Goal: Task Accomplishment & Management: Use online tool/utility

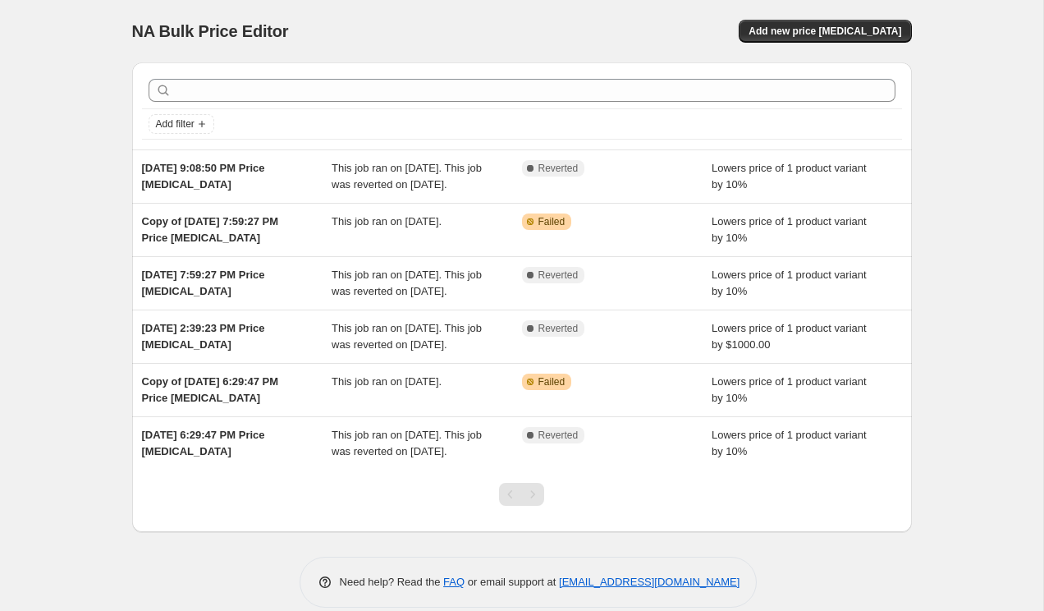
click at [107, 279] on div "NA Bulk Price Editor. This page is ready NA Bulk Price Editor Add new price [ME…" at bounding box center [521, 316] width 1043 height 632
click at [108, 201] on div "NA Bulk Price Editor. This page is ready NA Bulk Price Editor Add new price [ME…" at bounding box center [521, 316] width 1043 height 632
click at [847, 22] on button "Add new price [MEDICAL_DATA]" at bounding box center [825, 31] width 172 height 23
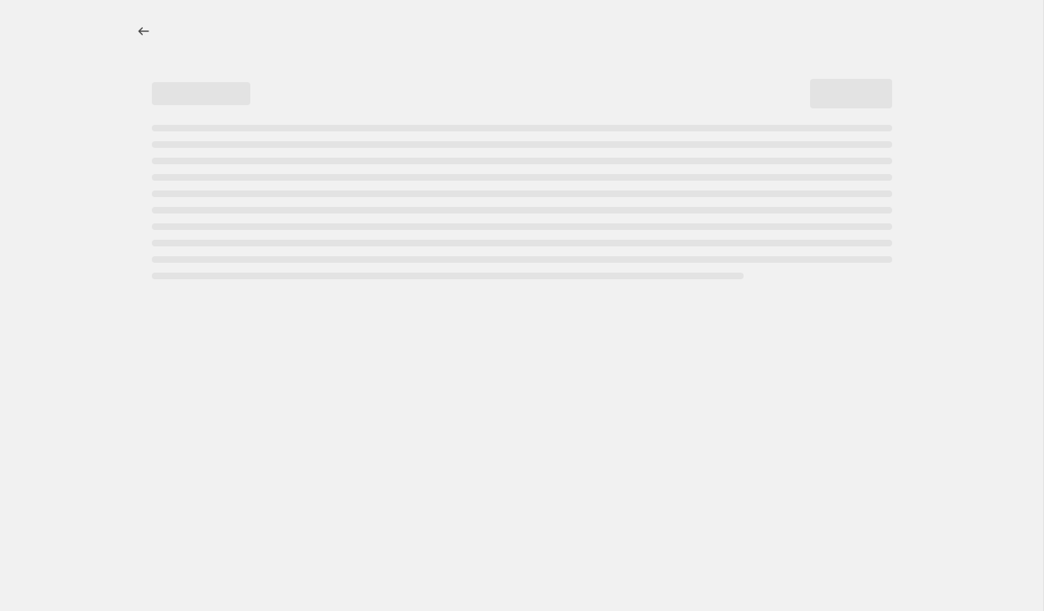
select select "percentage"
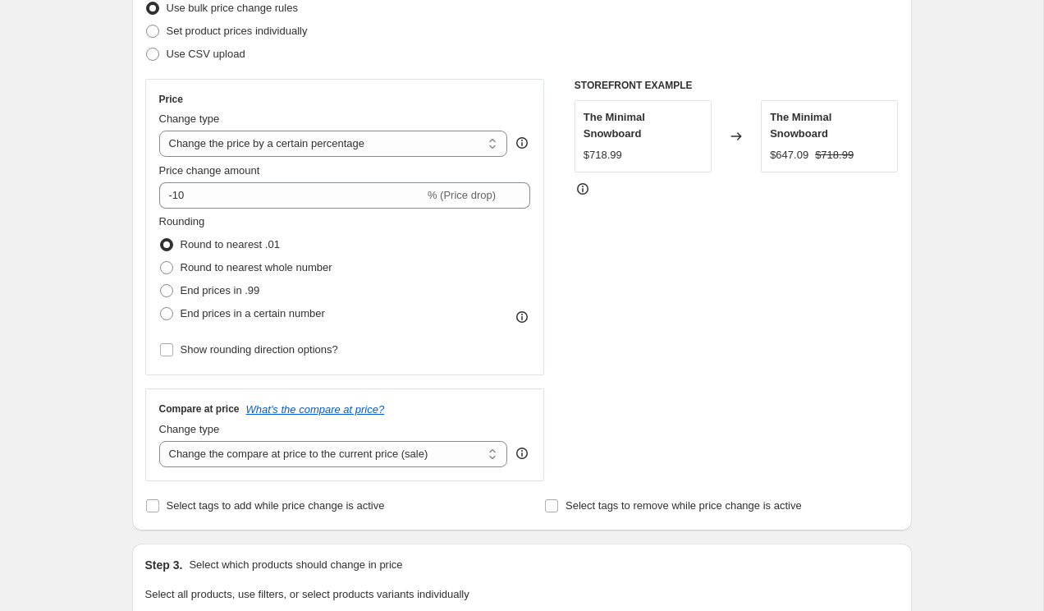
scroll to position [348, 0]
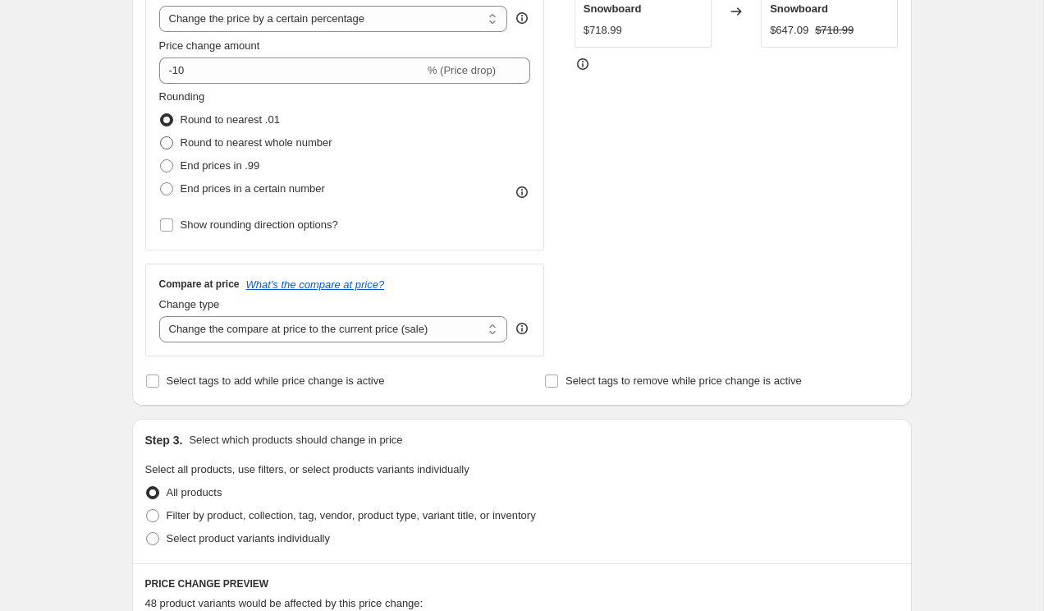
click at [251, 149] on span "Round to nearest whole number" at bounding box center [257, 142] width 152 height 12
click at [161, 137] on input "Round to nearest whole number" at bounding box center [160, 136] width 1 height 1
radio input "true"
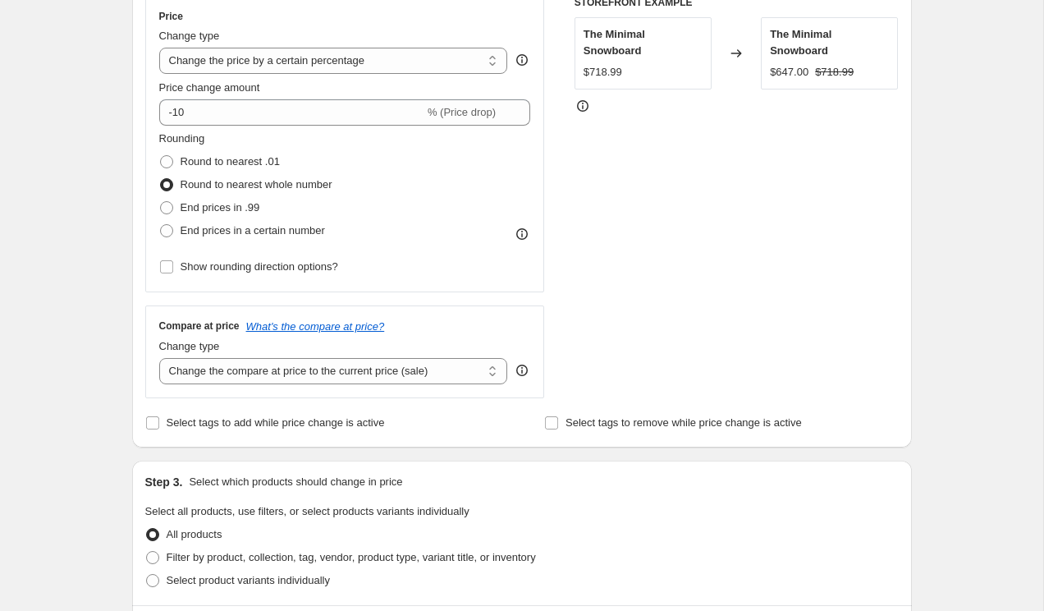
scroll to position [299, 0]
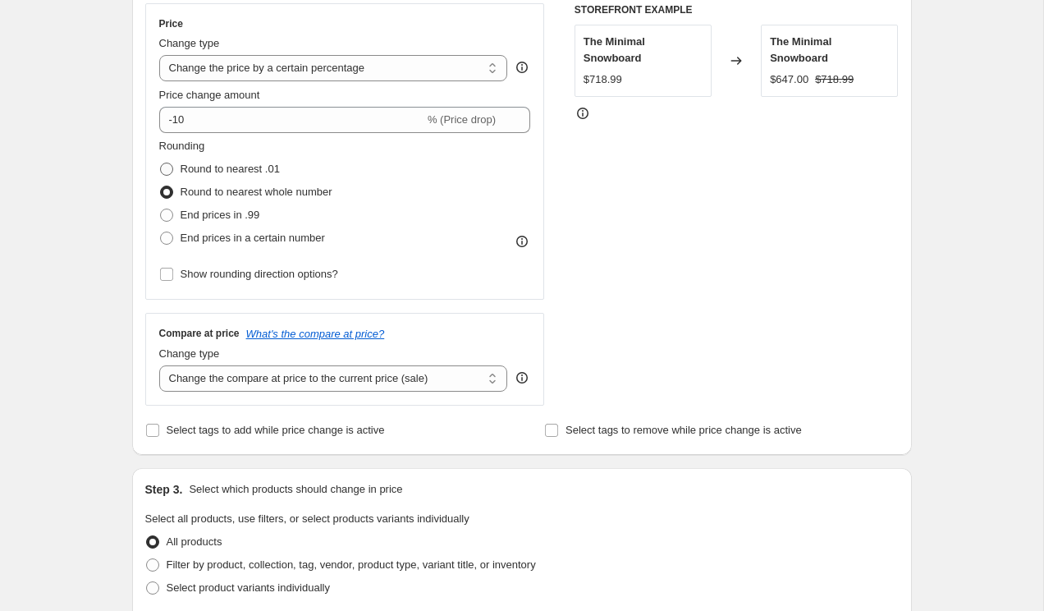
click at [244, 164] on span "Round to nearest .01" at bounding box center [230, 169] width 99 height 12
click at [161, 163] on input "Round to nearest .01" at bounding box center [160, 163] width 1 height 1
radio input "true"
click at [242, 234] on span "End prices in a certain number" at bounding box center [253, 237] width 144 height 12
click at [161, 232] on input "End prices in a certain number" at bounding box center [160, 231] width 1 height 1
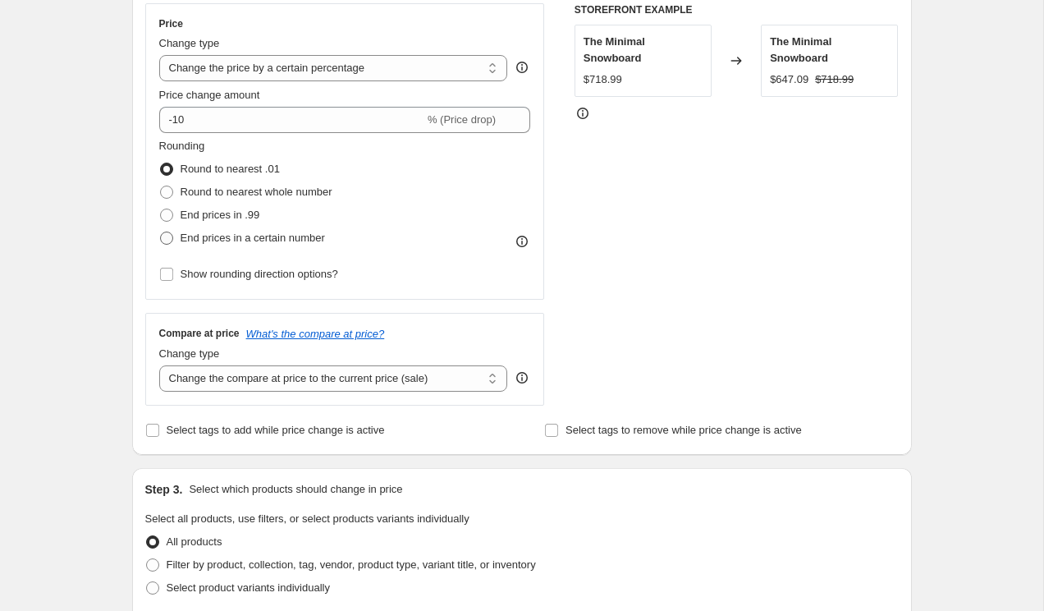
radio input "true"
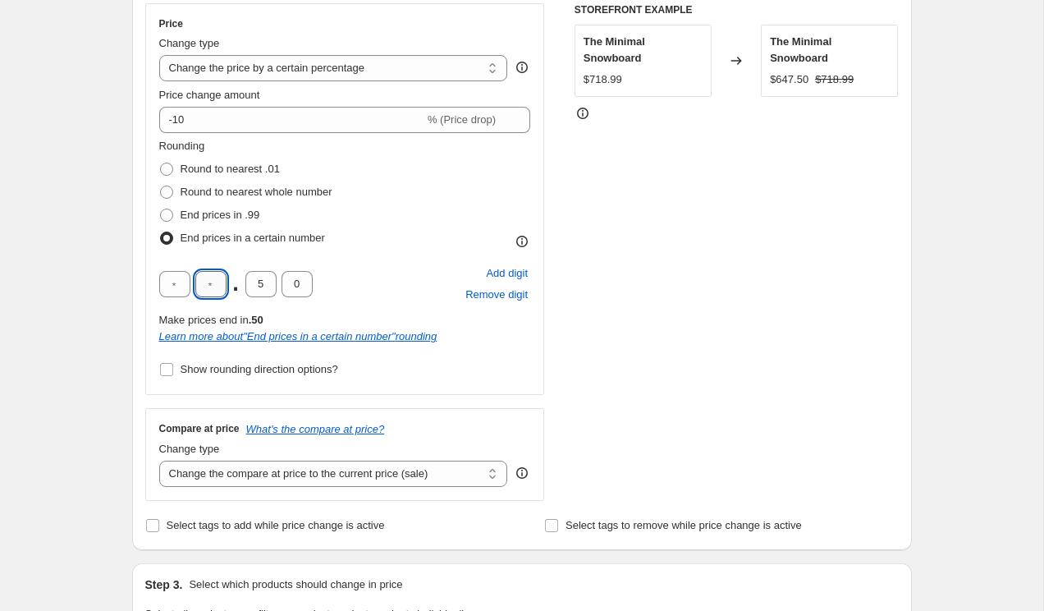
click at [206, 286] on input "text" at bounding box center [210, 284] width 31 height 26
click at [177, 286] on input "text" at bounding box center [174, 284] width 31 height 26
click at [111, 258] on div "Create new price [MEDICAL_DATA]. This page is ready Create new price [MEDICAL_D…" at bounding box center [521, 609] width 1043 height 1817
click at [206, 283] on input "text" at bounding box center [210, 284] width 31 height 26
type input "9"
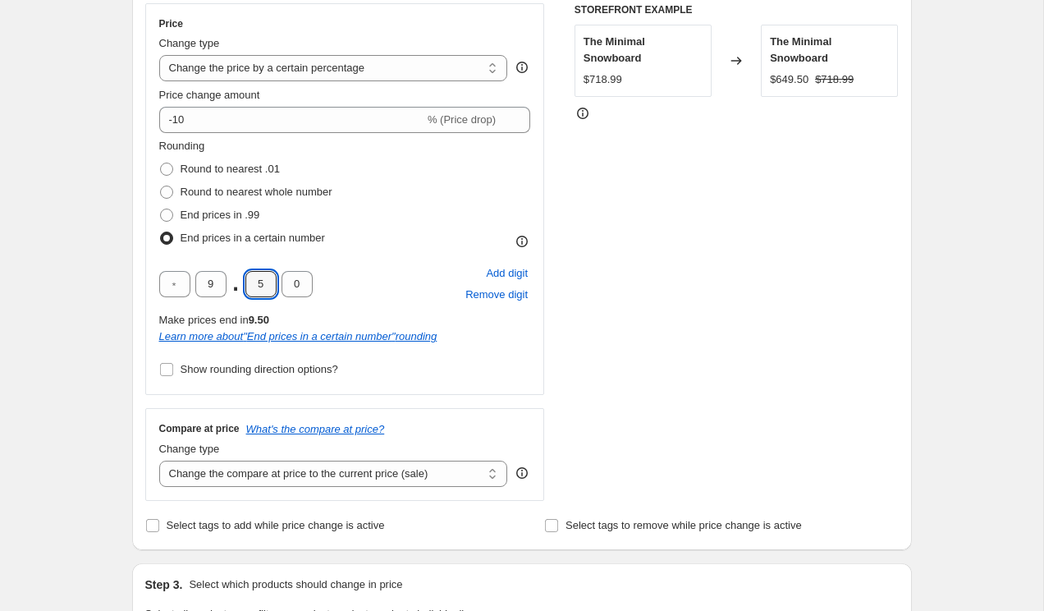
click at [132, 245] on div "Step 2. Select how the prices should change Use bulk price change rules Set pro…" at bounding box center [522, 214] width 780 height 671
click at [258, 281] on input "5" at bounding box center [260, 284] width 31 height 26
type input "9"
type input "5"
click at [602, 361] on div "STOREFRONT EXAMPLE The Minimal Snowboard $718.99 Changed to The Minimal Snowboa…" at bounding box center [737, 251] width 324 height 497
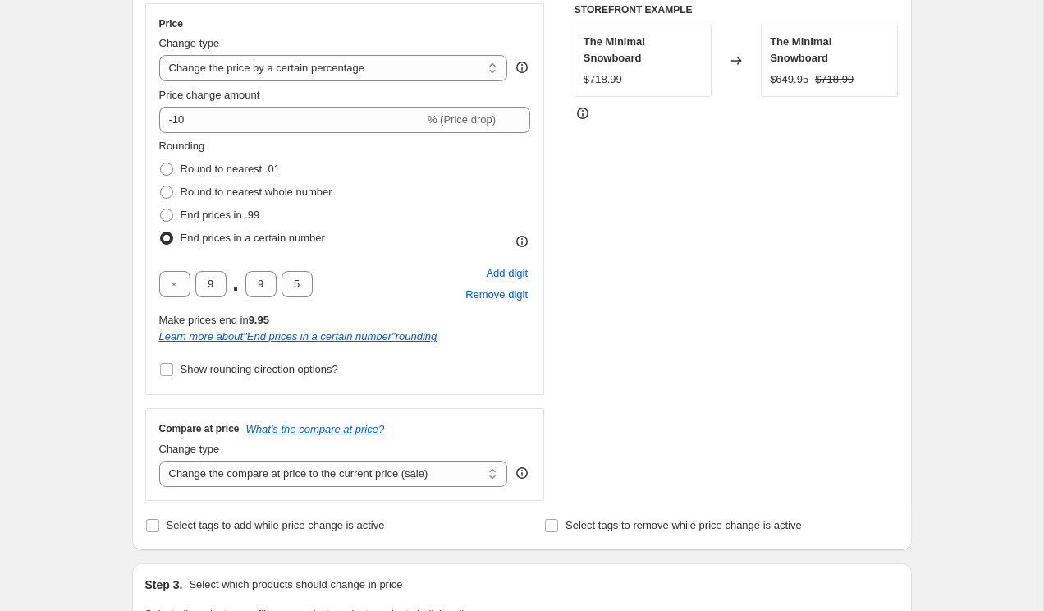
click at [520, 259] on div "Rounding Round to nearest .01 Round to nearest whole number End prices in .99 E…" at bounding box center [345, 259] width 372 height 243
click at [511, 271] on span "Add digit" at bounding box center [507, 273] width 42 height 16
click at [506, 291] on span "Remove digit" at bounding box center [496, 294] width 62 height 16
type input "9"
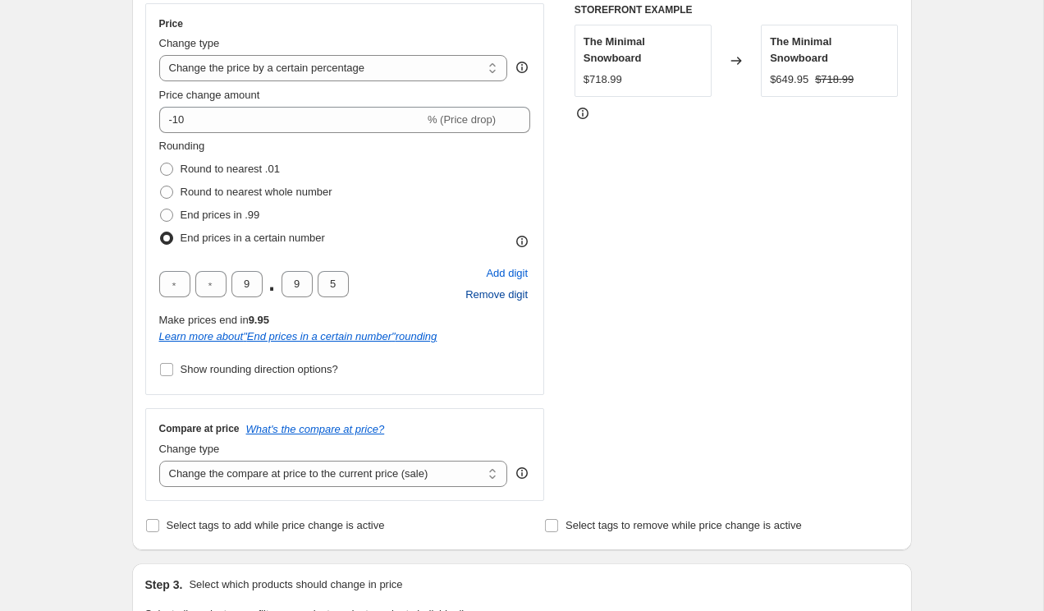
click at [506, 291] on span "Remove digit" at bounding box center [496, 294] width 62 height 16
type input "9"
click at [506, 291] on span "Remove digit" at bounding box center [496, 294] width 62 height 16
type input "9"
click at [504, 272] on span "Add digit" at bounding box center [507, 273] width 42 height 16
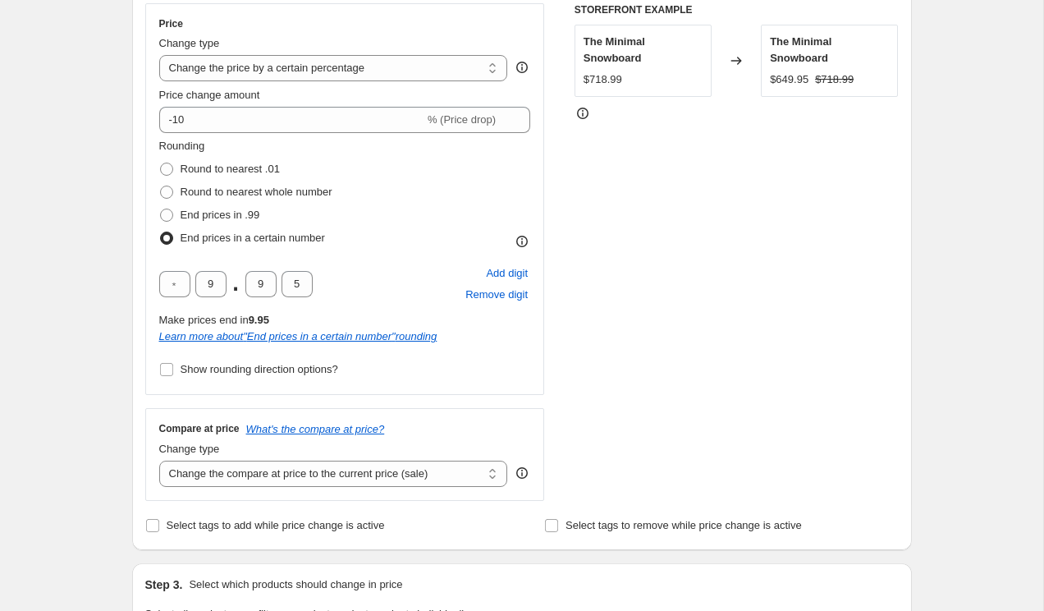
click at [526, 242] on icon at bounding box center [522, 241] width 16 height 16
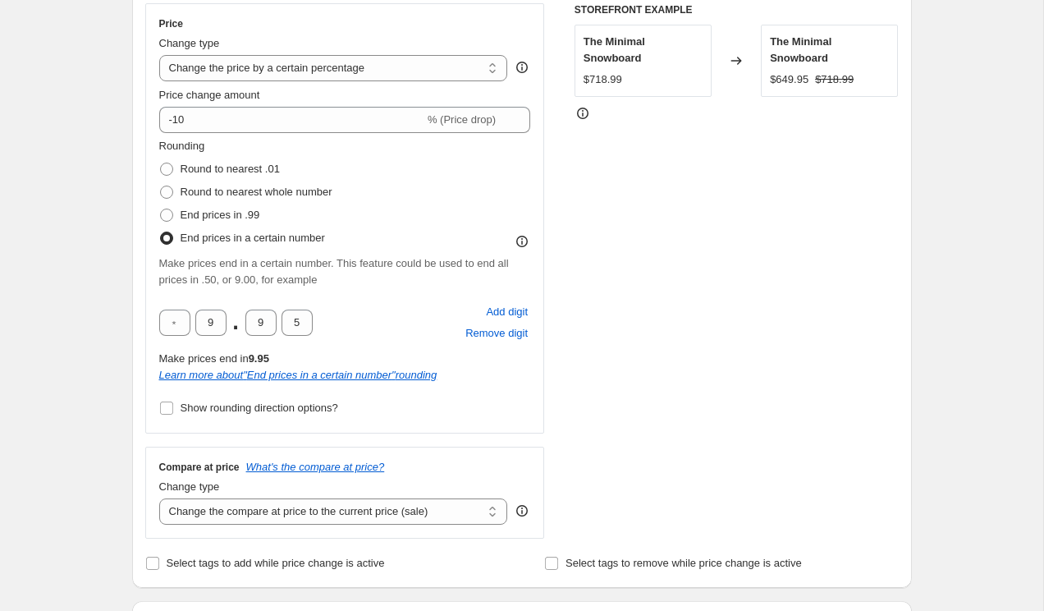
click at [357, 277] on div "Make prices end in a certain number. This feature could be used to end all pric…" at bounding box center [345, 271] width 372 height 33
click at [523, 238] on icon at bounding box center [522, 241] width 16 height 16
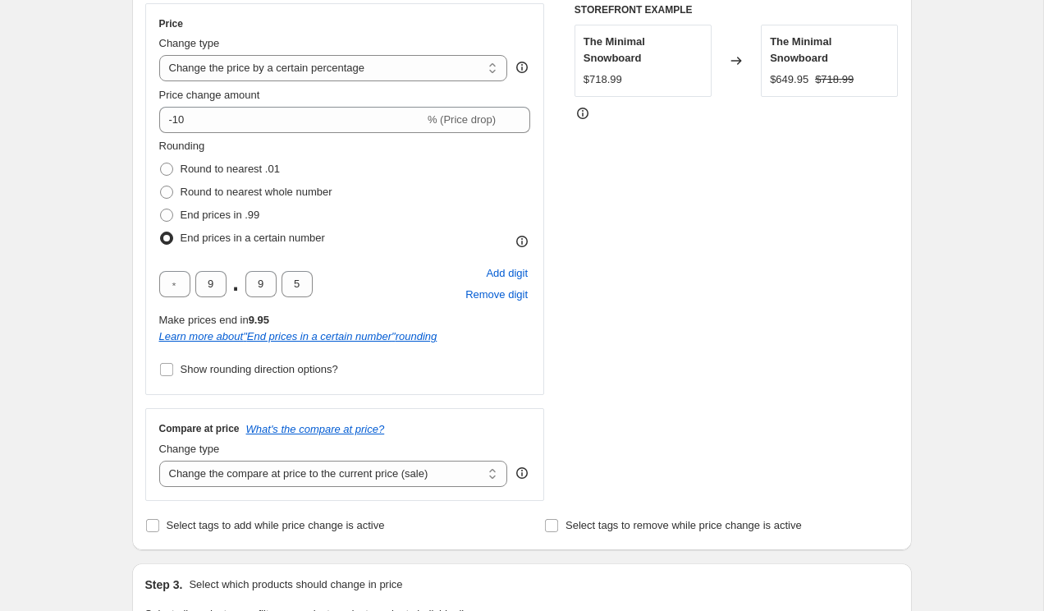
click at [95, 227] on div "Create new price [MEDICAL_DATA]. This page is ready Create new price [MEDICAL_D…" at bounding box center [521, 609] width 1043 height 1817
click at [94, 227] on div "Create new price [MEDICAL_DATA]. This page is ready Create new price [MEDICAL_D…" at bounding box center [521, 609] width 1043 height 1817
click at [515, 296] on span "Remove digit" at bounding box center [496, 294] width 62 height 16
type input "9"
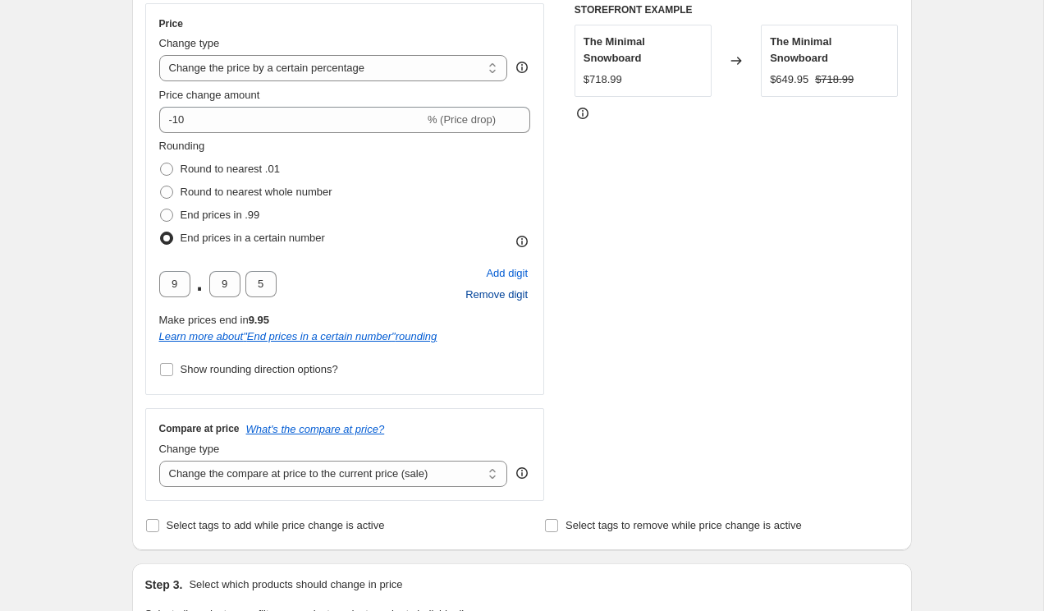
click at [515, 296] on span "Remove digit" at bounding box center [496, 294] width 62 height 16
click at [515, 296] on div "Add digit Remove digit" at bounding box center [496, 284] width 67 height 43
click at [596, 287] on div "STOREFRONT EXAMPLE The Minimal Snowboard $718.99 Changed to The Minimal Snowboa…" at bounding box center [737, 251] width 324 height 497
click at [512, 274] on span "Add digit" at bounding box center [507, 273] width 42 height 16
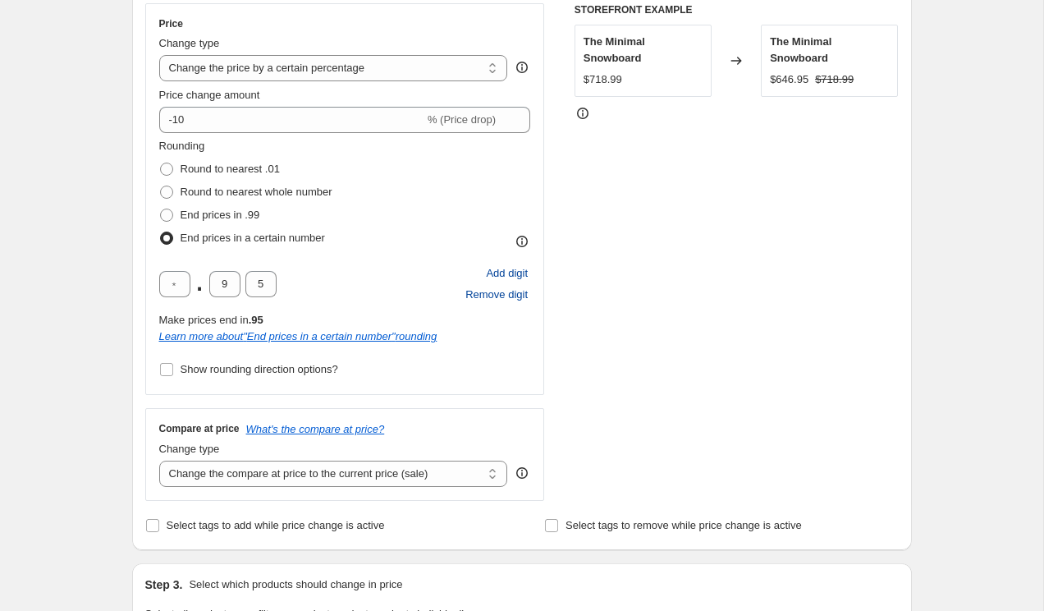
click at [516, 273] on span "Add digit" at bounding box center [507, 273] width 42 height 16
click at [106, 259] on div "Create new price [MEDICAL_DATA]. This page is ready Create new price [MEDICAL_D…" at bounding box center [521, 609] width 1043 height 1817
click at [239, 369] on span "Show rounding direction options?" at bounding box center [260, 369] width 158 height 12
click at [173, 369] on input "Show rounding direction options?" at bounding box center [166, 369] width 13 height 13
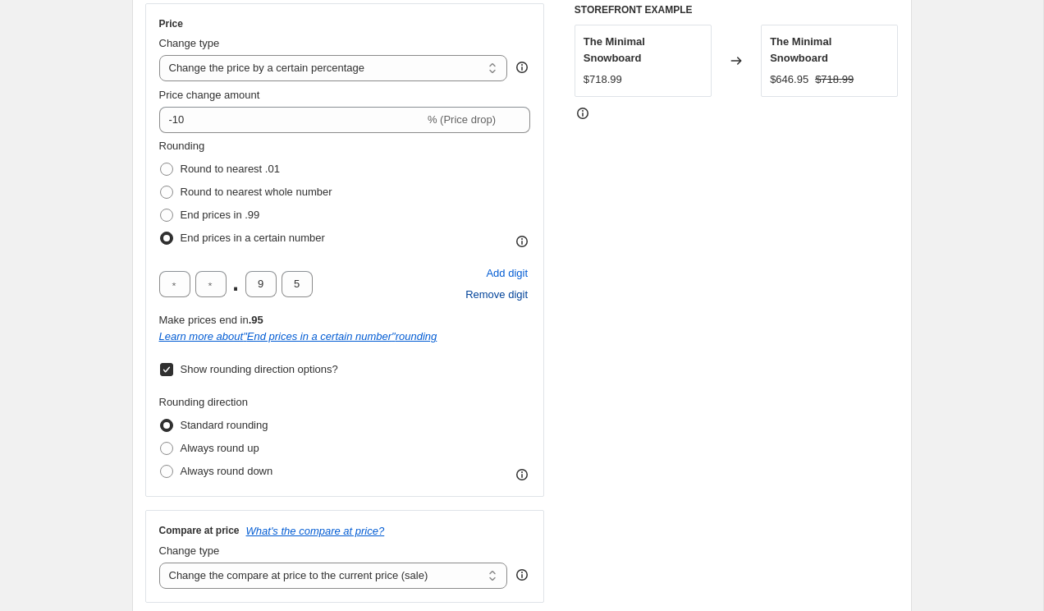
click at [239, 369] on span "Show rounding direction options?" at bounding box center [260, 369] width 158 height 12
click at [173, 369] on input "Show rounding direction options?" at bounding box center [166, 369] width 13 height 13
checkbox input "false"
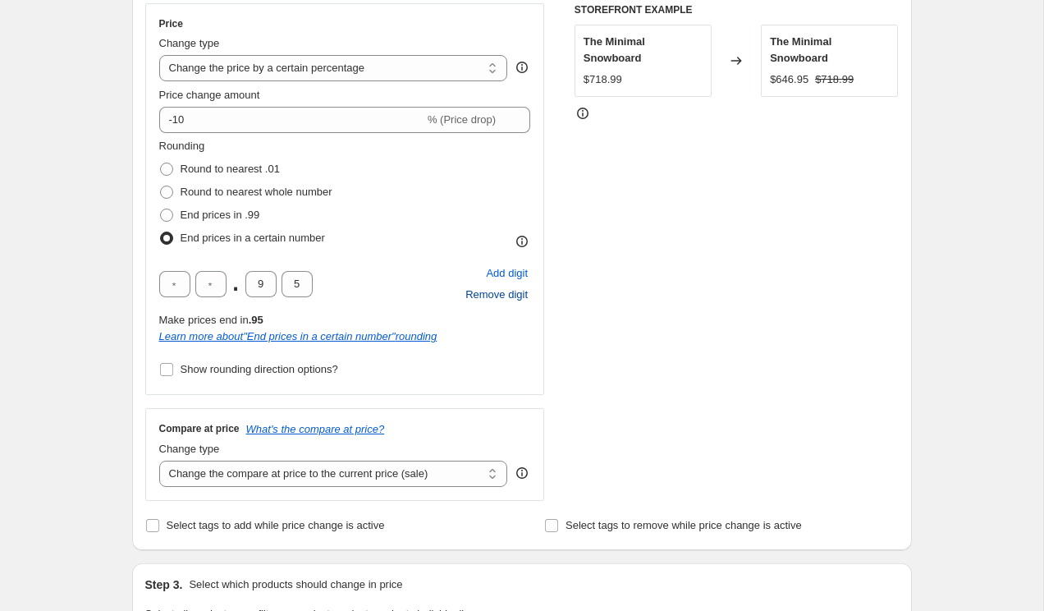
click at [112, 309] on div "Create new price [MEDICAL_DATA]. This page is ready Create new price [MEDICAL_D…" at bounding box center [521, 609] width 819 height 1817
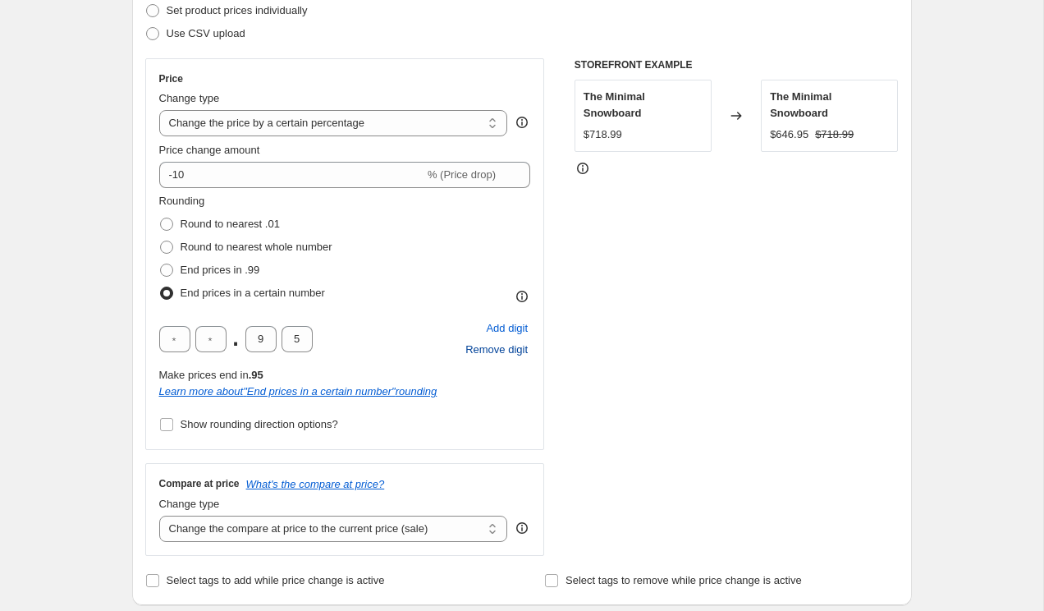
scroll to position [131, 0]
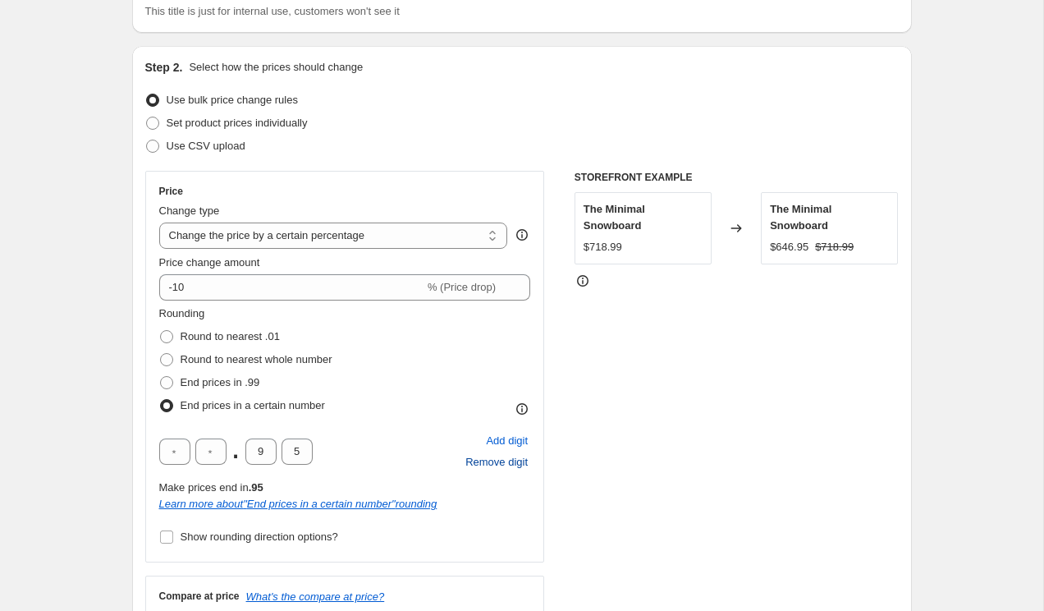
click at [581, 278] on icon at bounding box center [583, 281] width 16 height 16
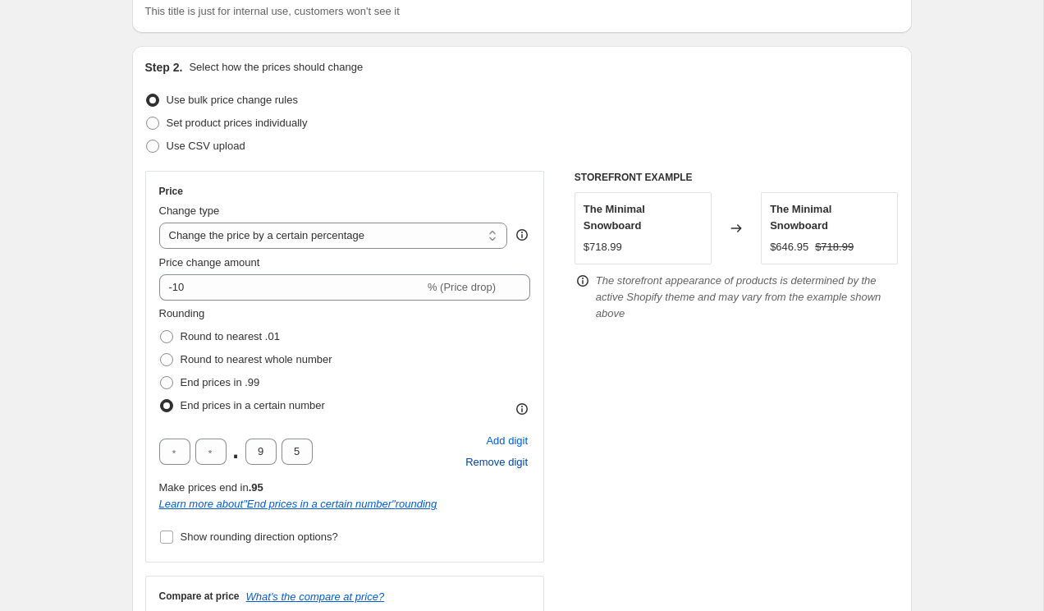
click at [581, 278] on icon at bounding box center [583, 281] width 16 height 16
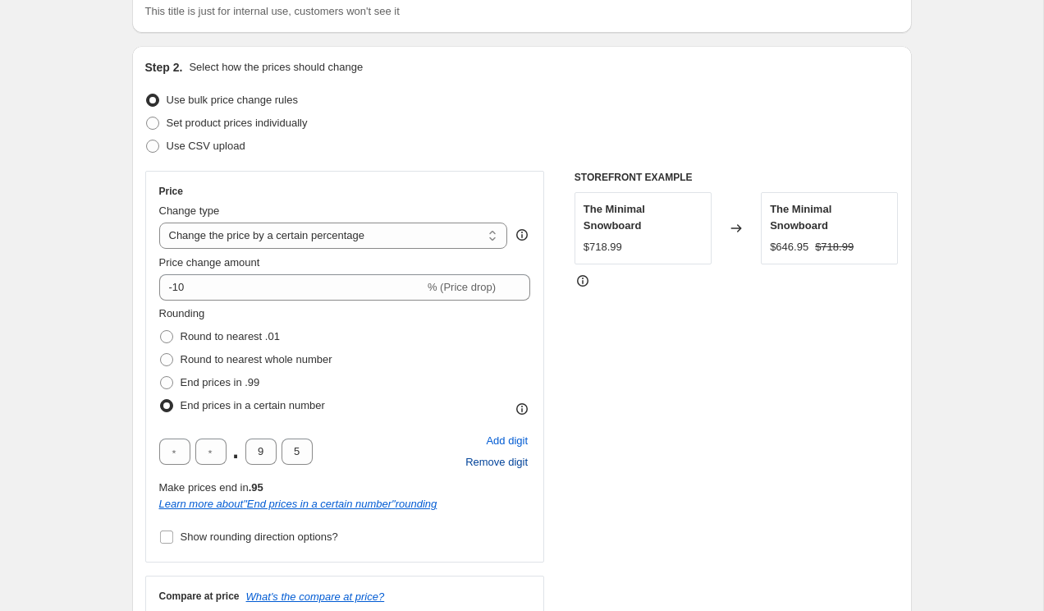
click at [608, 245] on div "$718.99" at bounding box center [603, 247] width 39 height 16
click at [635, 300] on div "STOREFRONT EXAMPLE The Minimal Snowboard $718.99 Changed to The Minimal Snowboa…" at bounding box center [737, 419] width 324 height 497
click at [208, 454] on input "text" at bounding box center [210, 451] width 31 height 26
type input "9"
click at [417, 391] on div "Rounding Round to nearest .01 Round to nearest whole number End prices in .99 E…" at bounding box center [345, 361] width 372 height 112
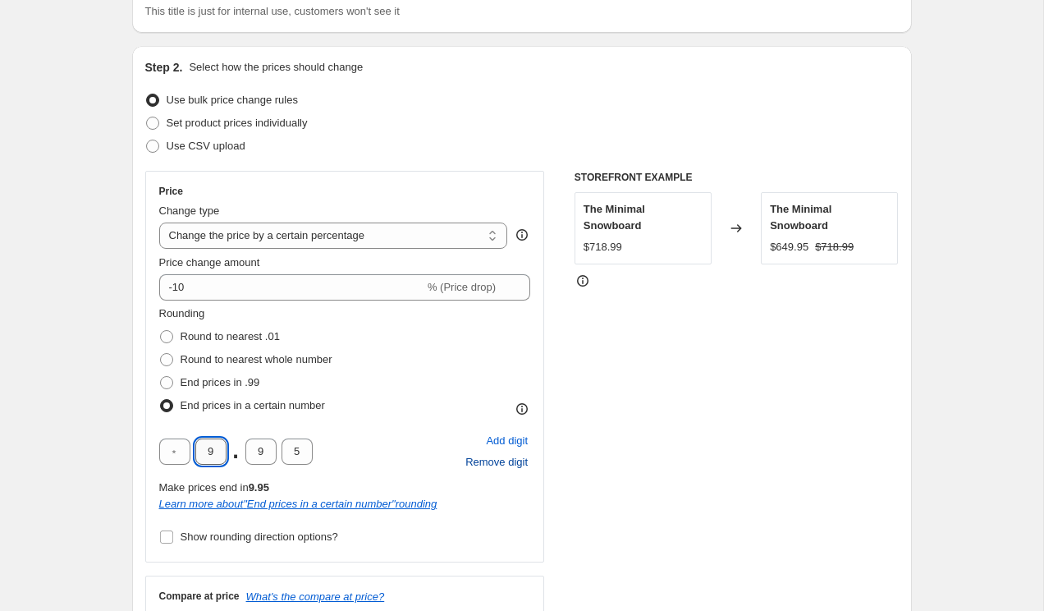
click at [223, 448] on input "9" at bounding box center [210, 451] width 31 height 26
type input "8"
click at [211, 451] on input "8" at bounding box center [210, 451] width 31 height 26
click at [365, 440] on div ". 5 Add digit Remove digit" at bounding box center [345, 451] width 372 height 43
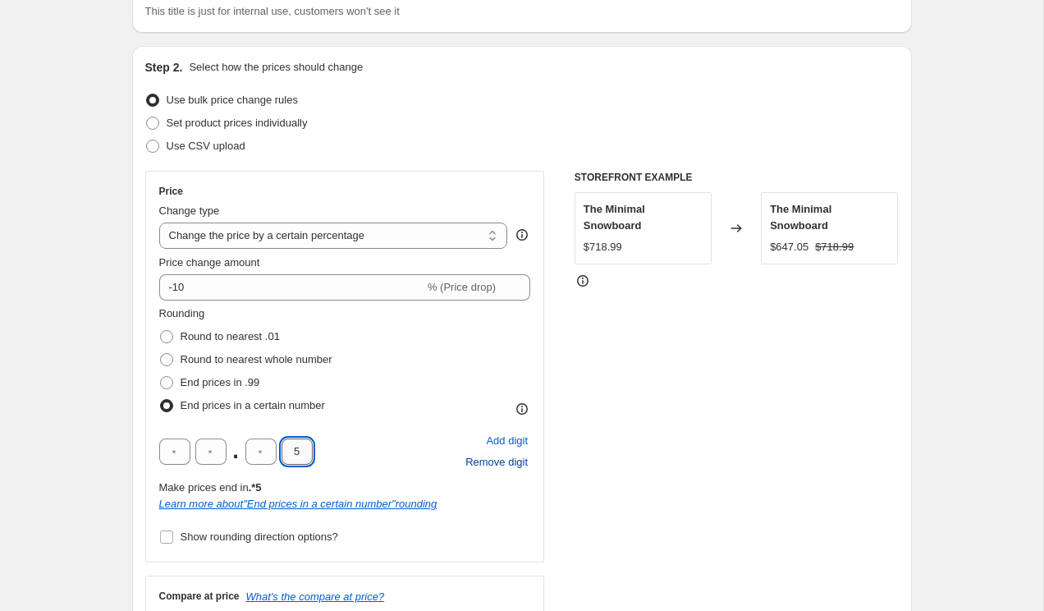
click at [296, 456] on input "5" at bounding box center [297, 451] width 31 height 26
click at [376, 455] on div ". Add digit Remove digit" at bounding box center [345, 451] width 372 height 43
click at [303, 451] on input "text" at bounding box center [297, 451] width 31 height 26
type input "5"
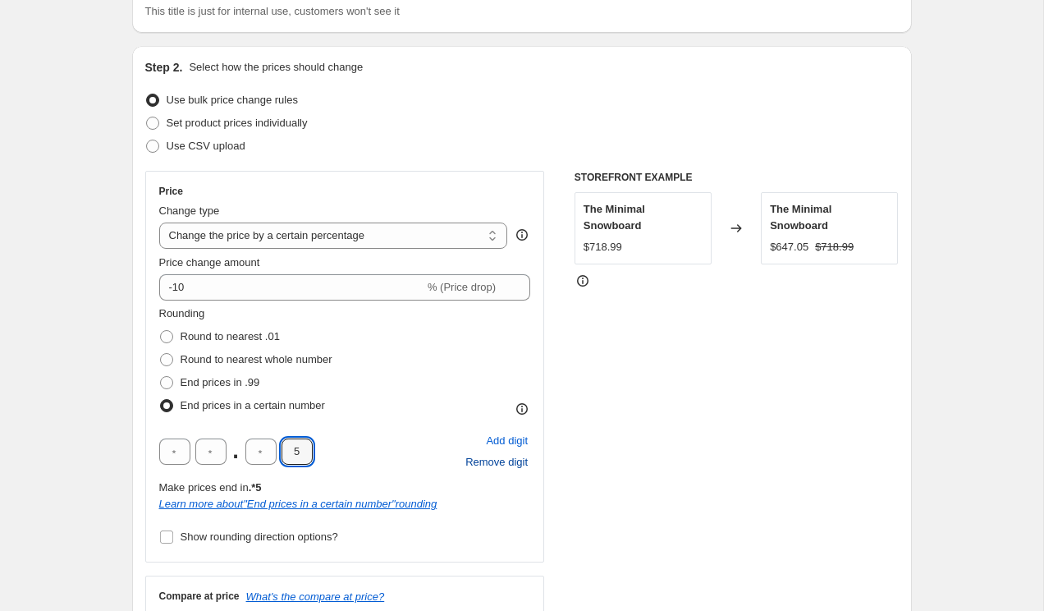
click at [383, 462] on div ". 5 Add digit Remove digit" at bounding box center [345, 451] width 372 height 43
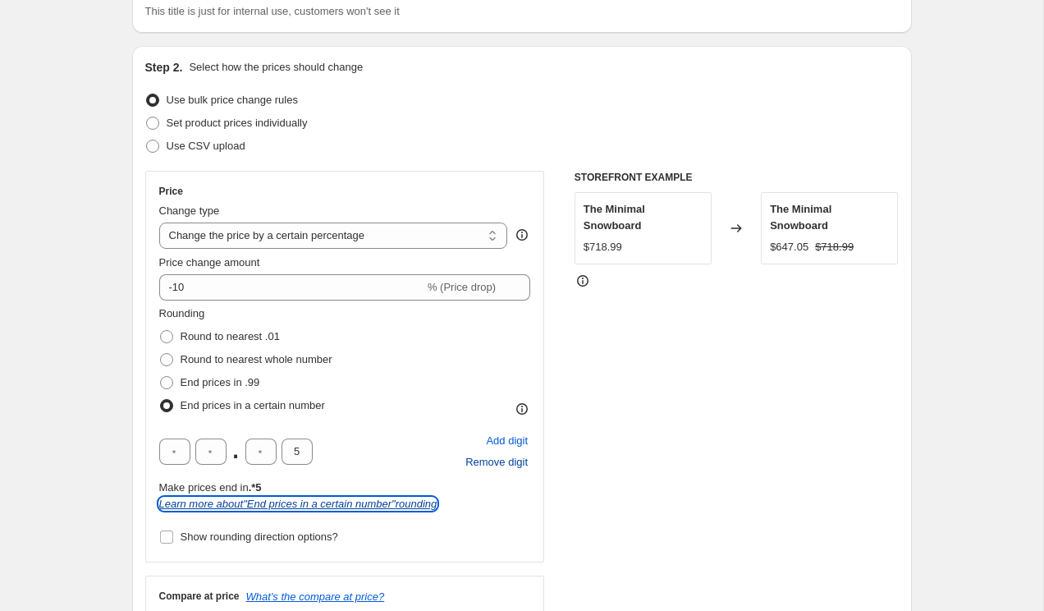
click at [358, 501] on icon "Learn more about " End prices in a certain number " rounding" at bounding box center [298, 503] width 278 height 12
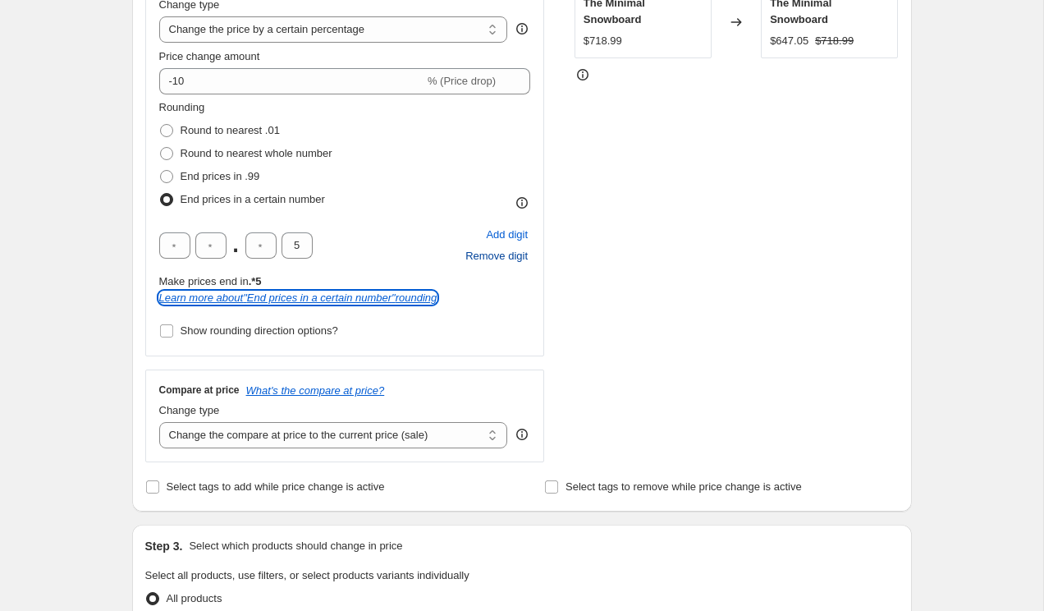
scroll to position [333, 0]
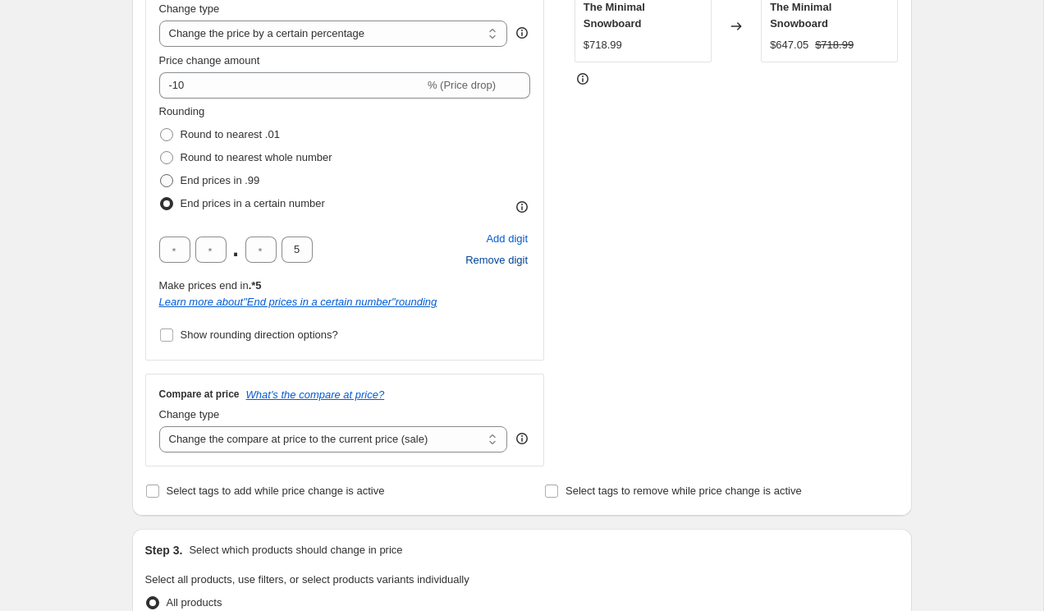
click at [177, 187] on label "End prices in .99" at bounding box center [209, 180] width 101 height 23
click at [161, 175] on input "End prices in .99" at bounding box center [160, 174] width 1 height 1
radio input "true"
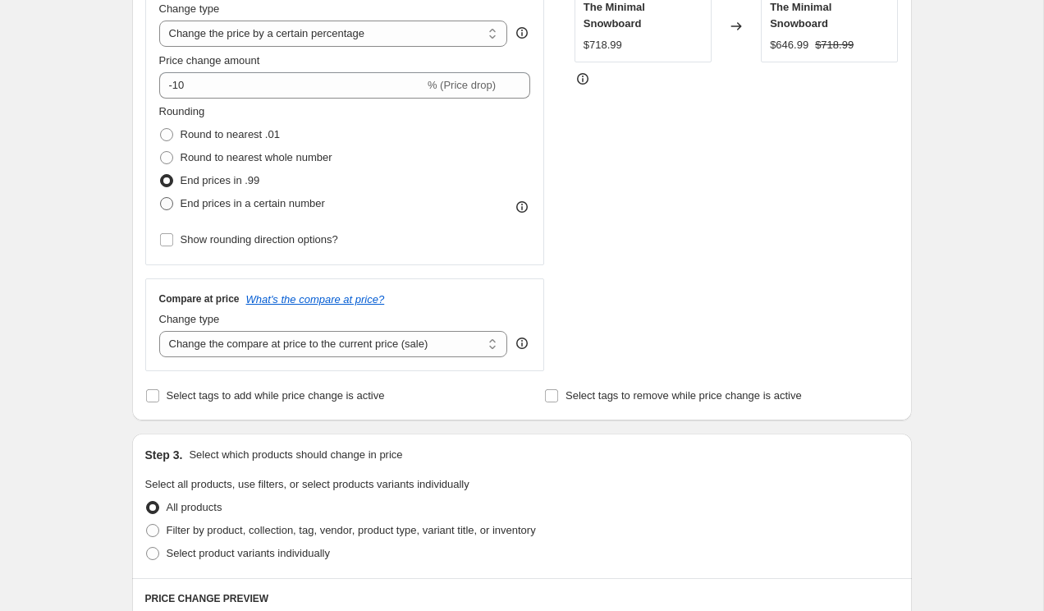
click at [176, 199] on label "End prices in a certain number" at bounding box center [242, 203] width 166 height 23
click at [161, 198] on input "End prices in a certain number" at bounding box center [160, 197] width 1 height 1
radio input "true"
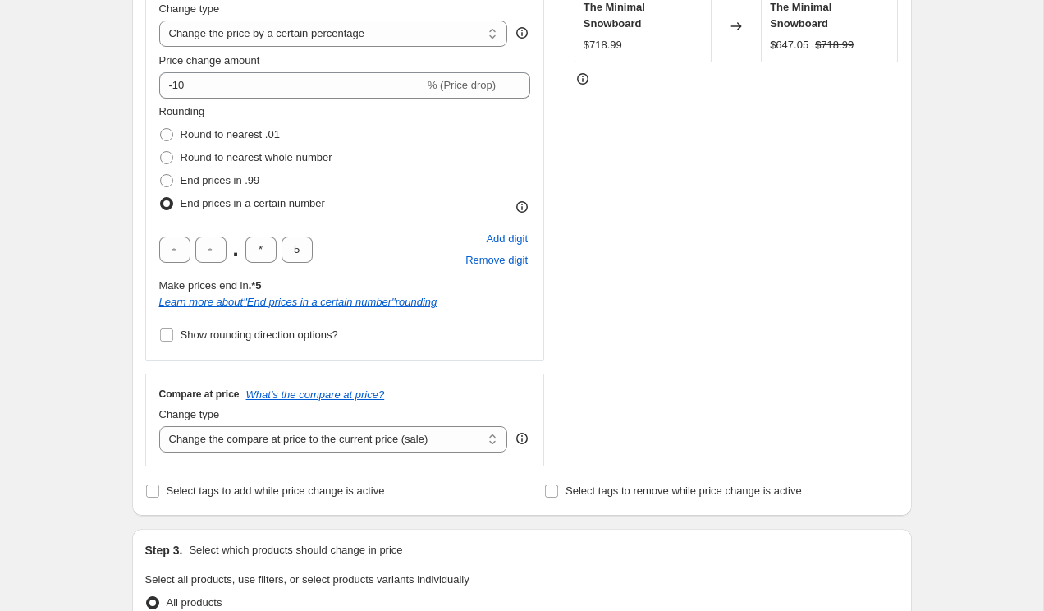
click at [132, 162] on div "Step 2. Select how the prices should change Use bulk price change rules Set pro…" at bounding box center [522, 179] width 780 height 671
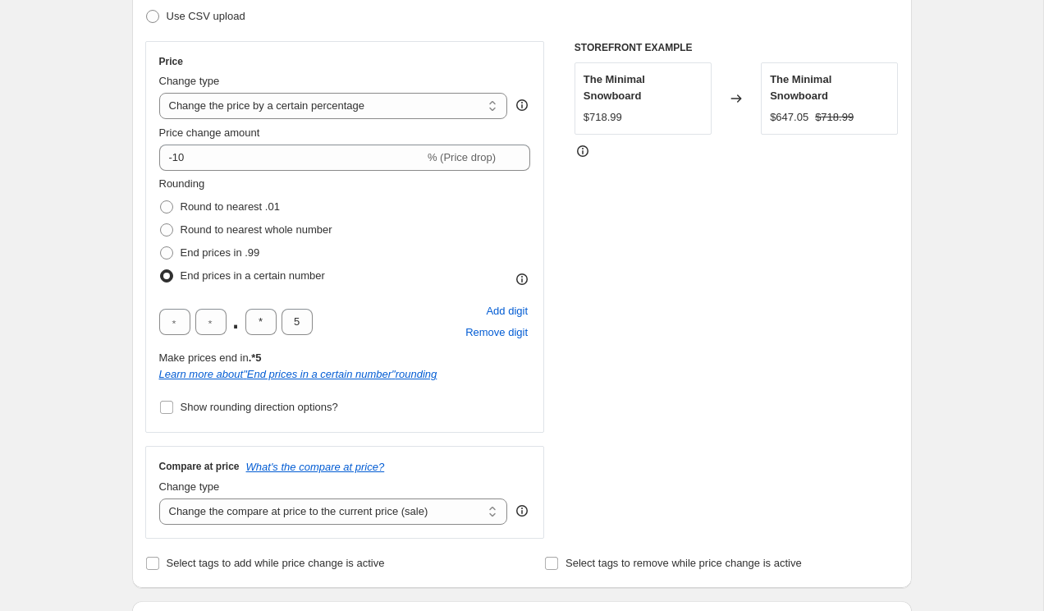
scroll to position [239, 0]
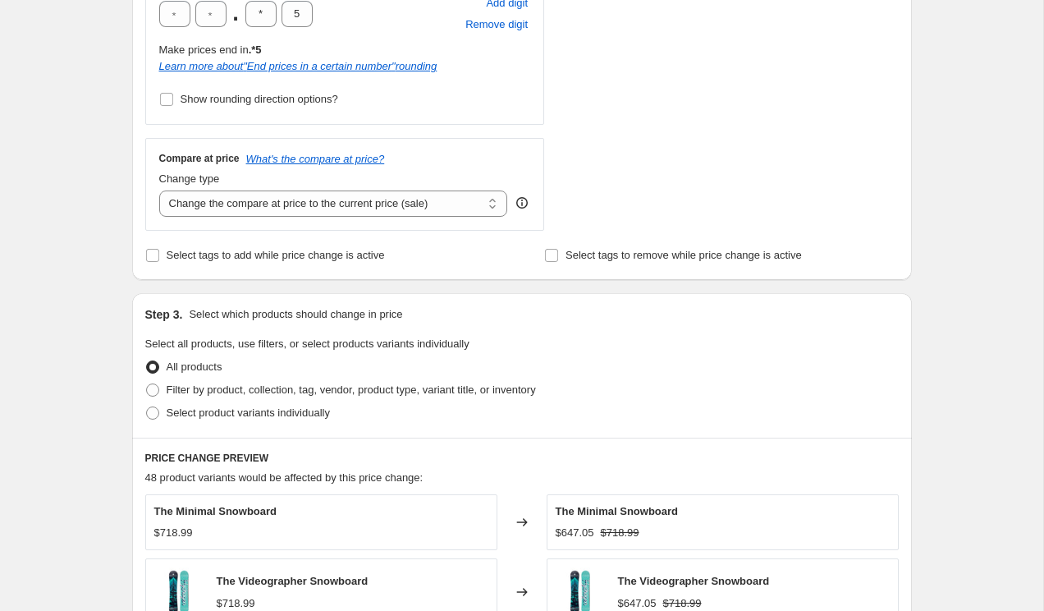
scroll to position [603, 0]
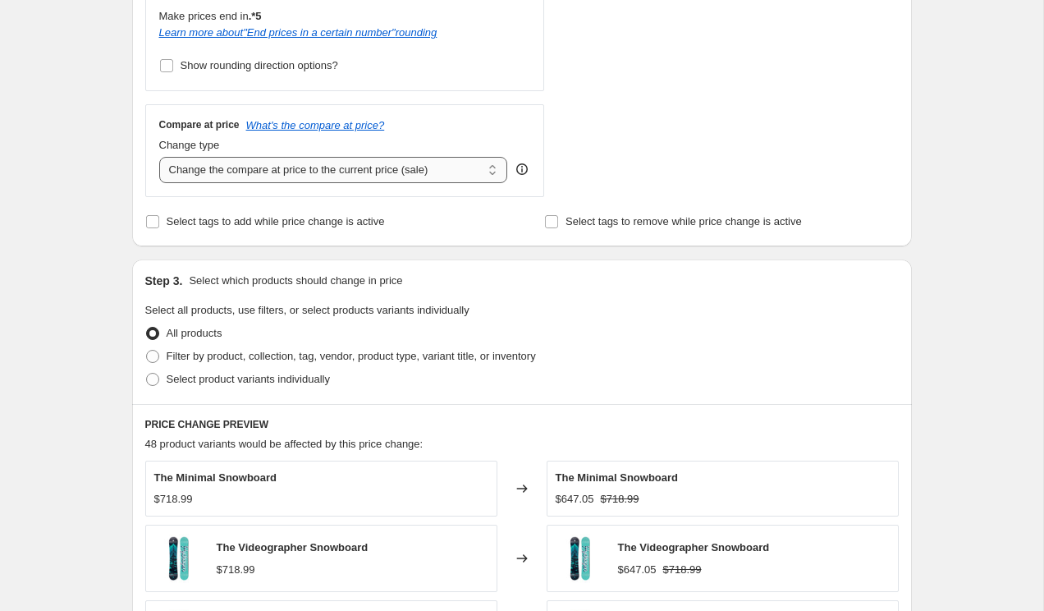
click at [214, 167] on select "Change the compare at price to the current price (sale) Change the compare at p…" at bounding box center [333, 170] width 349 height 26
click at [159, 157] on select "Change the compare at price to the current price (sale) Change the compare at p…" at bounding box center [333, 170] width 349 height 26
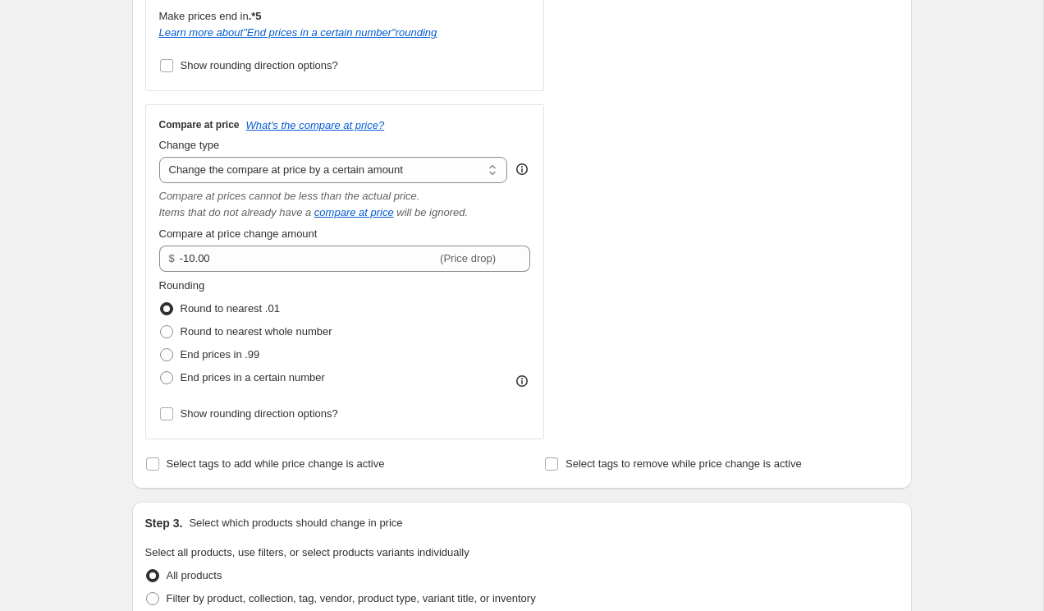
click at [106, 235] on div "Create new price [MEDICAL_DATA]. This page is ready Create new price [MEDICAL_D…" at bounding box center [521, 427] width 1043 height 2060
click at [194, 172] on select "Change the compare at price to the current price (sale) Change the compare at p…" at bounding box center [333, 170] width 349 height 26
select select "ep"
click at [159, 157] on select "Change the compare at price to the current price (sale) Change the compare at p…" at bounding box center [333, 170] width 349 height 26
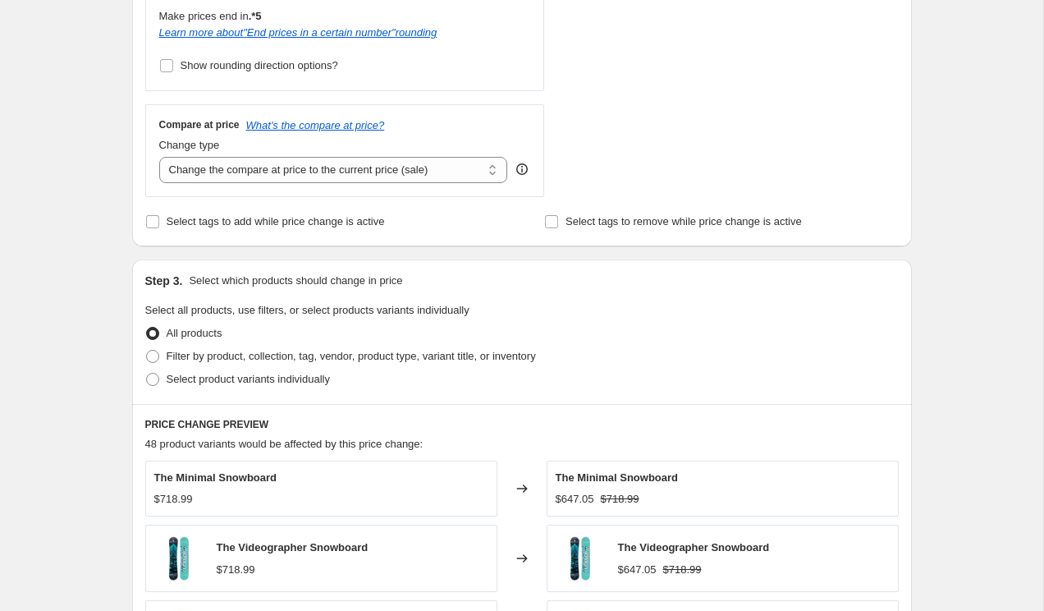
click at [56, 184] on div "Create new price [MEDICAL_DATA]. This page is ready Create new price [MEDICAL_D…" at bounding box center [521, 305] width 1043 height 1817
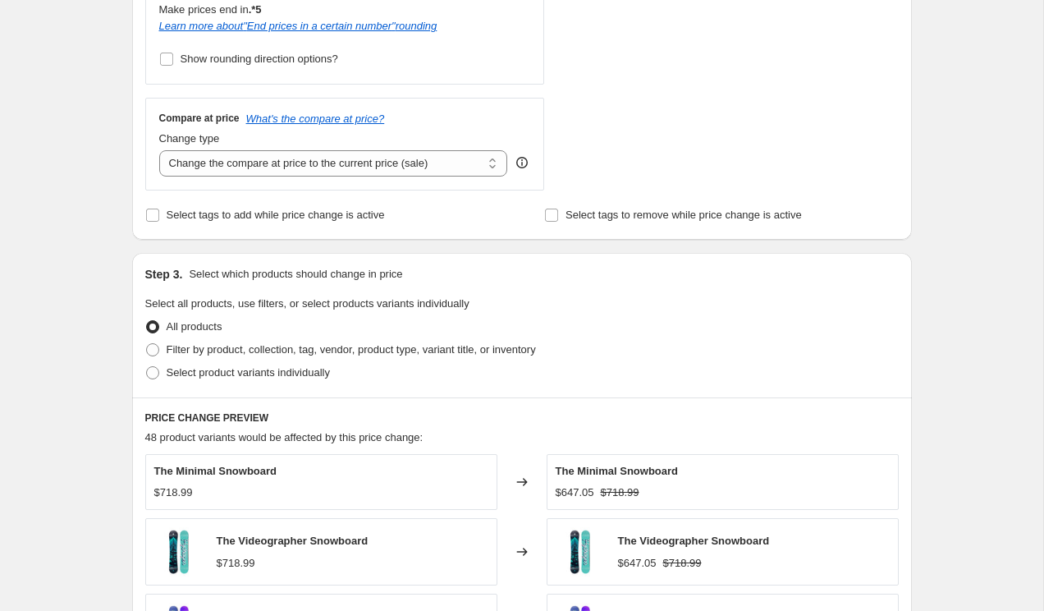
scroll to position [598, 0]
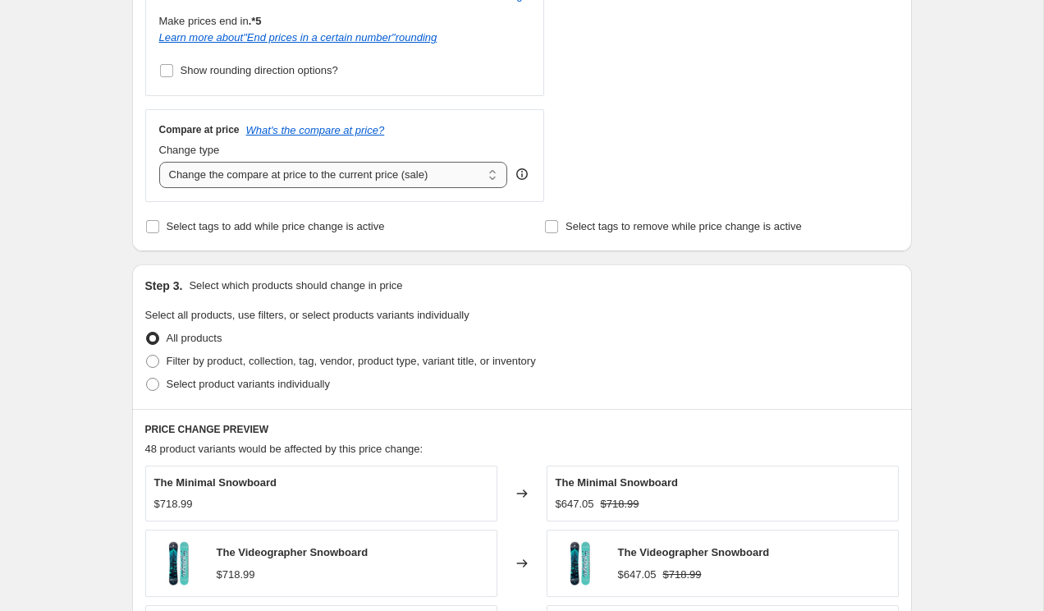
click at [194, 170] on select "Change the compare at price to the current price (sale) Change the compare at p…" at bounding box center [333, 175] width 349 height 26
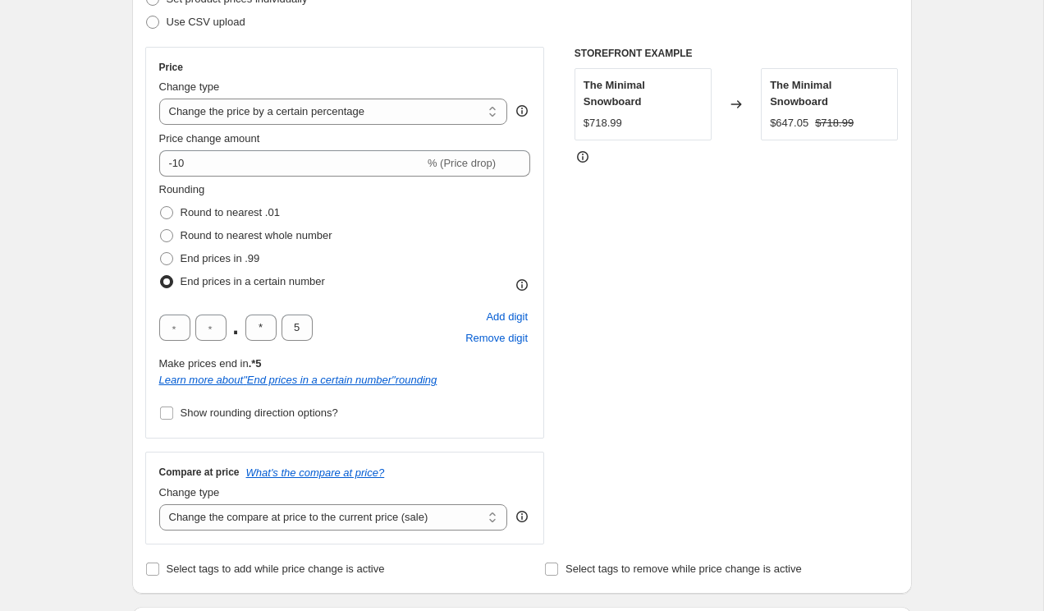
scroll to position [226, 0]
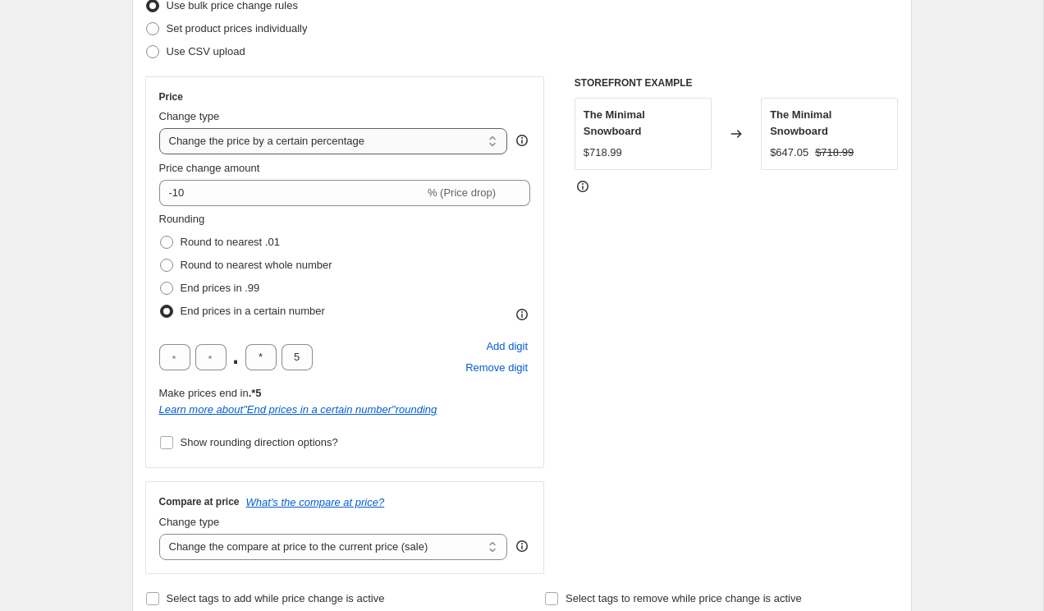
click at [294, 143] on select "Change the price to a certain amount Change the price by a certain amount Chang…" at bounding box center [333, 141] width 349 height 26
select select "pc"
type input "50"
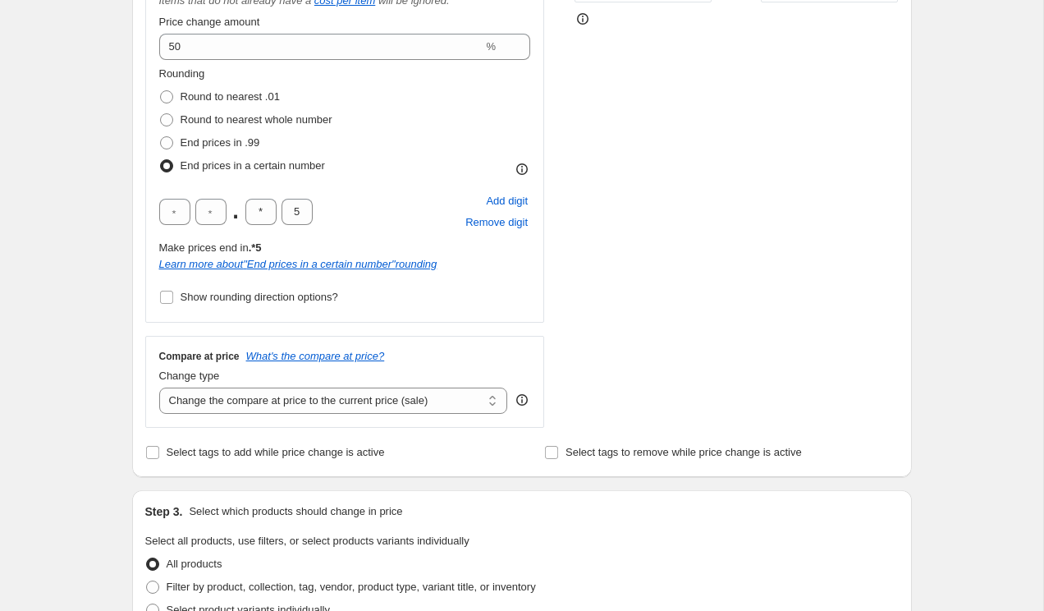
scroll to position [410, 0]
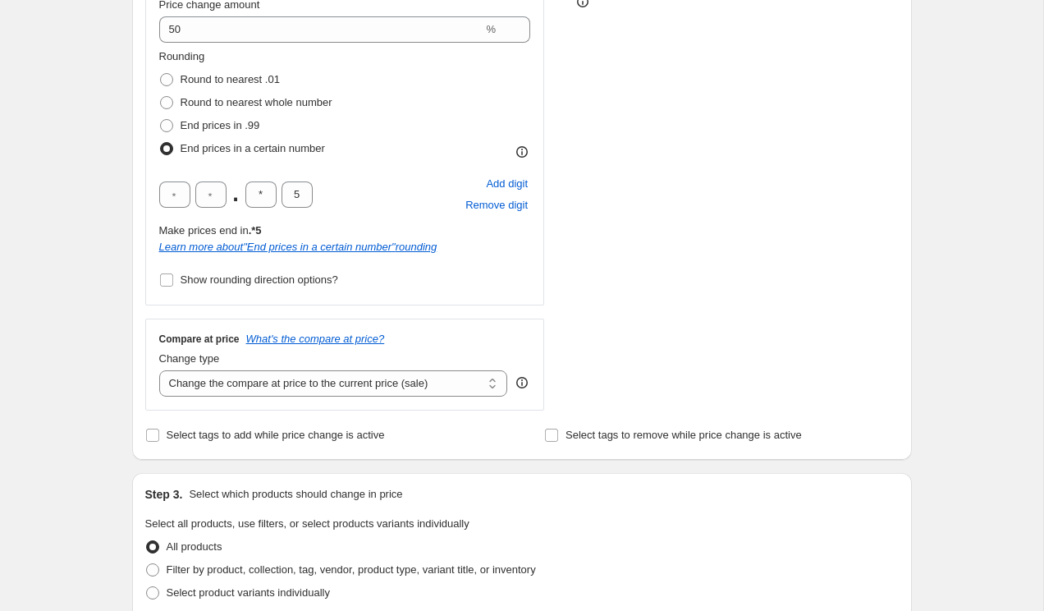
click at [75, 163] on div "Create new price [MEDICAL_DATA]. This page is ready Create new price [MEDICAL_D…" at bounding box center [521, 509] width 1043 height 1839
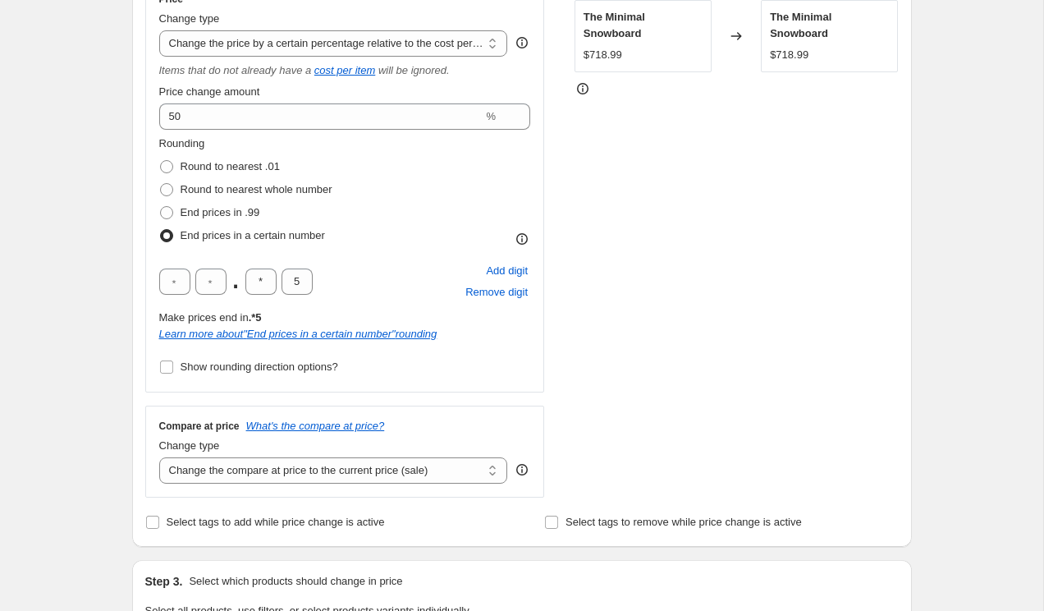
scroll to position [320, 0]
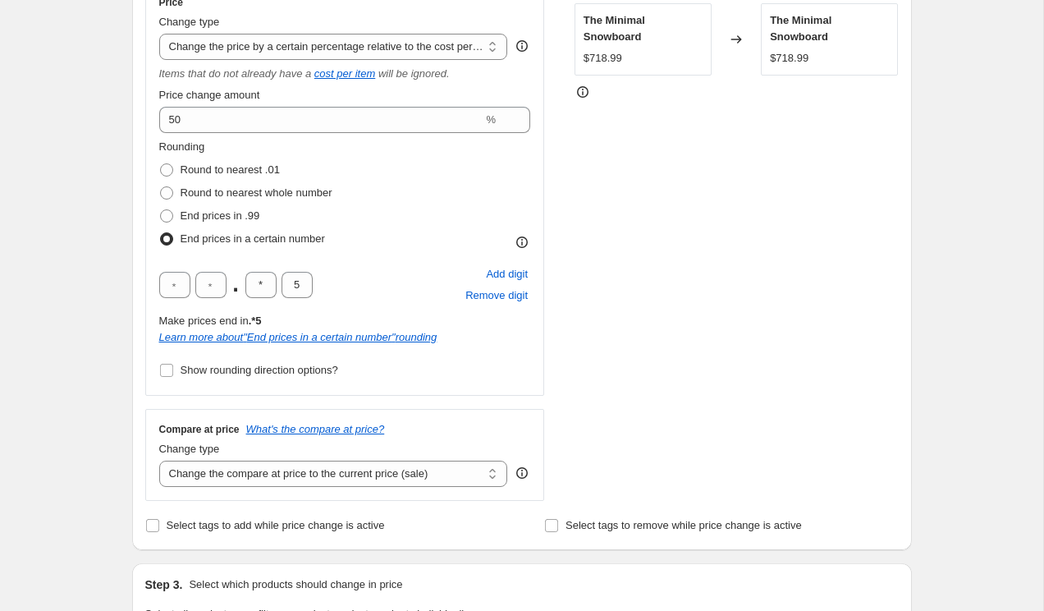
click at [75, 163] on div "Create new price [MEDICAL_DATA]. This page is ready Create new price [MEDICAL_D…" at bounding box center [521, 599] width 1043 height 1839
click at [80, 160] on div "Create new price [MEDICAL_DATA]. This page is ready Create new price [MEDICAL_D…" at bounding box center [521, 599] width 1043 height 1839
click at [295, 285] on input "5" at bounding box center [297, 285] width 31 height 26
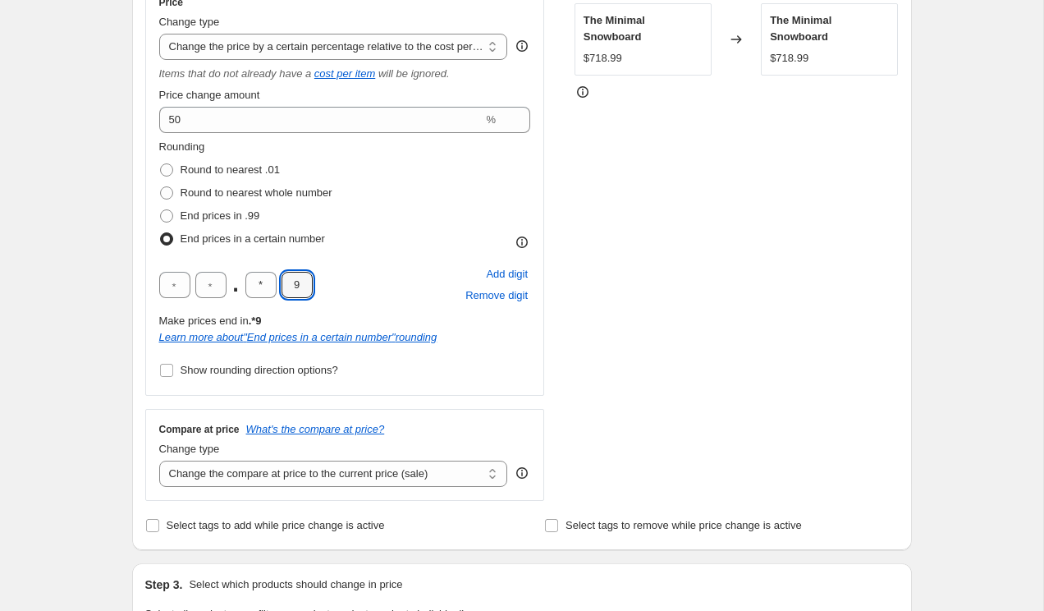
click at [579, 320] on div "STOREFRONT EXAMPLE The Minimal Snowboard $718.99 Changed to The Minimal Snowboa…" at bounding box center [737, 241] width 324 height 519
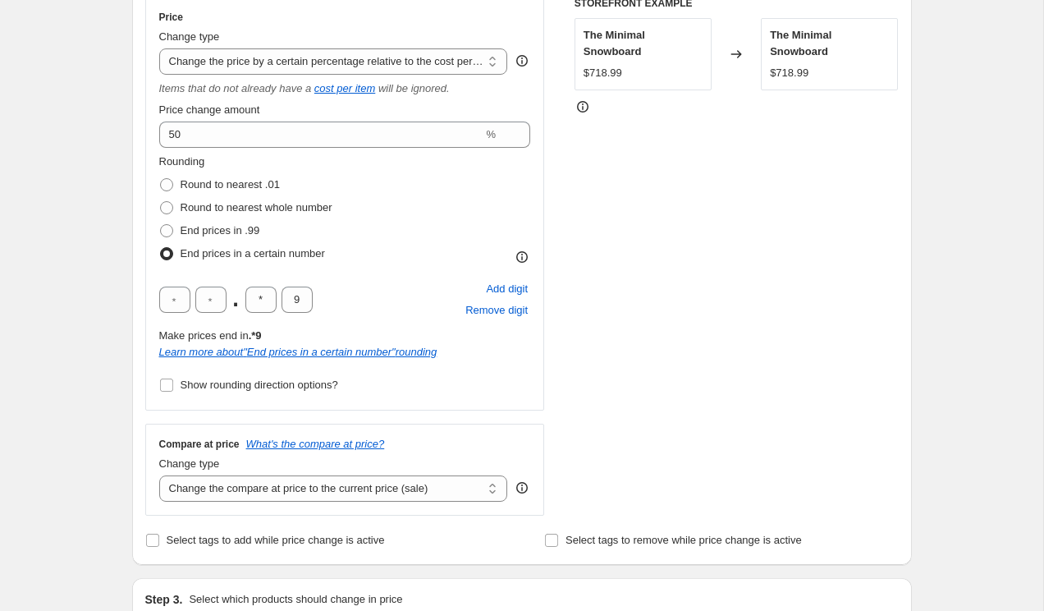
scroll to position [293, 0]
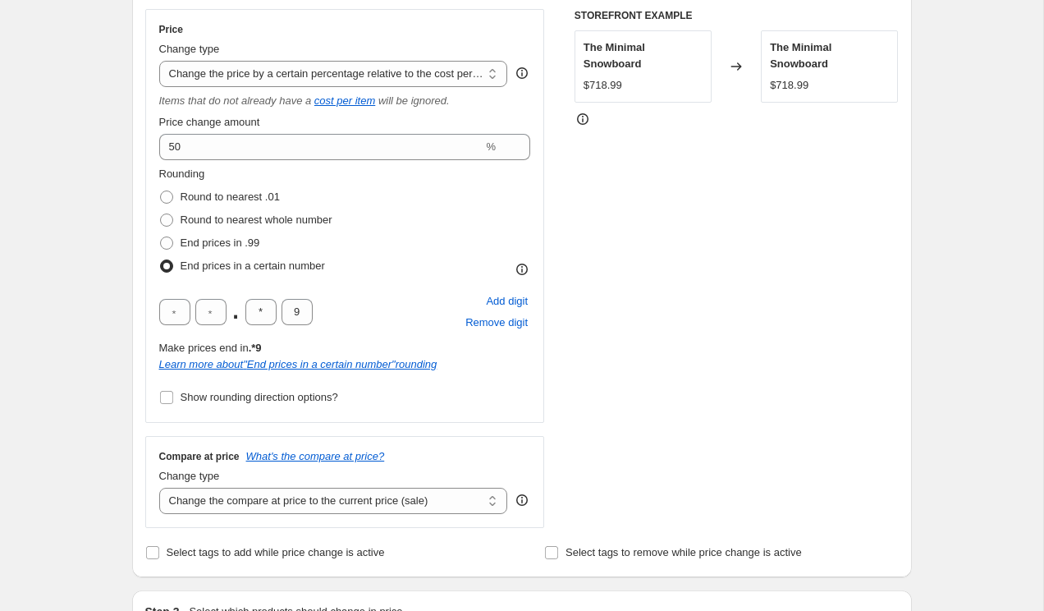
click at [295, 296] on div ". * 9 Add digit Remove digit" at bounding box center [345, 312] width 372 height 43
click at [295, 305] on input "9" at bounding box center [297, 312] width 31 height 26
type input "1"
click at [399, 269] on div "Rounding Round to nearest .01 Round to nearest whole number End prices in .99 E…" at bounding box center [345, 222] width 372 height 112
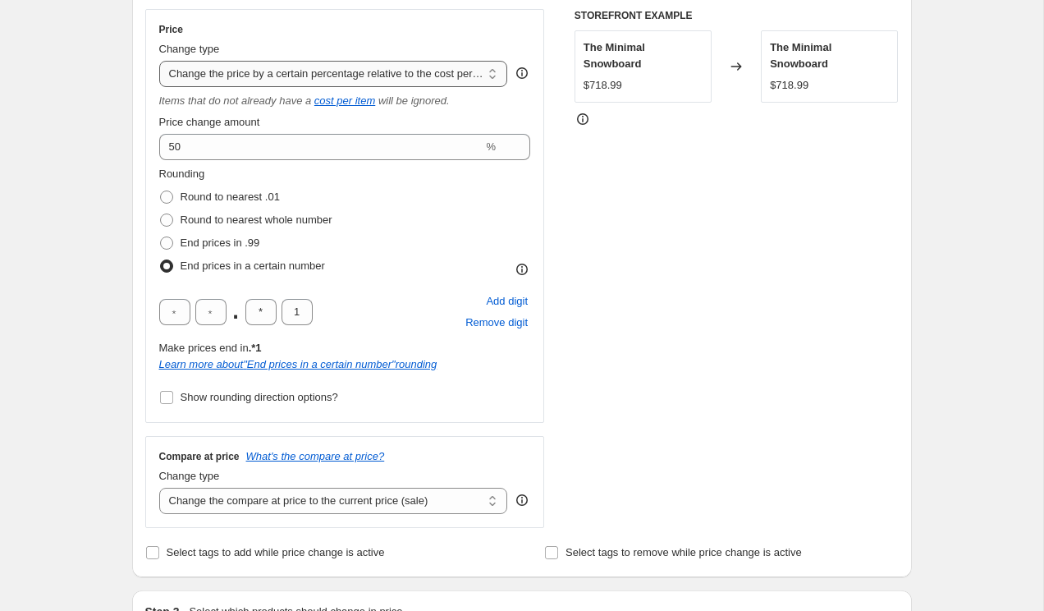
click at [276, 67] on select "Change the price to a certain amount Change the price by a certain amount Chang…" at bounding box center [333, 74] width 349 height 26
select select "percentage"
click at [159, 61] on select "Change the price to a certain amount Change the price by a certain amount Chang…" at bounding box center [333, 74] width 349 height 26
type input "-15"
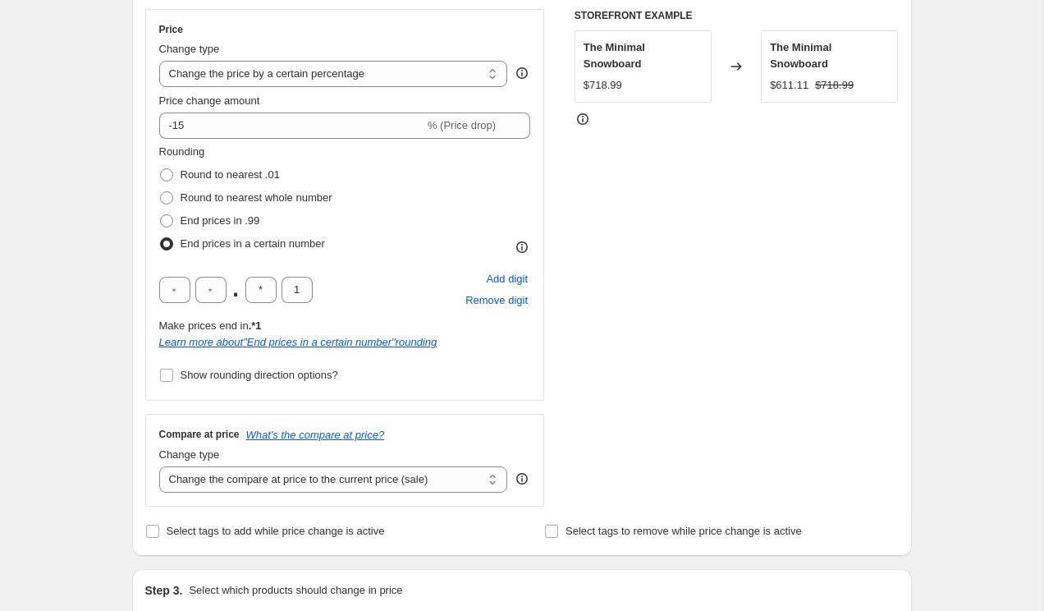
click at [362, 259] on div "Rounding Round to nearest .01 Round to nearest whole number End prices in .99 E…" at bounding box center [345, 265] width 372 height 243
click at [323, 76] on select "Change the price to a certain amount Change the price by a certain amount Chang…" at bounding box center [333, 74] width 349 height 26
click at [159, 61] on select "Change the price to a certain amount Change the price by a certain amount Chang…" at bounding box center [333, 74] width 349 height 26
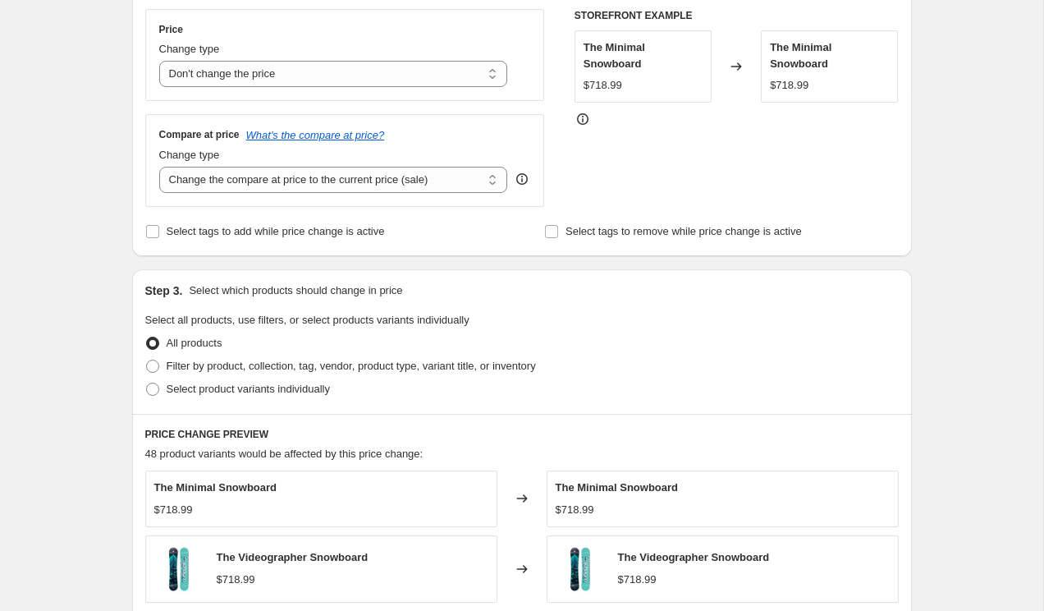
click at [451, 126] on div "Compare at price What's the compare at price? Change type Change the compare at…" at bounding box center [345, 160] width 400 height 92
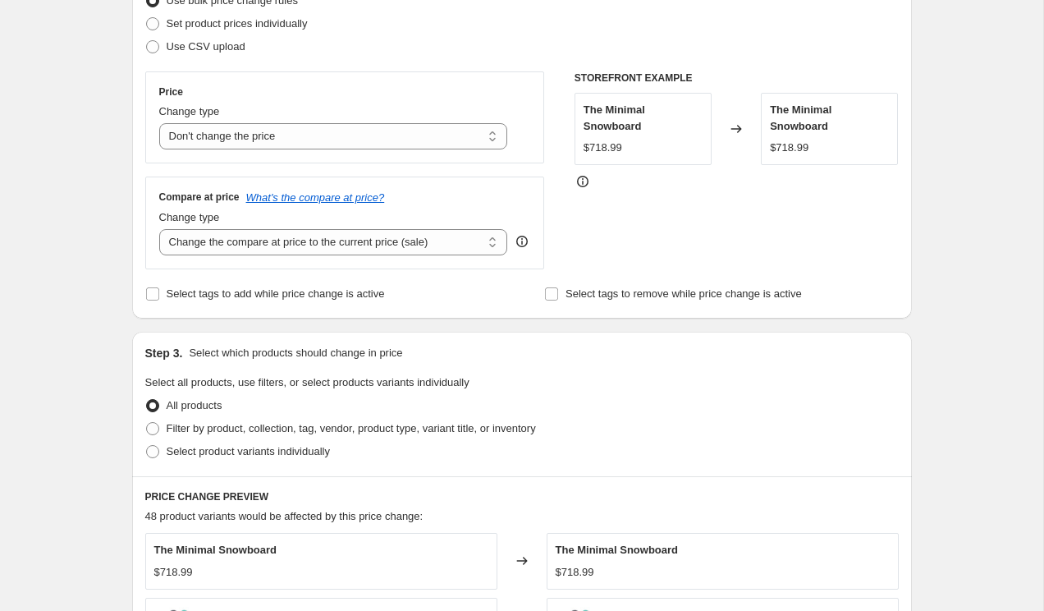
scroll to position [209, 0]
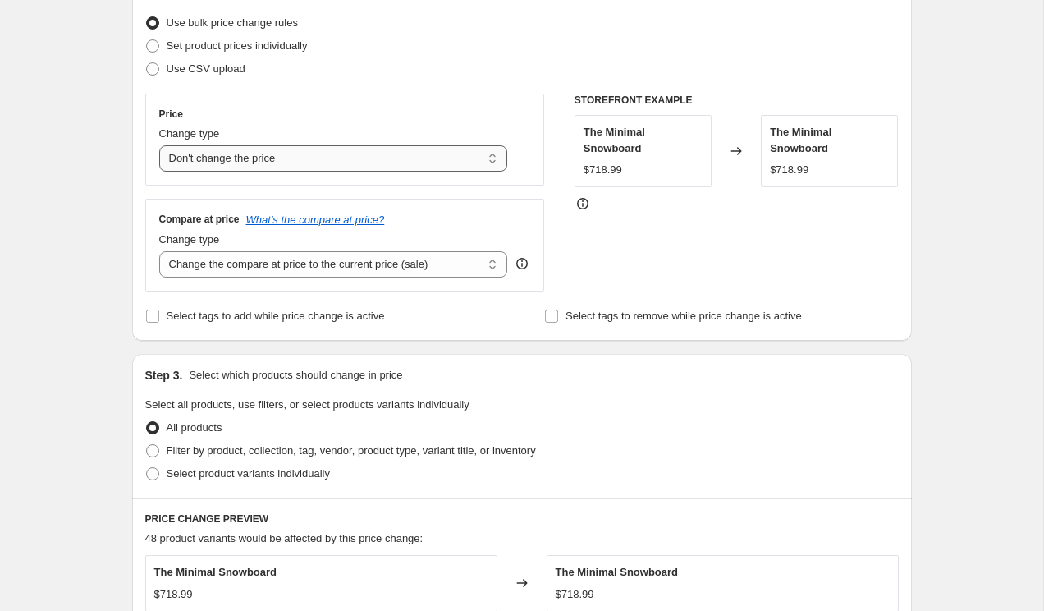
click at [448, 153] on select "Change the price to a certain amount Change the price by a certain amount Chang…" at bounding box center [333, 158] width 349 height 26
click at [370, 166] on select "Change the price to a certain amount Change the price by a certain amount Chang…" at bounding box center [333, 158] width 349 height 26
select select "by"
click at [159, 145] on select "Change the price to a certain amount Change the price by a certain amount Chang…" at bounding box center [333, 158] width 349 height 26
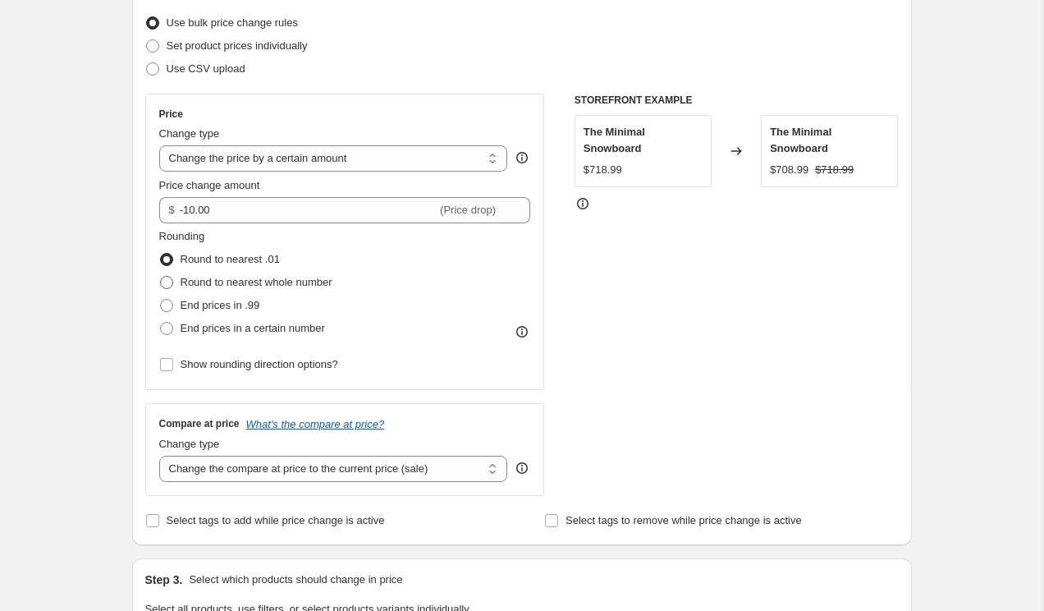
click at [255, 281] on span "Round to nearest whole number" at bounding box center [257, 282] width 152 height 12
click at [161, 277] on input "Round to nearest whole number" at bounding box center [160, 276] width 1 height 1
radio input "true"
click at [228, 305] on span "End prices in .99" at bounding box center [221, 305] width 80 height 12
click at [161, 300] on input "End prices in .99" at bounding box center [160, 299] width 1 height 1
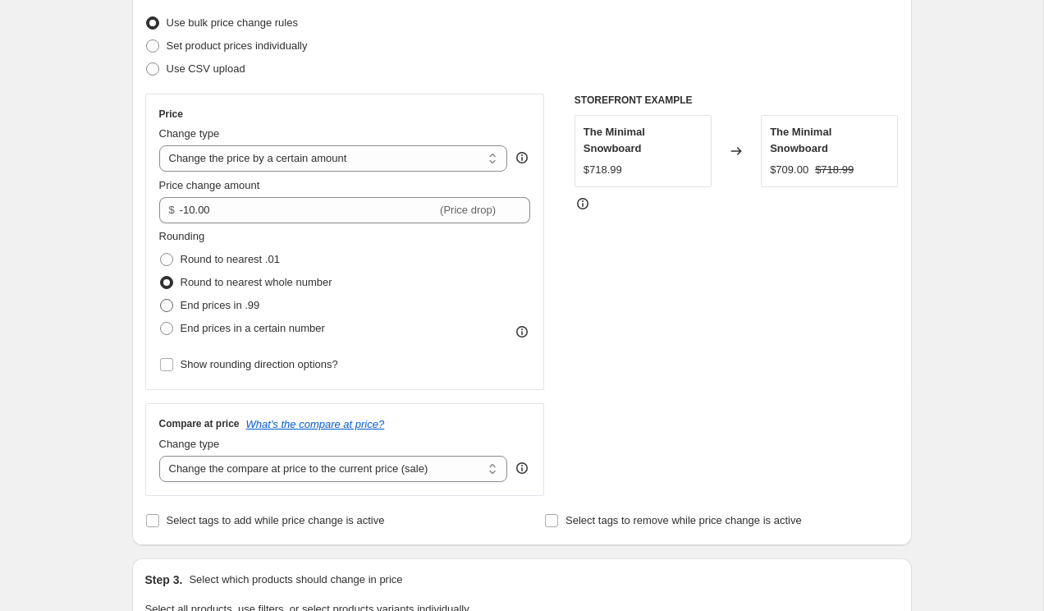
radio input "true"
click at [228, 327] on span "End prices in a certain number" at bounding box center [253, 328] width 144 height 12
click at [161, 323] on input "End prices in a certain number" at bounding box center [160, 322] width 1 height 1
radio input "true"
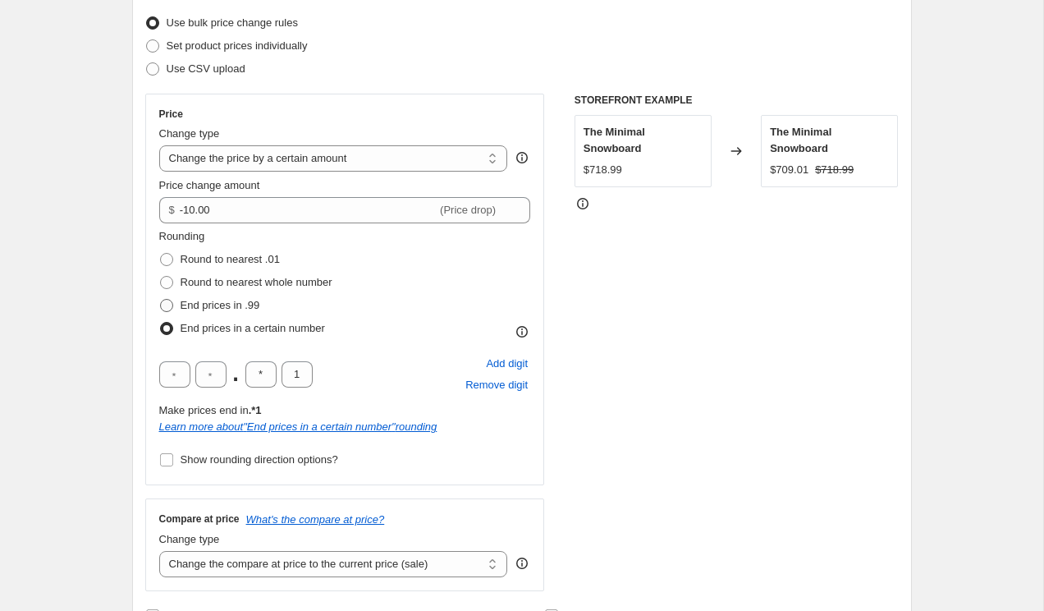
click at [229, 308] on span "End prices in .99" at bounding box center [221, 305] width 80 height 12
click at [161, 300] on input "End prices in .99" at bounding box center [160, 299] width 1 height 1
radio input "true"
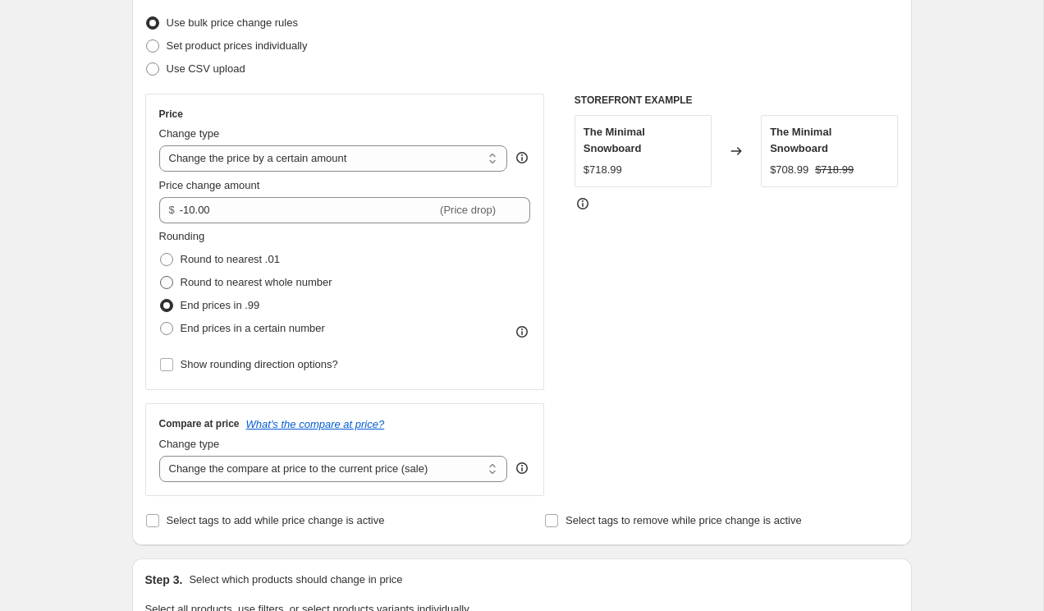
click at [231, 293] on label "Round to nearest whole number" at bounding box center [245, 282] width 173 height 23
click at [161, 277] on input "Round to nearest whole number" at bounding box center [160, 276] width 1 height 1
radio input "true"
click at [231, 273] on label "Round to nearest whole number" at bounding box center [245, 282] width 173 height 23
click at [161, 276] on input "Round to nearest whole number" at bounding box center [160, 276] width 1 height 1
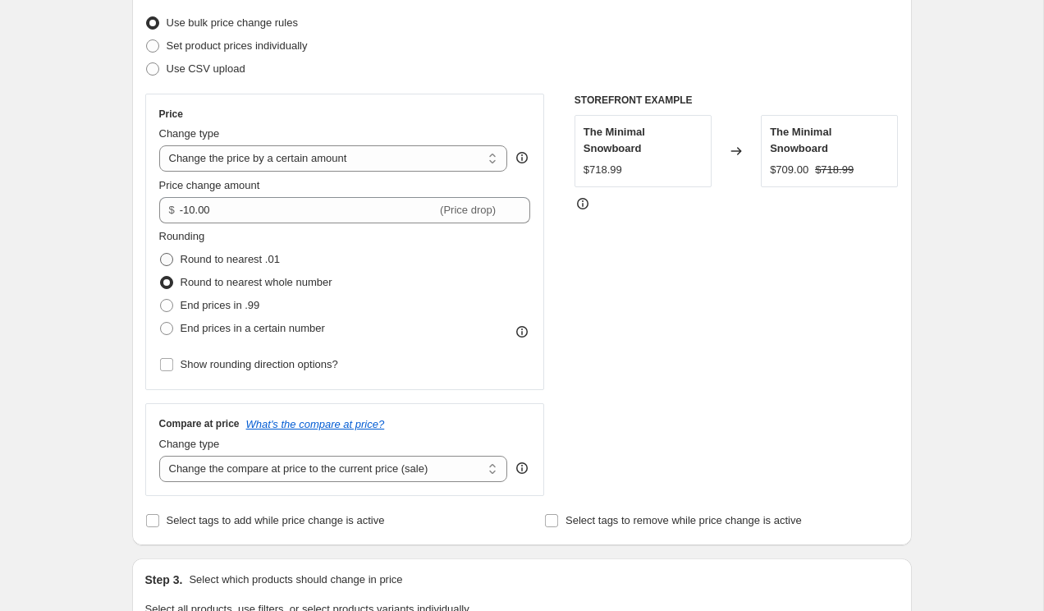
click at [233, 258] on span "Round to nearest .01" at bounding box center [230, 259] width 99 height 12
click at [161, 254] on input "Round to nearest .01" at bounding box center [160, 253] width 1 height 1
radio input "true"
click at [140, 269] on div "Step 2. Select how the prices should change Use bulk price change rules Set pro…" at bounding box center [522, 257] width 780 height 576
click at [328, 424] on icon "What's the compare at price?" at bounding box center [315, 424] width 139 height 12
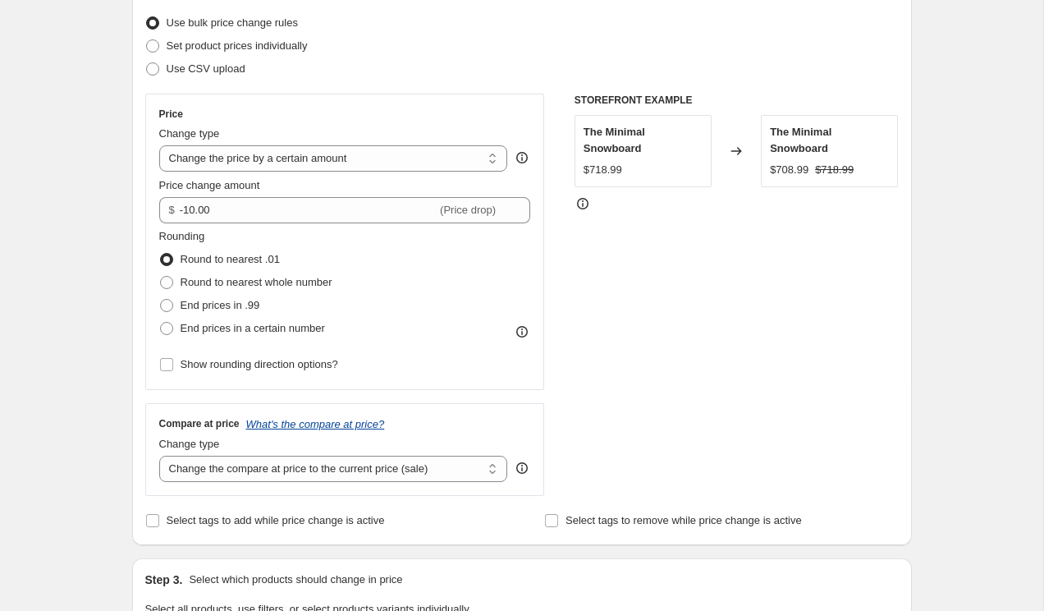
scroll to position [0, 0]
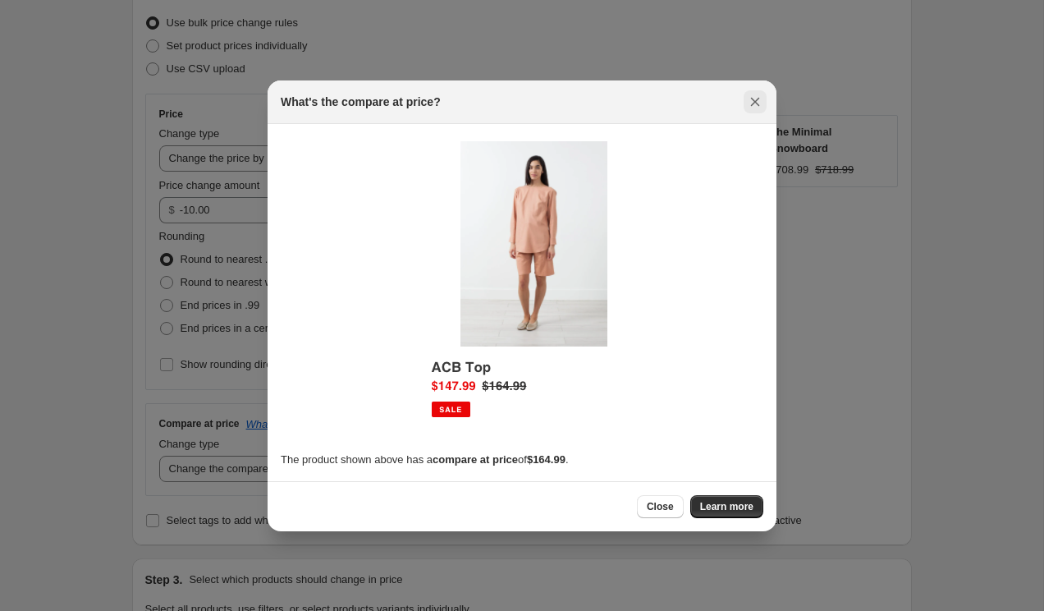
click at [757, 96] on icon "Close" at bounding box center [755, 102] width 16 height 16
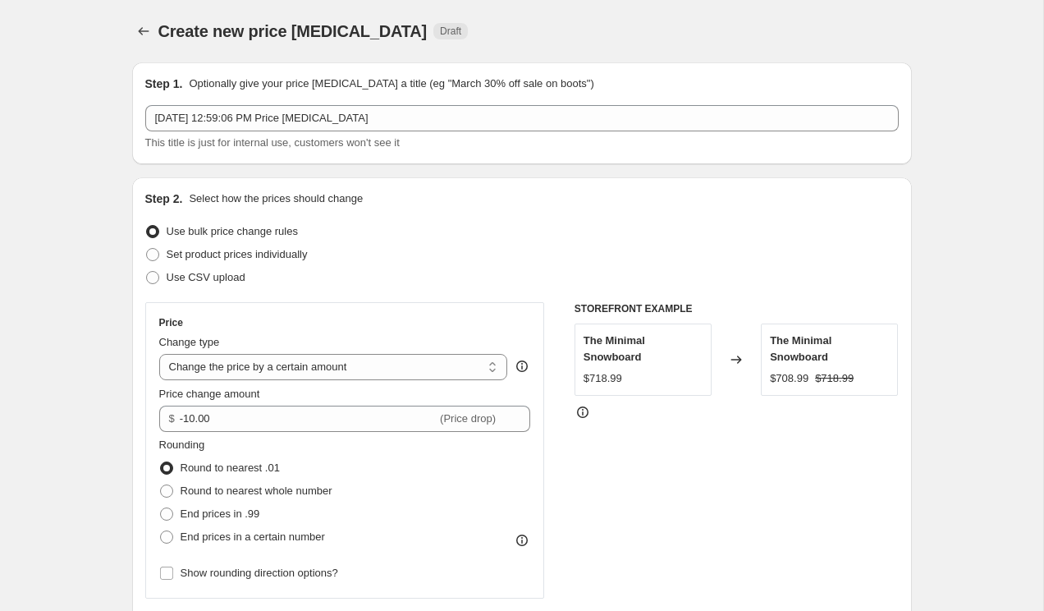
scroll to position [209, 0]
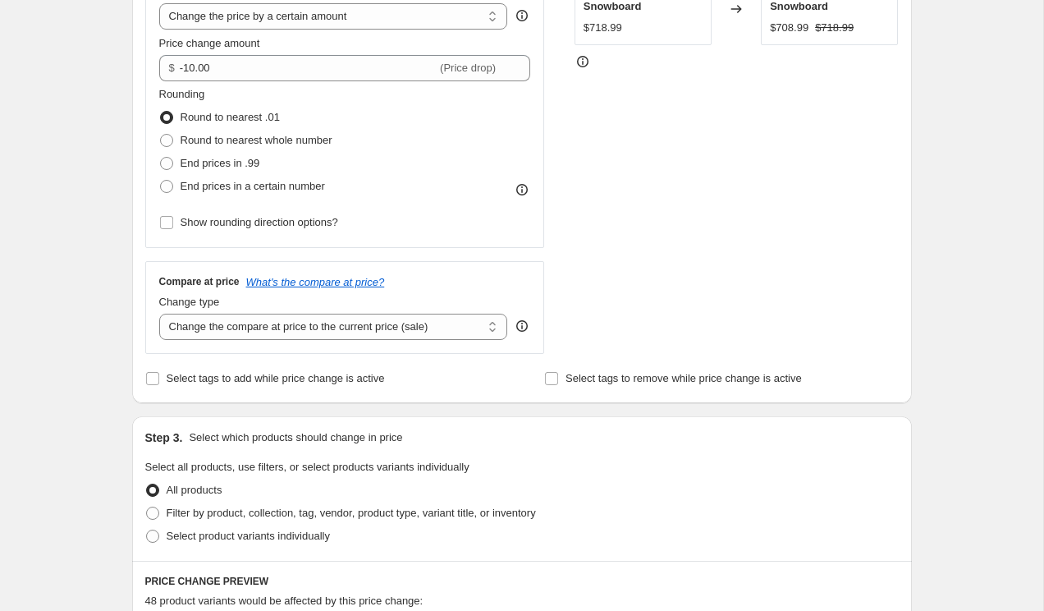
scroll to position [385, 0]
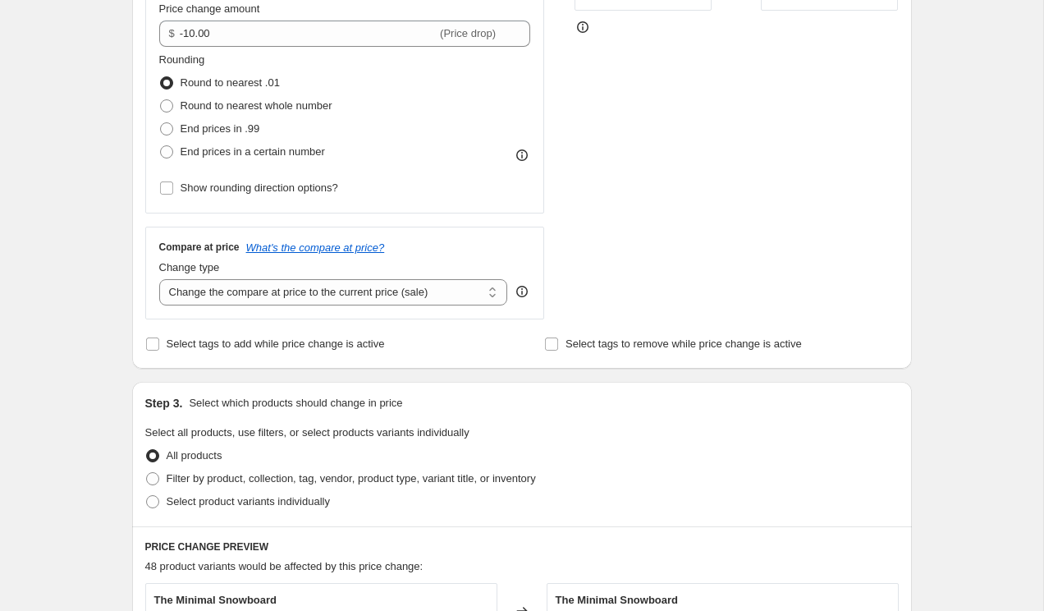
click at [64, 332] on div "Create new price [MEDICAL_DATA]. This page is ready Create new price [MEDICAL_D…" at bounding box center [521, 475] width 1043 height 1721
click at [206, 346] on span "Select tags to add while price change is active" at bounding box center [276, 343] width 218 height 12
click at [159, 346] on input "Select tags to add while price change is active" at bounding box center [152, 343] width 13 height 13
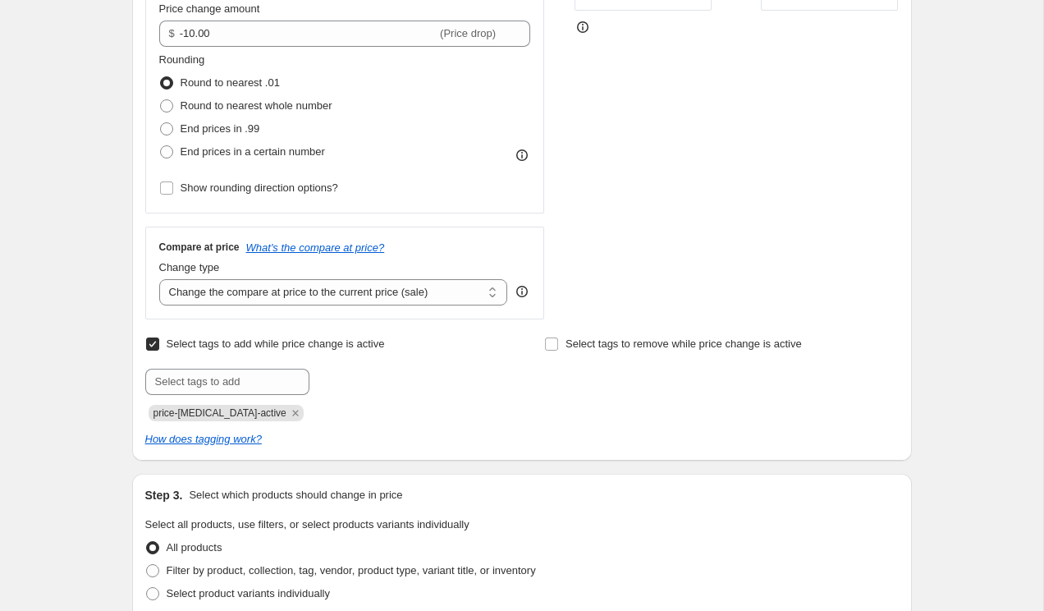
drag, startPoint x: 333, startPoint y: 343, endPoint x: 401, endPoint y: 346, distance: 67.4
click at [335, 344] on span "Select tags to add while price change is active" at bounding box center [276, 343] width 218 height 12
click at [159, 344] on input "Select tags to add while price change is active" at bounding box center [152, 343] width 13 height 13
checkbox input "false"
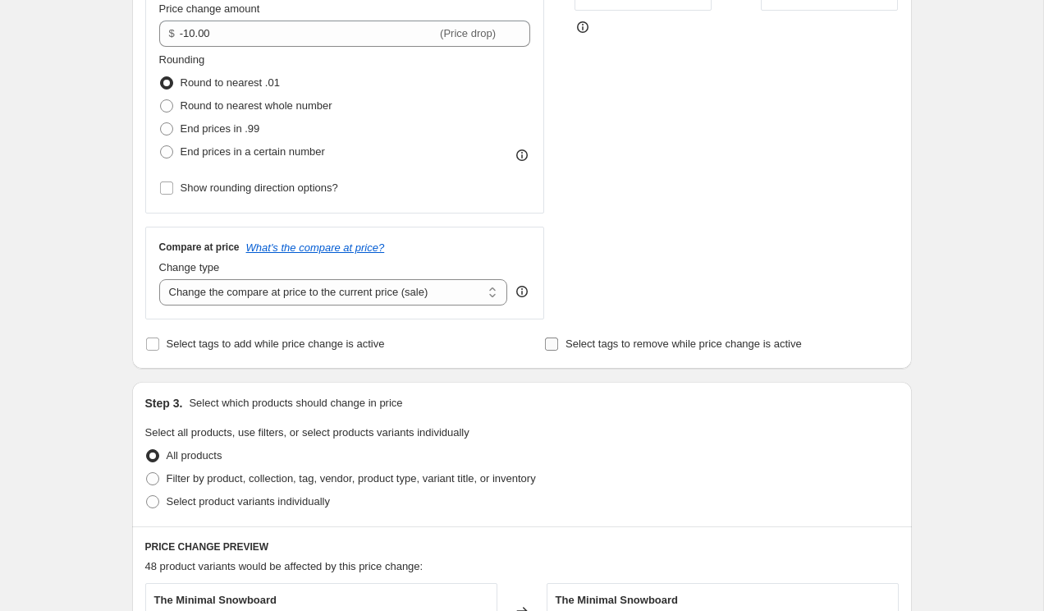
click at [616, 337] on span "Select tags to remove while price change is active" at bounding box center [684, 343] width 236 height 12
click at [558, 337] on input "Select tags to remove while price change is active" at bounding box center [551, 343] width 13 height 13
checkbox input "true"
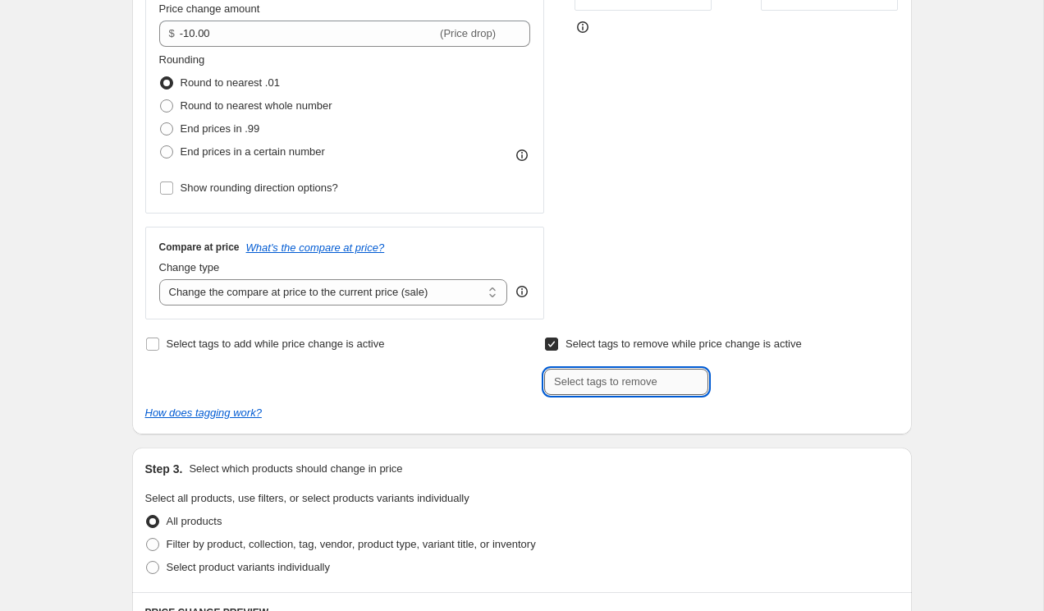
click at [613, 383] on input "text" at bounding box center [626, 382] width 164 height 26
type input "t"
click at [639, 346] on span "Select tags to remove while price change is active" at bounding box center [684, 343] width 236 height 12
click at [558, 346] on input "Select tags to remove while price change is active" at bounding box center [551, 343] width 13 height 13
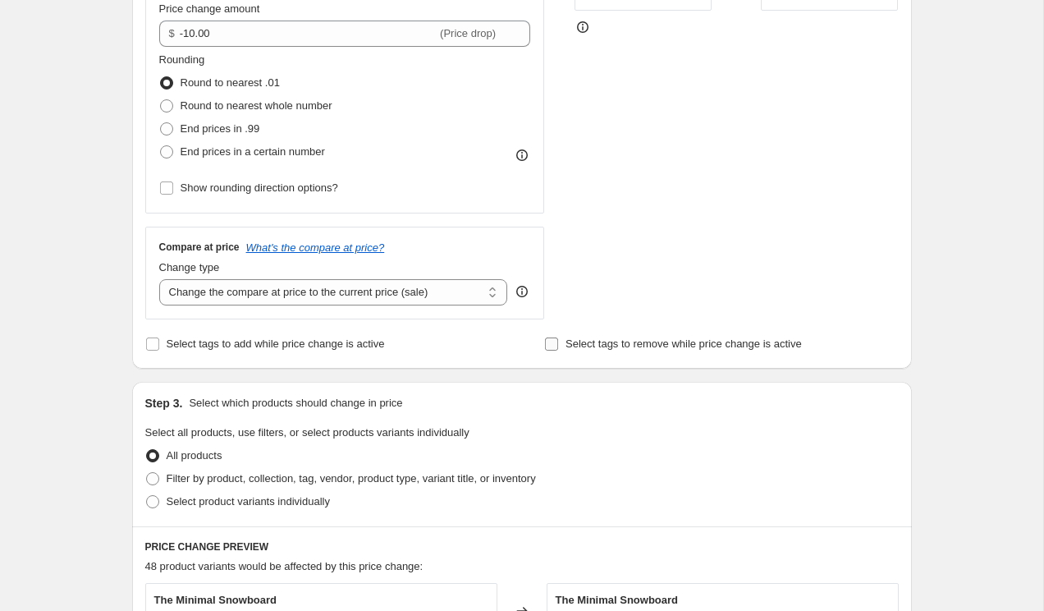
click at [590, 348] on span "Select tags to remove while price change is active" at bounding box center [684, 343] width 236 height 12
click at [558, 348] on input "Select tags to remove while price change is active" at bounding box center [551, 343] width 13 height 13
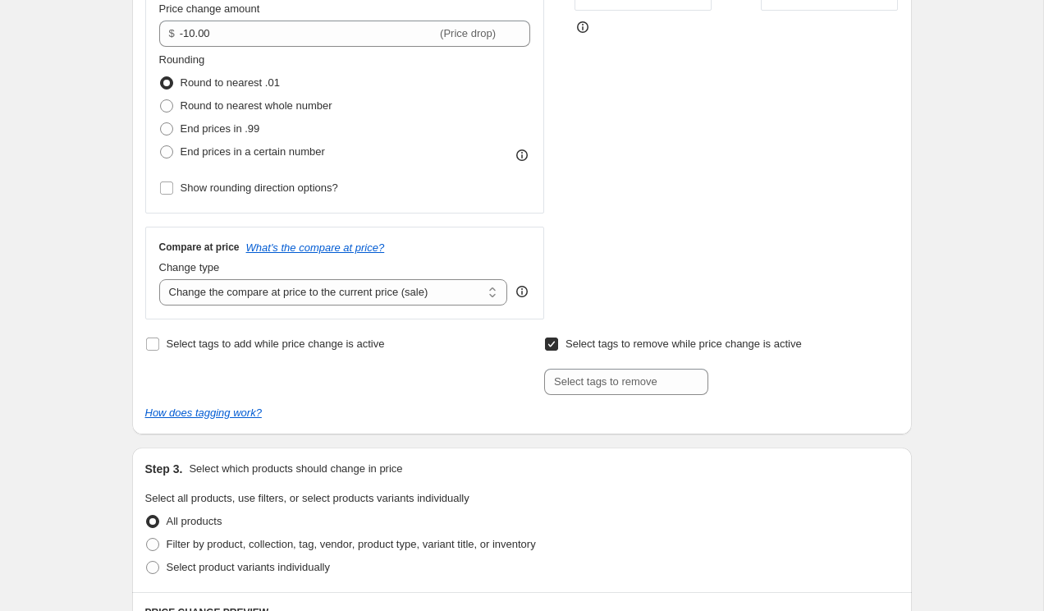
click at [593, 346] on span "Select tags to remove while price change is active" at bounding box center [684, 343] width 236 height 12
click at [558, 346] on input "Select tags to remove while price change is active" at bounding box center [551, 343] width 13 height 13
checkbox input "false"
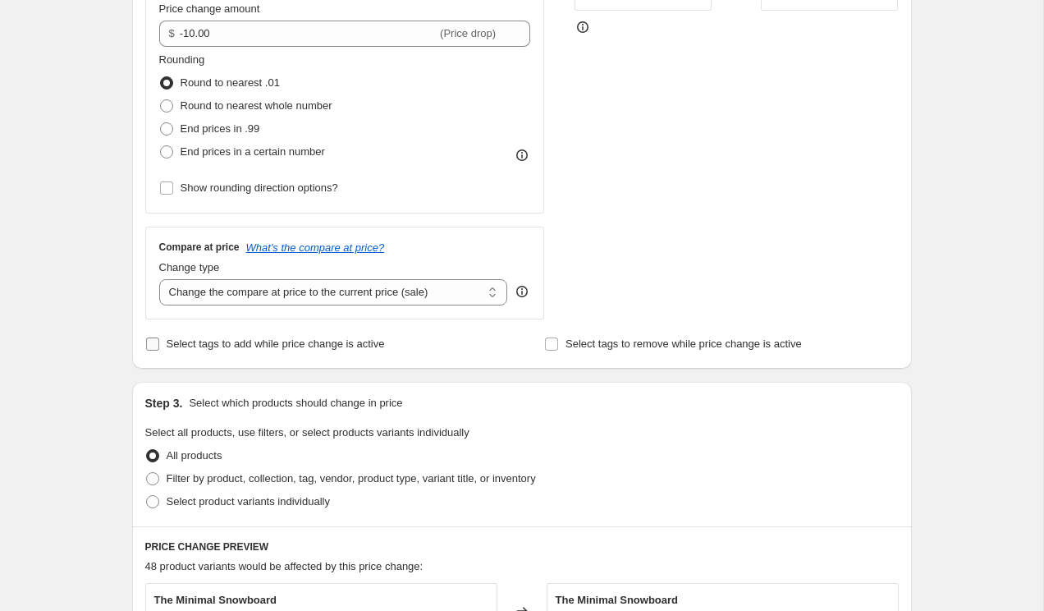
click at [330, 338] on span "Select tags to add while price change is active" at bounding box center [276, 343] width 218 height 12
click at [159, 338] on input "Select tags to add while price change is active" at bounding box center [152, 343] width 13 height 13
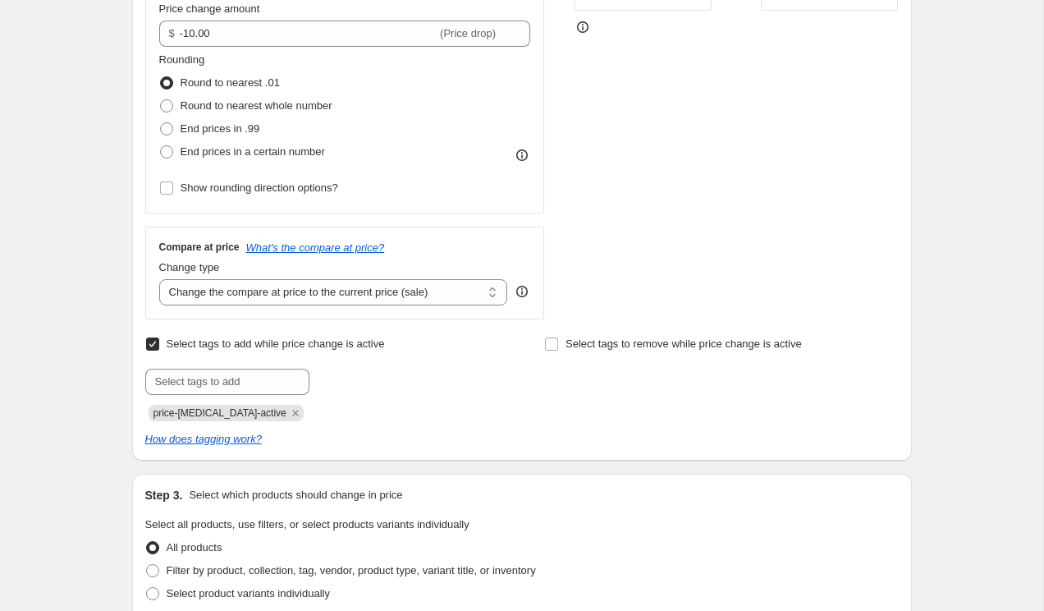
click at [309, 348] on span "Select tags to add while price change is active" at bounding box center [276, 343] width 218 height 12
click at [159, 348] on input "Select tags to add while price change is active" at bounding box center [152, 343] width 13 height 13
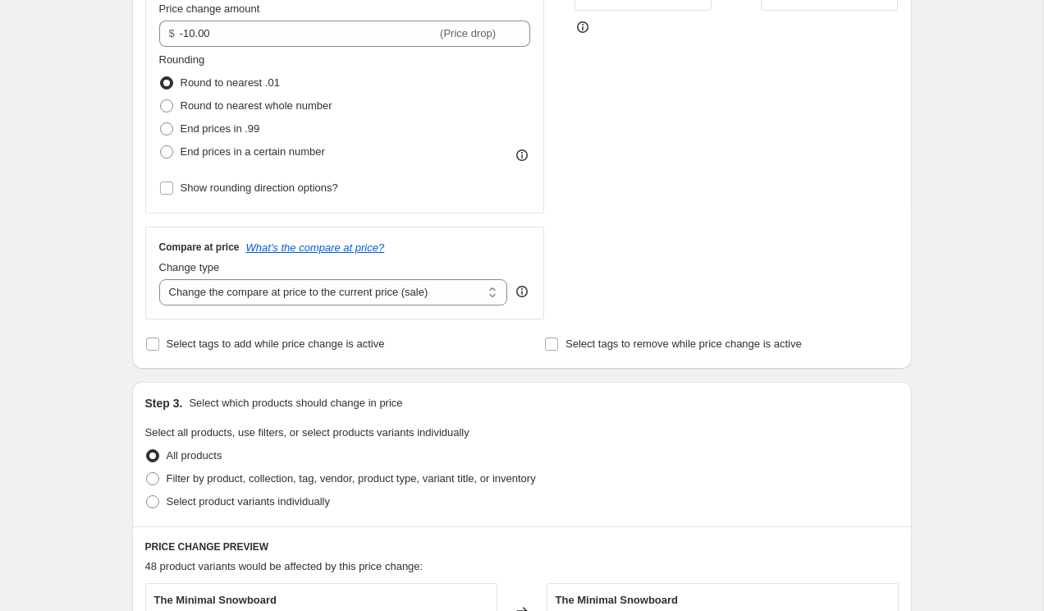
click at [99, 364] on div "Create new price [MEDICAL_DATA]. This page is ready Create new price [MEDICAL_D…" at bounding box center [521, 475] width 1043 height 1721
click at [187, 343] on span "Select tags to add while price change is active" at bounding box center [276, 343] width 218 height 12
click at [159, 343] on input "Select tags to add while price change is active" at bounding box center [152, 343] width 13 height 13
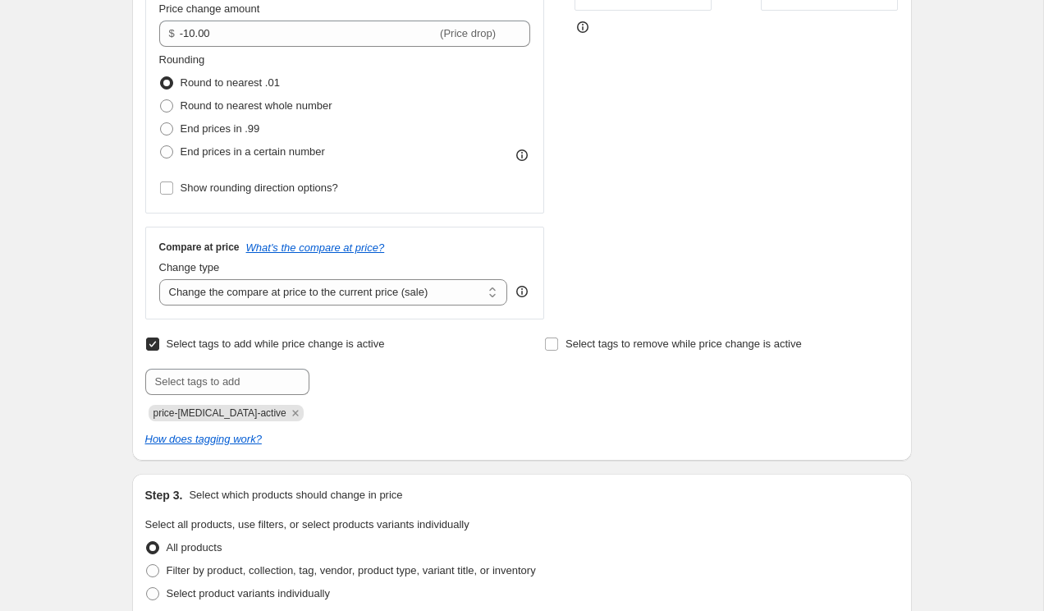
click at [187, 343] on span "Select tags to add while price change is active" at bounding box center [276, 343] width 218 height 12
click at [159, 343] on input "Select tags to add while price change is active" at bounding box center [152, 343] width 13 height 13
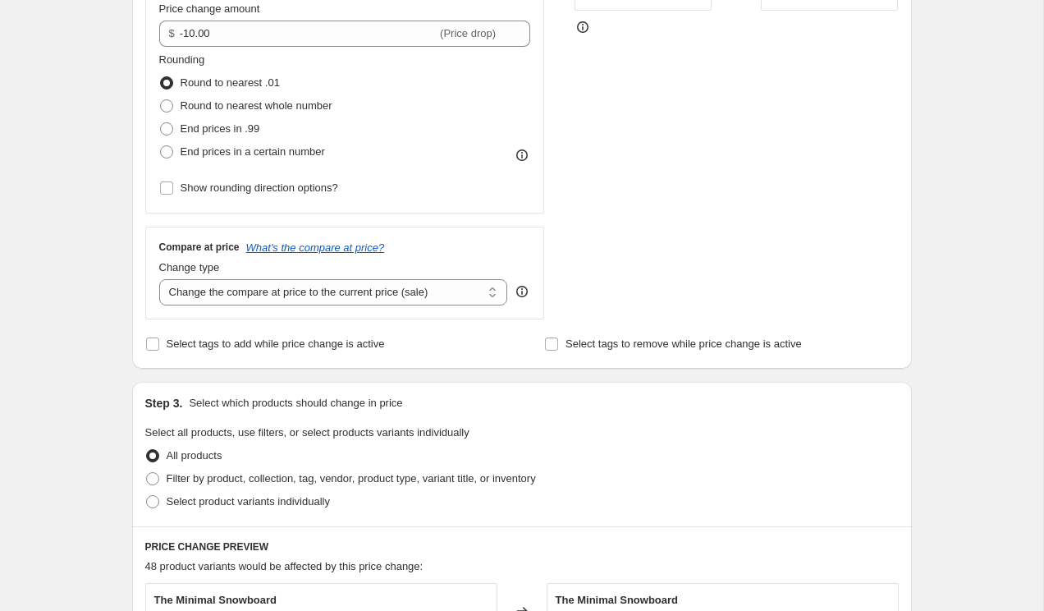
click at [88, 350] on div "Create new price [MEDICAL_DATA]. This page is ready Create new price [MEDICAL_D…" at bounding box center [521, 475] width 1043 height 1721
click at [195, 344] on span "Select tags to add while price change is active" at bounding box center [276, 343] width 218 height 12
click at [159, 344] on input "Select tags to add while price change is active" at bounding box center [152, 343] width 13 height 13
checkbox input "true"
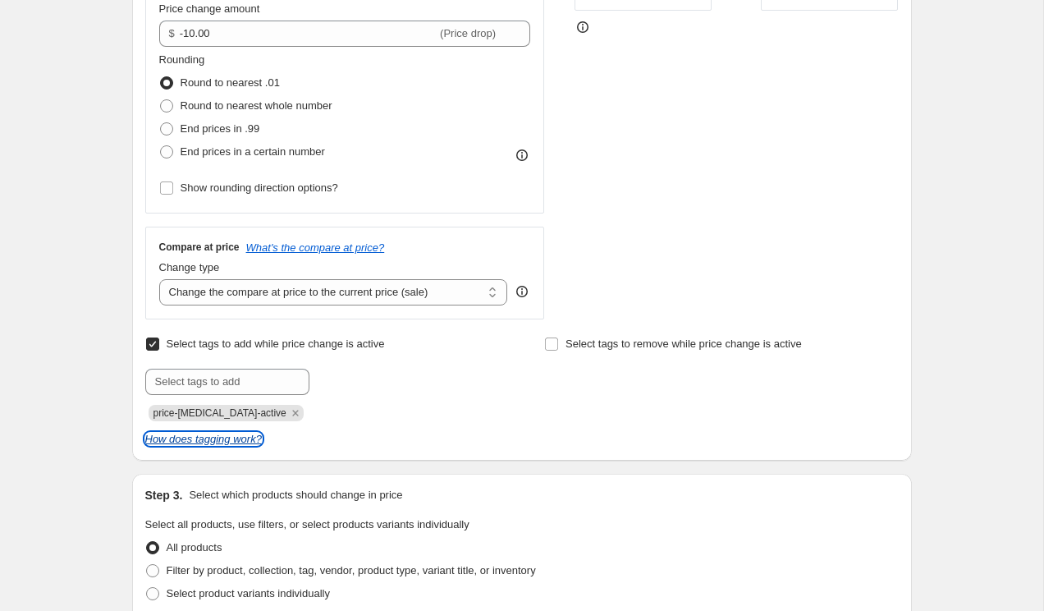
click at [208, 438] on icon "How does tagging work?" at bounding box center [203, 439] width 117 height 12
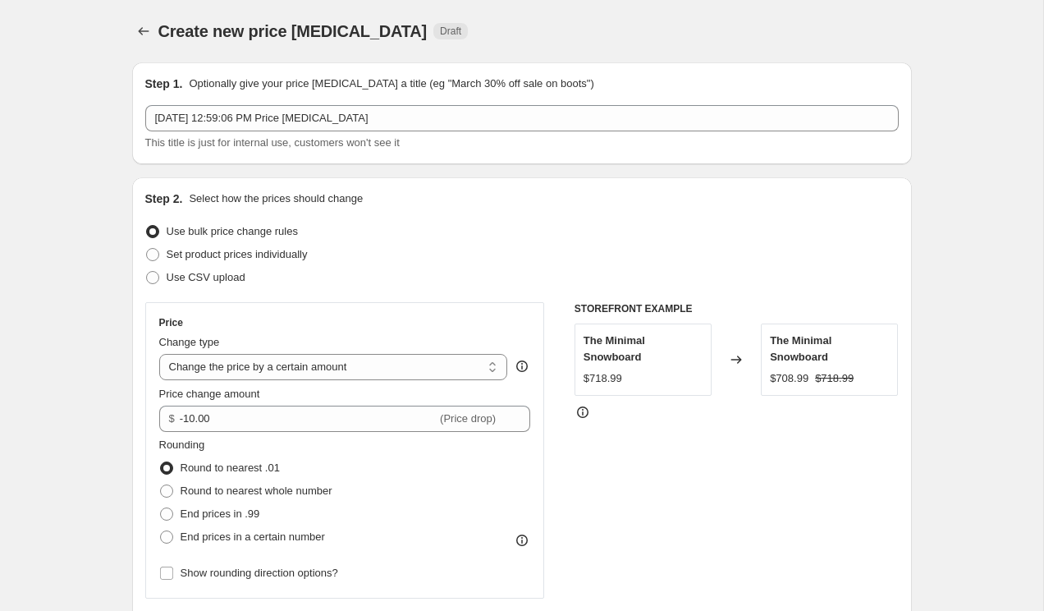
scroll to position [1203, 0]
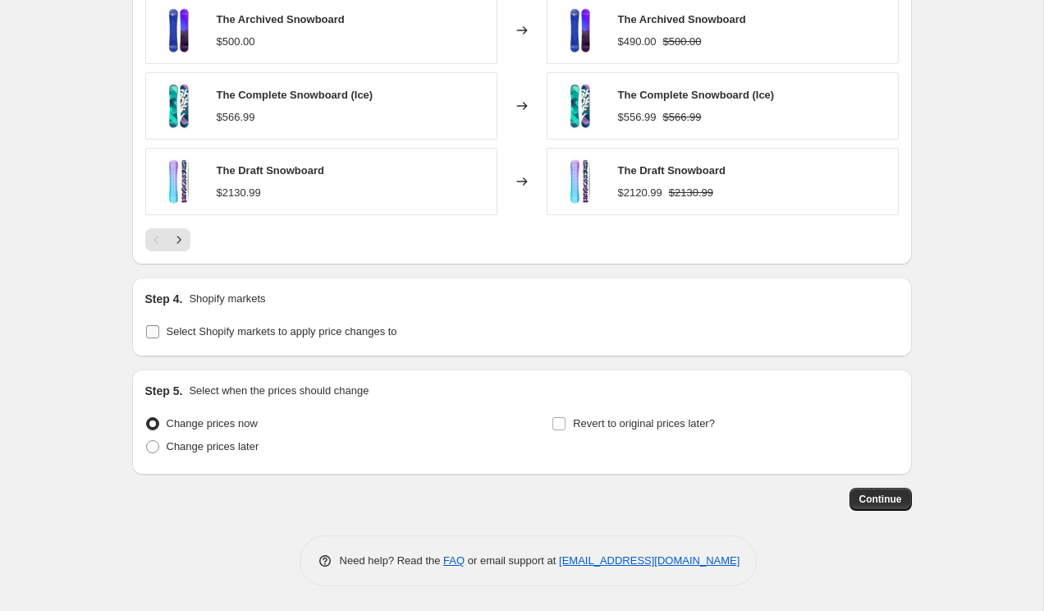
click at [304, 336] on span "Select Shopify markets to apply price changes to" at bounding box center [282, 331] width 231 height 12
click at [159, 336] on input "Select Shopify markets to apply price changes to" at bounding box center [152, 331] width 13 height 13
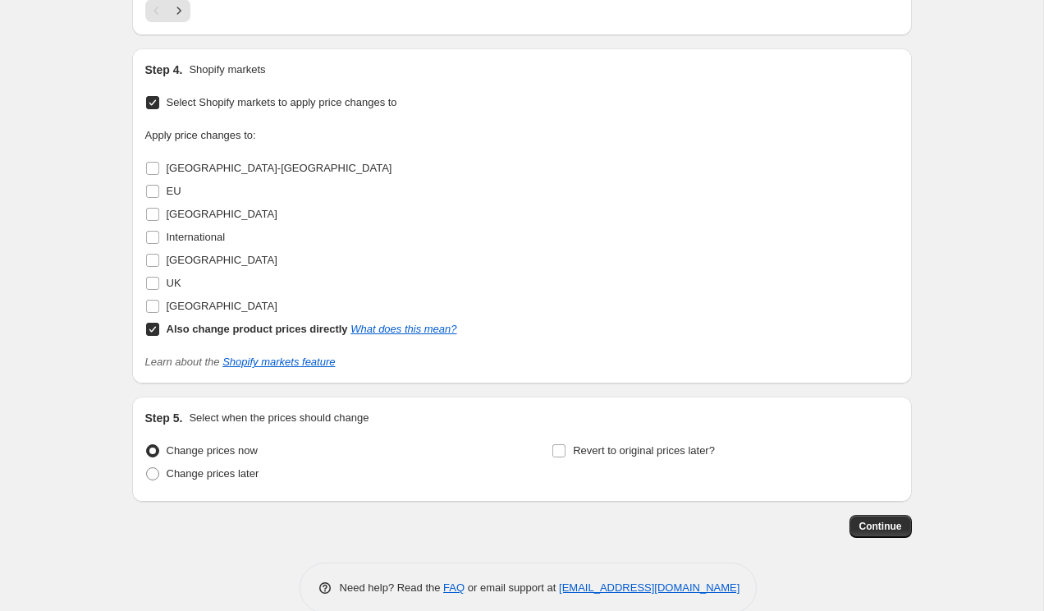
scroll to position [1393, 0]
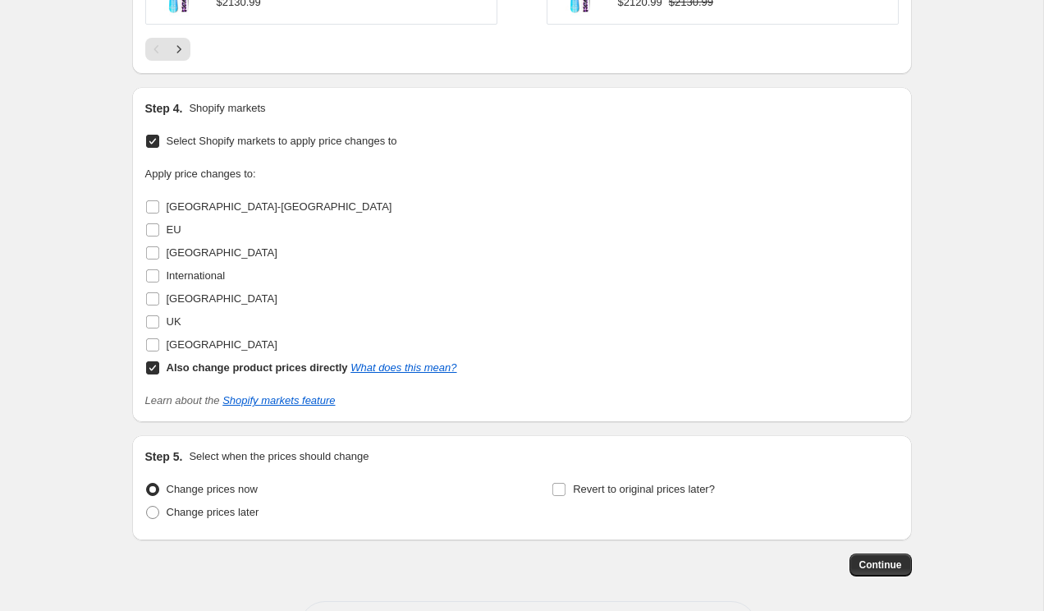
click at [383, 370] on link "What does this mean?" at bounding box center [404, 367] width 106 height 12
click at [239, 136] on span "Select Shopify markets to apply price changes to" at bounding box center [282, 141] width 231 height 12
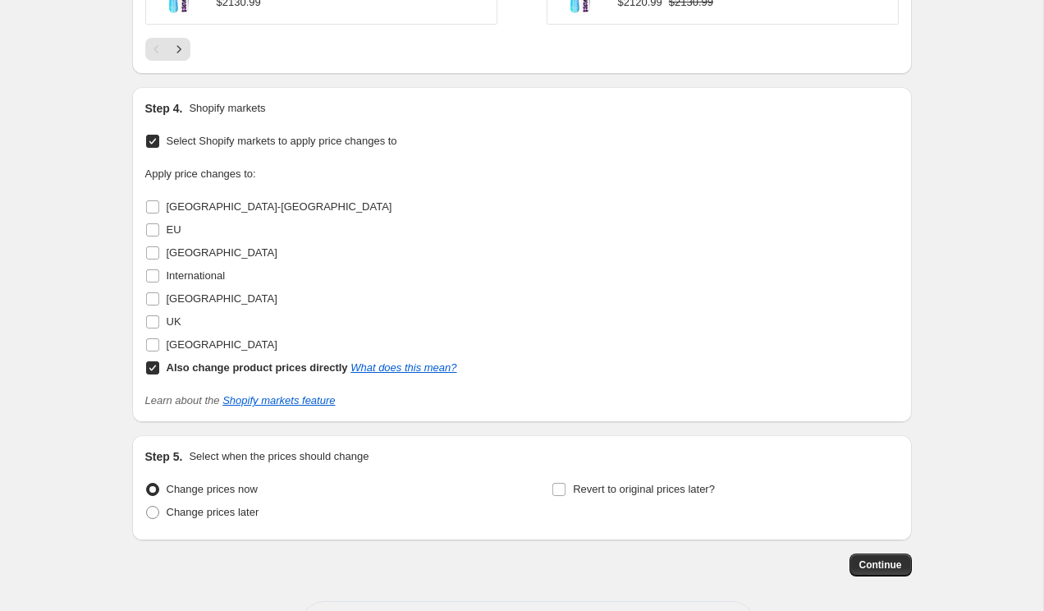
click at [159, 136] on input "Select Shopify markets to apply price changes to" at bounding box center [152, 141] width 13 height 13
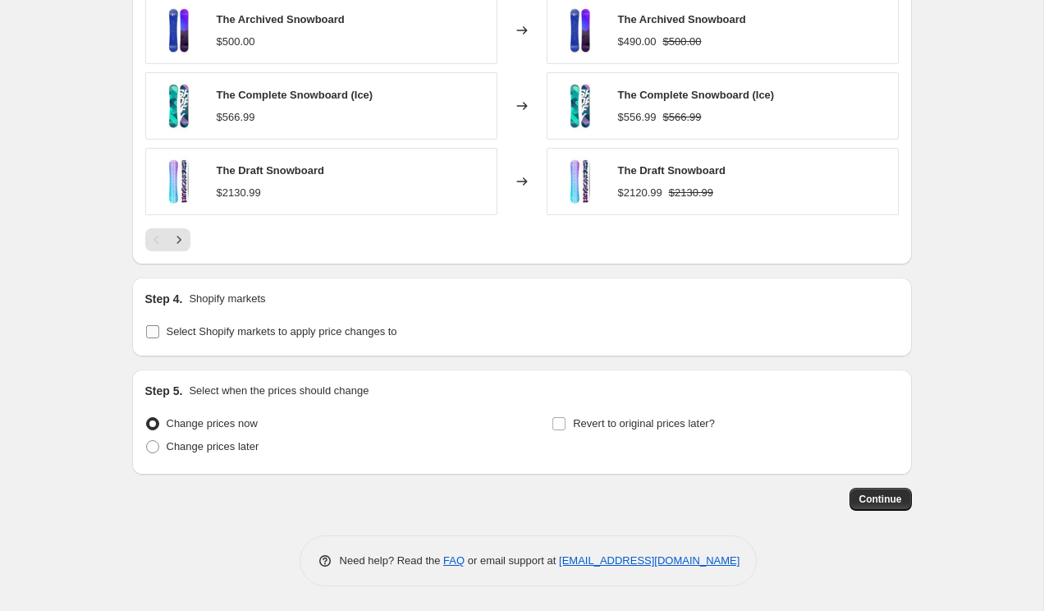
click at [223, 334] on span "Select Shopify markets to apply price changes to" at bounding box center [282, 331] width 231 height 12
click at [159, 334] on input "Select Shopify markets to apply price changes to" at bounding box center [152, 331] width 13 height 13
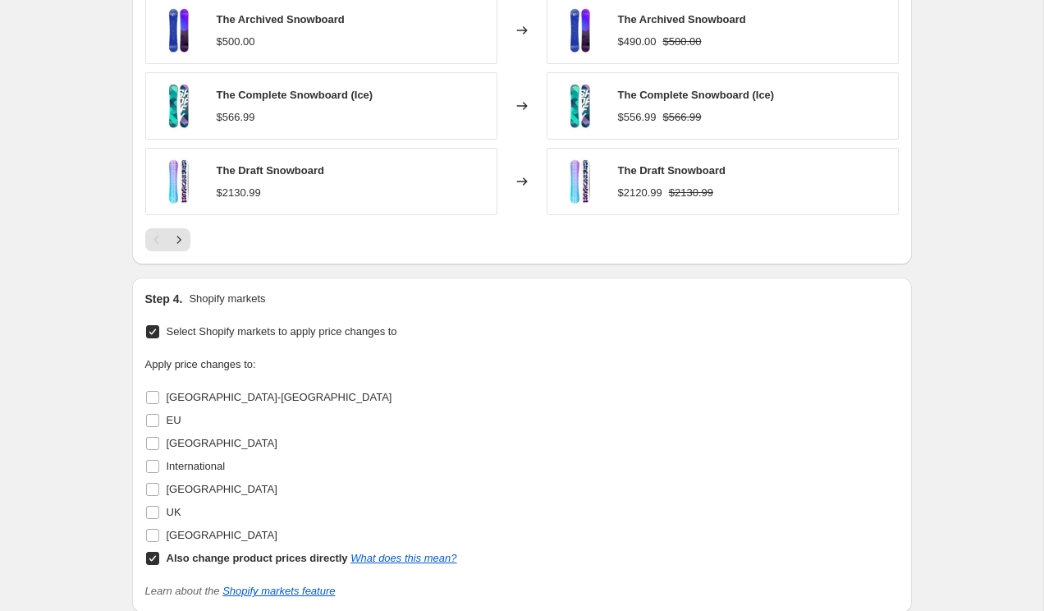
click at [223, 334] on span "Select Shopify markets to apply price changes to" at bounding box center [282, 331] width 231 height 12
click at [159, 334] on input "Select Shopify markets to apply price changes to" at bounding box center [152, 331] width 13 height 13
checkbox input "false"
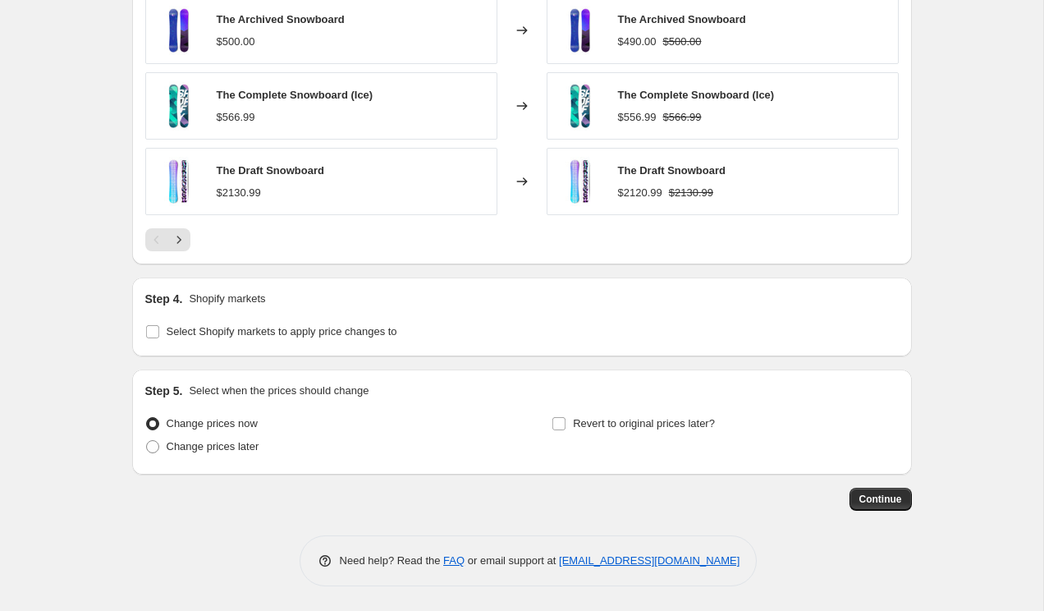
click at [190, 438] on span "Change prices later" at bounding box center [213, 446] width 93 height 16
click at [147, 440] on input "Change prices later" at bounding box center [146, 440] width 1 height 1
radio input "true"
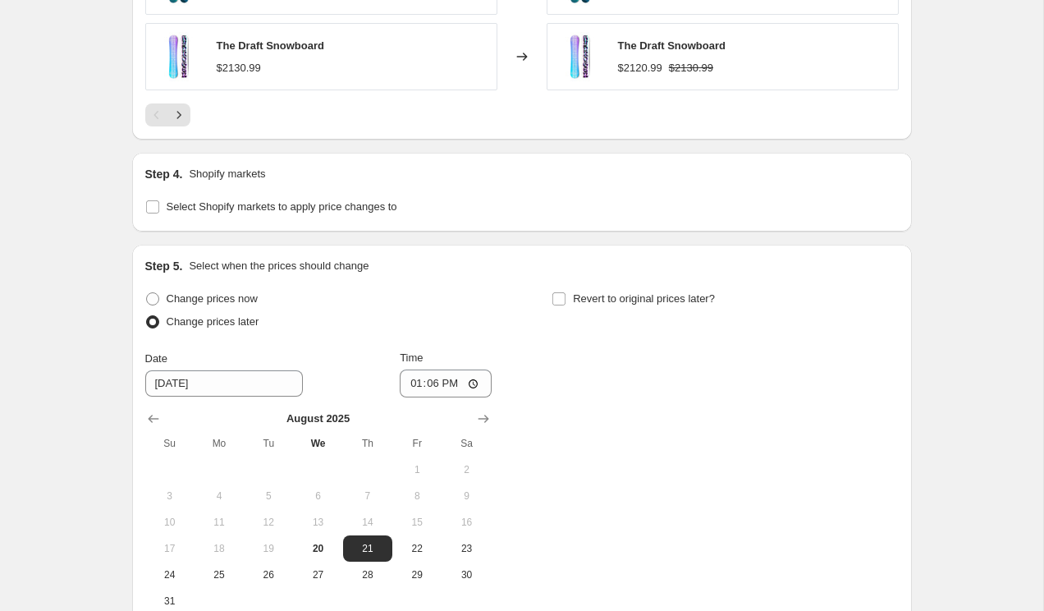
scroll to position [1385, 0]
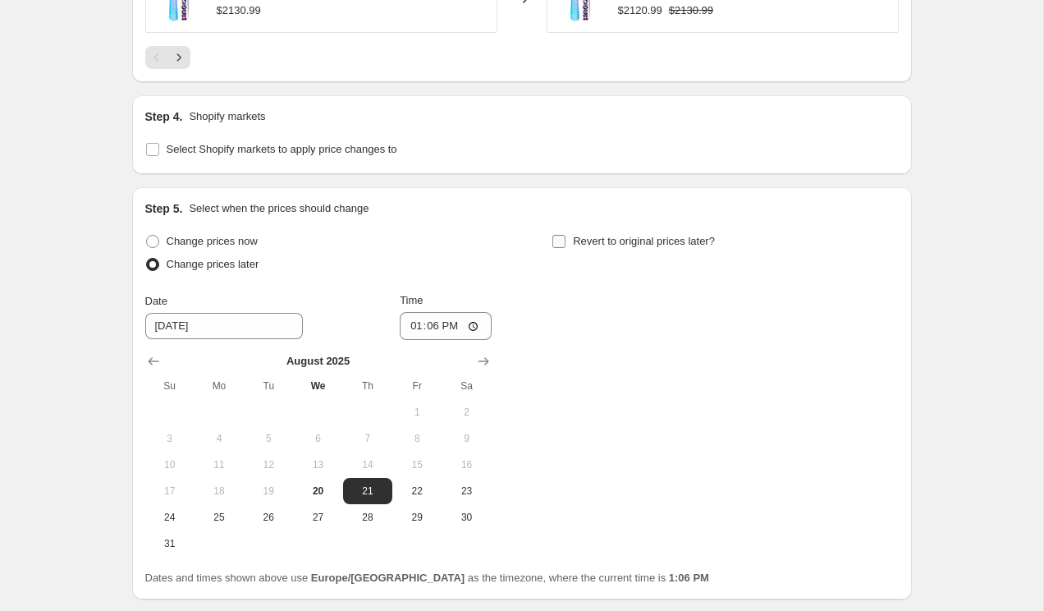
click at [623, 236] on span "Revert to original prices later?" at bounding box center [644, 241] width 142 height 12
click at [566, 236] on input "Revert to original prices later?" at bounding box center [558, 241] width 13 height 13
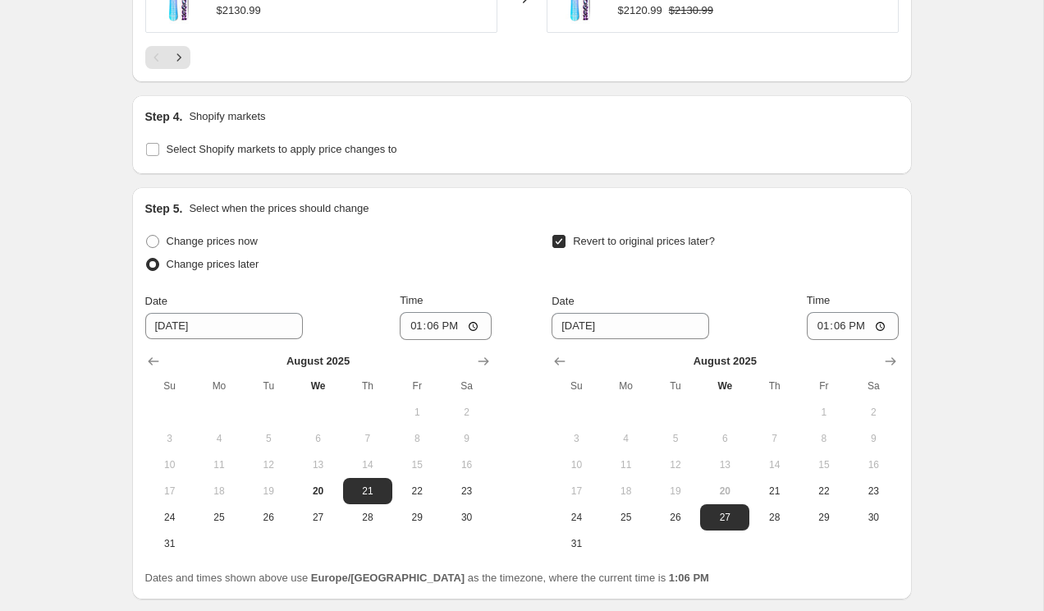
click at [623, 236] on span "Revert to original prices later?" at bounding box center [644, 241] width 142 height 12
click at [566, 236] on input "Revert to original prices later?" at bounding box center [558, 241] width 13 height 13
checkbox input "false"
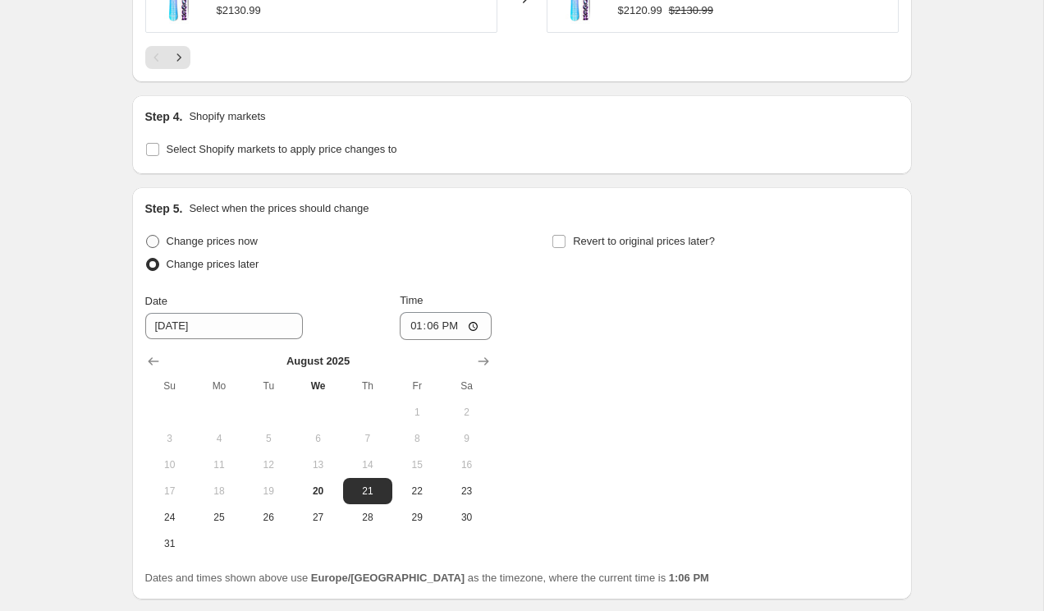
click at [223, 244] on span "Change prices now" at bounding box center [212, 241] width 91 height 12
click at [147, 236] on input "Change prices now" at bounding box center [146, 235] width 1 height 1
radio input "true"
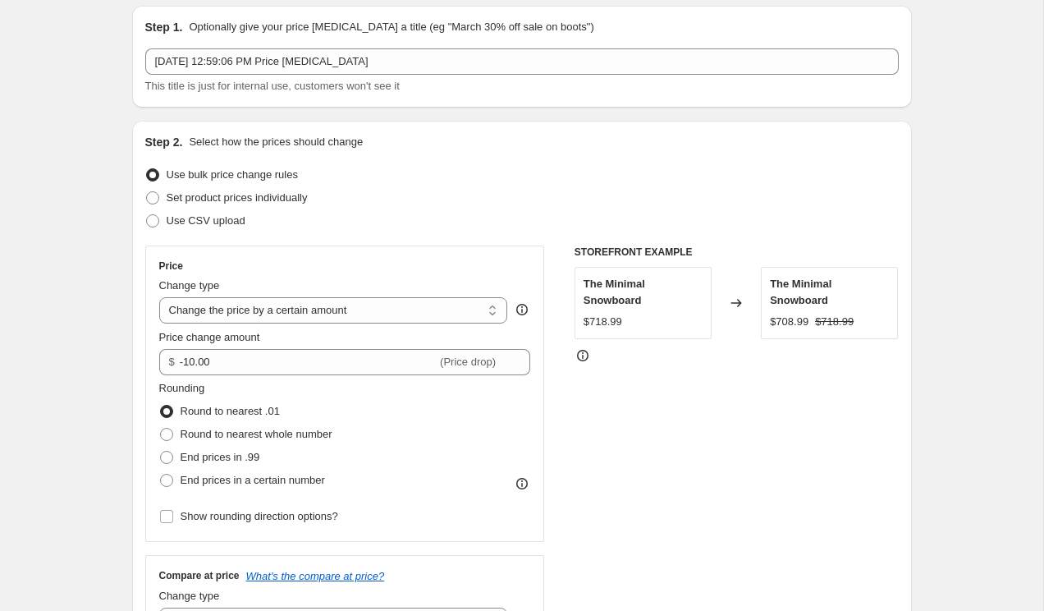
scroll to position [0, 0]
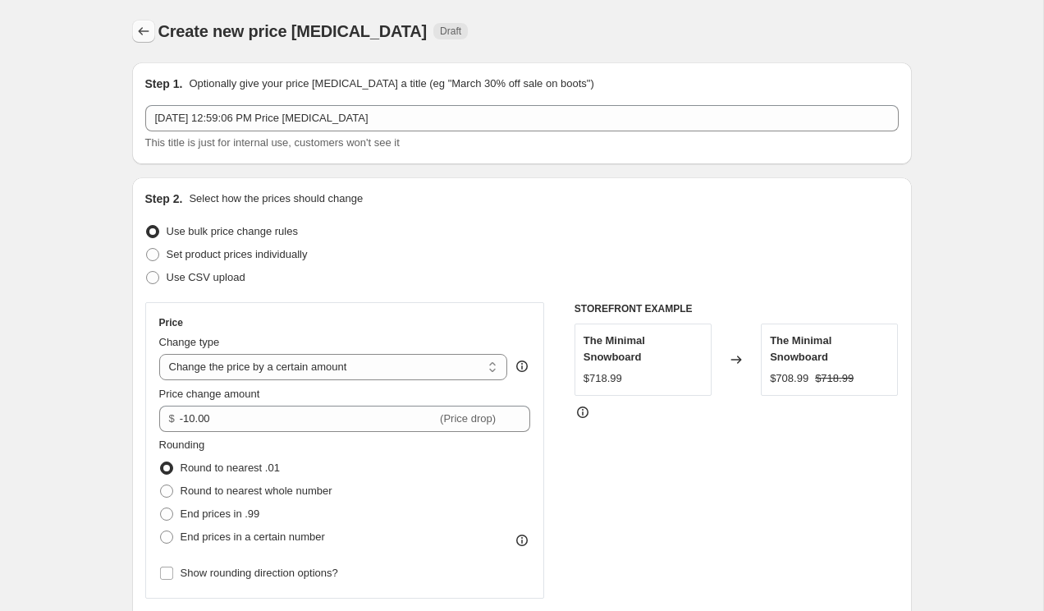
click at [139, 34] on icon "Price change jobs" at bounding box center [143, 31] width 16 height 16
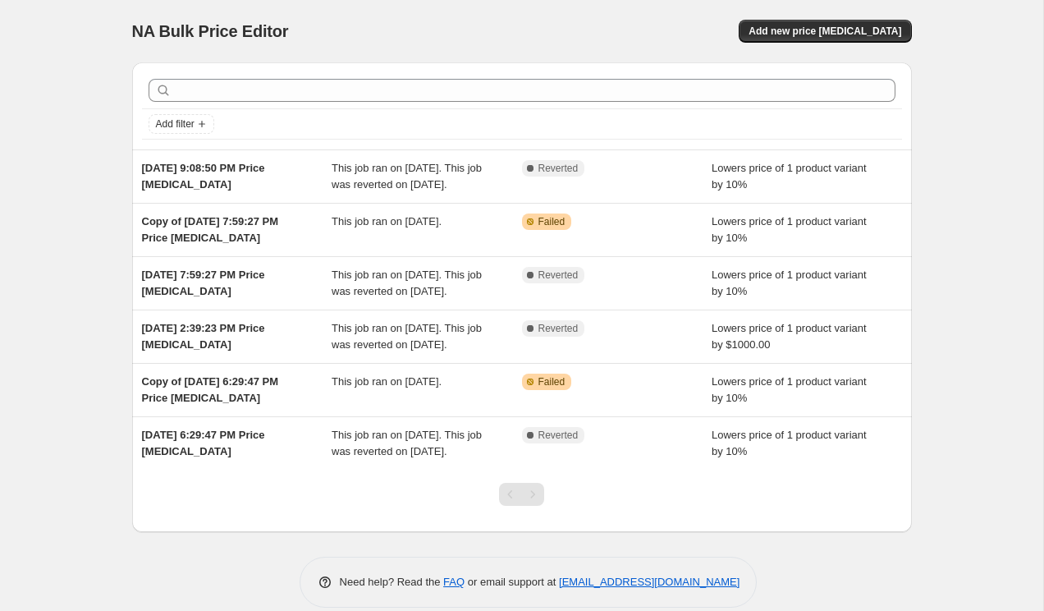
click at [443, 42] on div "NA Bulk Price Editor" at bounding box center [319, 31] width 375 height 23
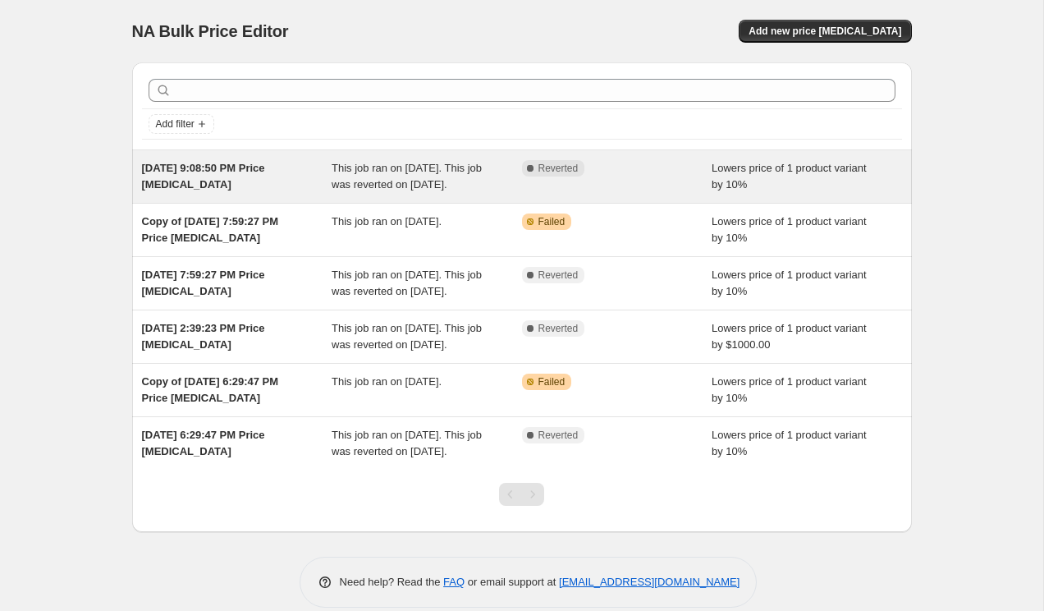
click at [293, 187] on div "[DATE] 9:08:50 PM Price [MEDICAL_DATA]" at bounding box center [237, 176] width 190 height 33
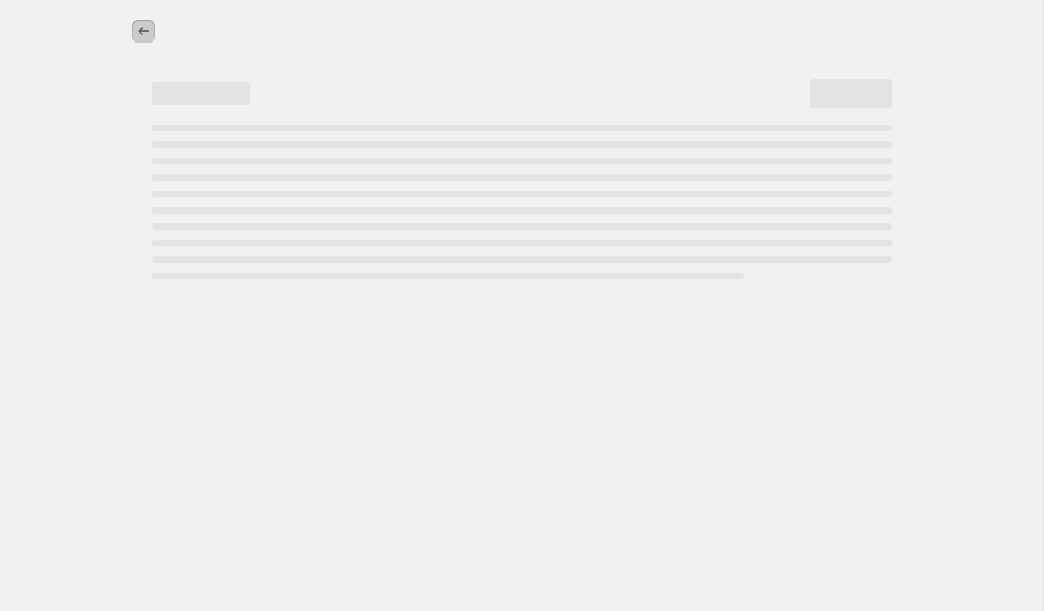
select select "percentage"
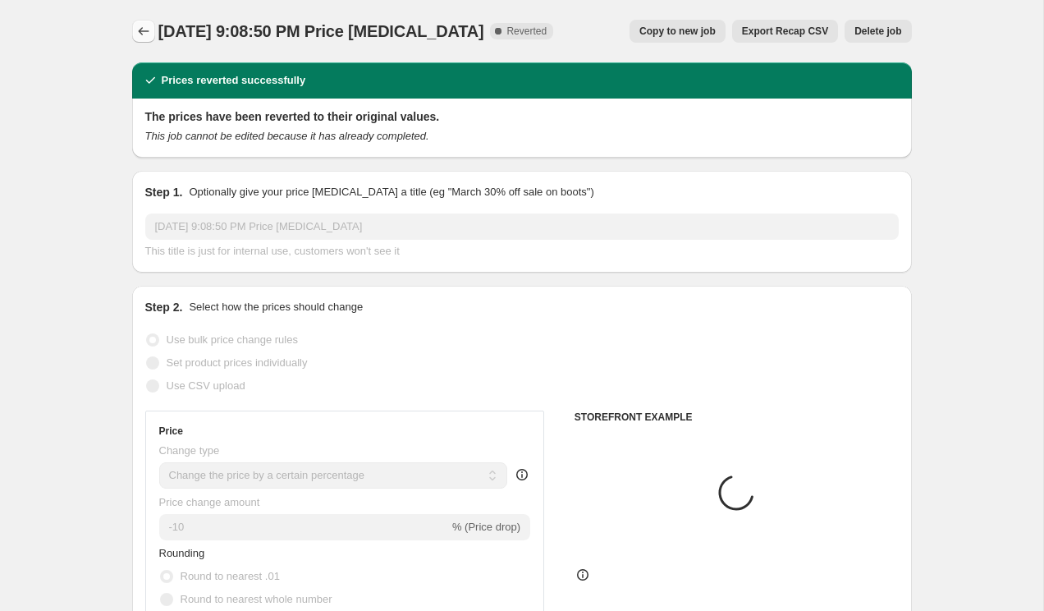
click at [143, 30] on icon "Price change jobs" at bounding box center [143, 31] width 16 height 16
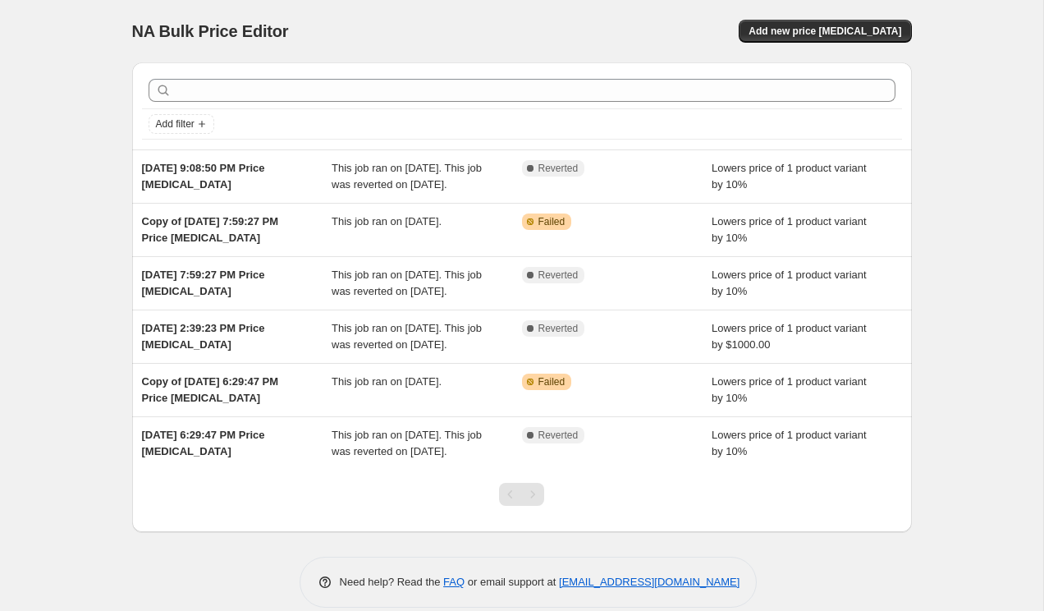
click at [533, 36] on div "Add new price [MEDICAL_DATA]" at bounding box center [716, 31] width 392 height 23
click at [821, 17] on div "NA Bulk Price Editor. This page is ready NA Bulk Price Editor Add new price [ME…" at bounding box center [522, 31] width 780 height 62
click at [824, 30] on span "Add new price [MEDICAL_DATA]" at bounding box center [825, 31] width 153 height 13
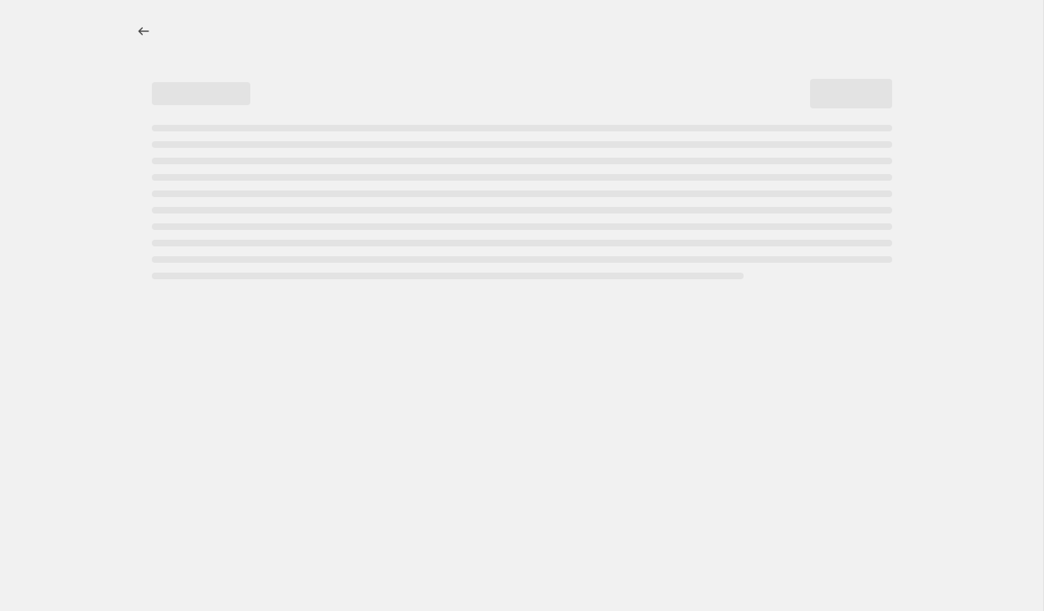
select select "percentage"
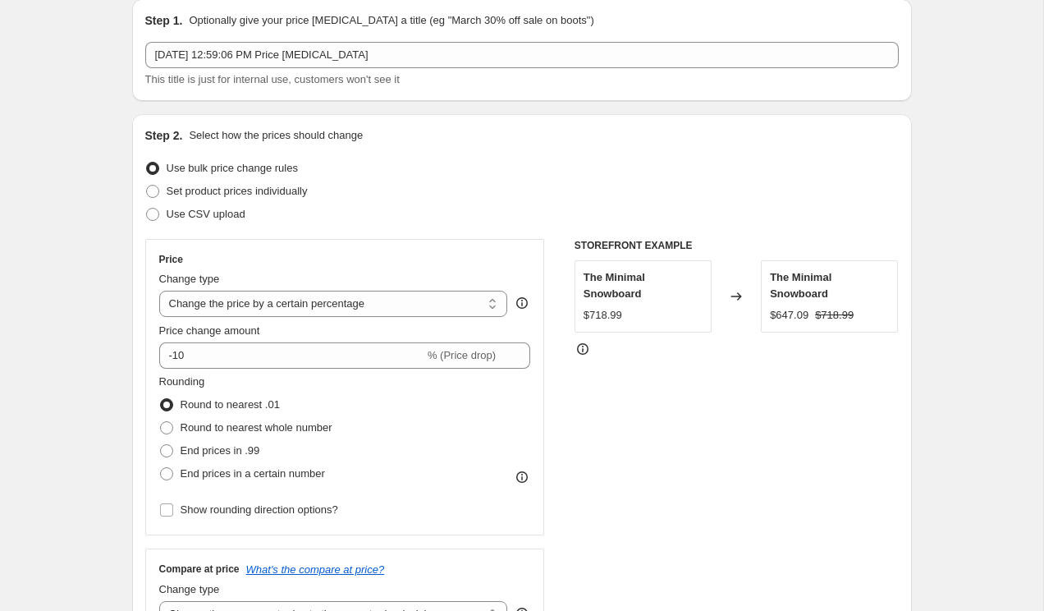
scroll to position [78, 0]
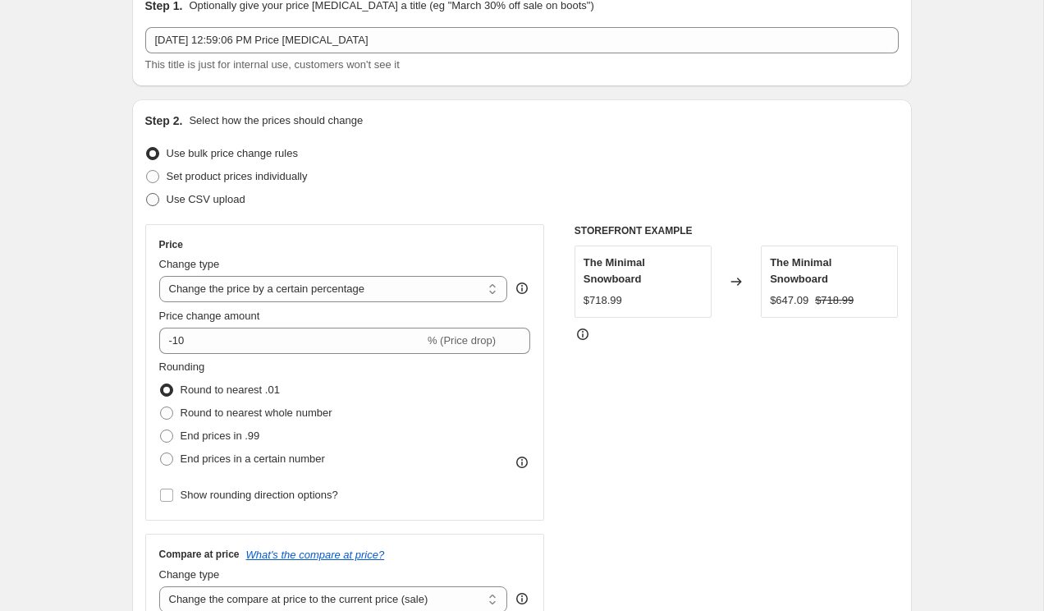
click at [236, 206] on span "Use CSV upload" at bounding box center [206, 199] width 79 height 16
click at [147, 194] on input "Use CSV upload" at bounding box center [146, 193] width 1 height 1
radio input "true"
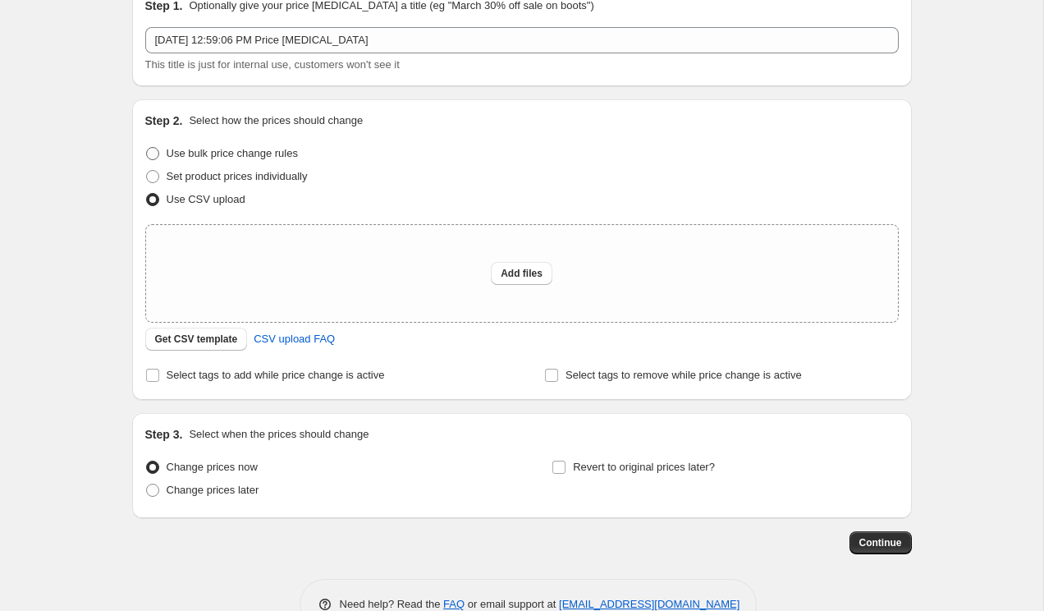
click at [233, 153] on span "Use bulk price change rules" at bounding box center [232, 153] width 131 height 12
click at [147, 148] on input "Use bulk price change rules" at bounding box center [146, 147] width 1 height 1
radio input "true"
select select "percentage"
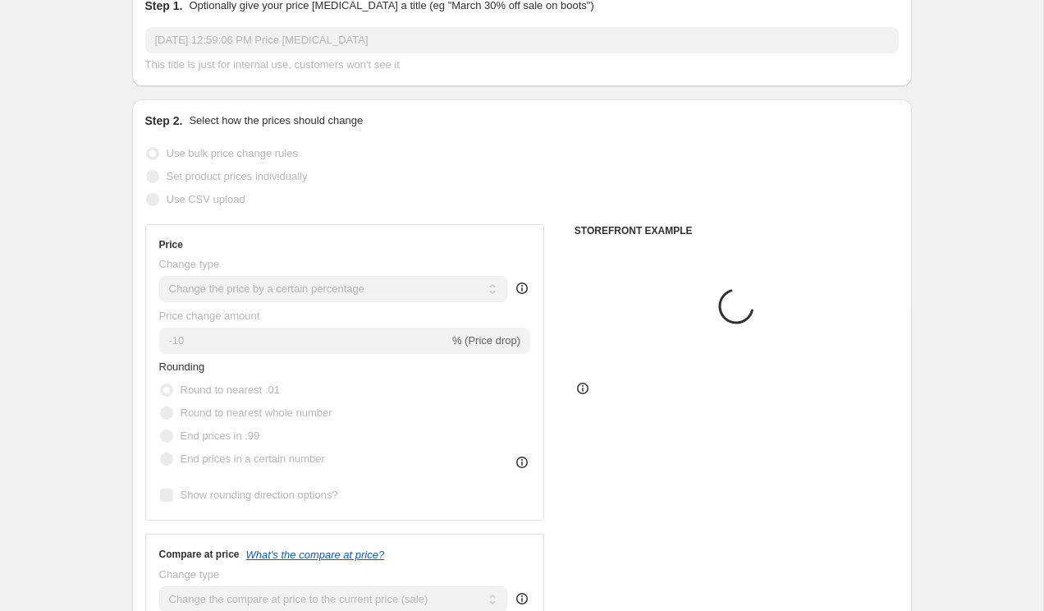
click at [237, 172] on span "Set product prices individually" at bounding box center [237, 176] width 141 height 12
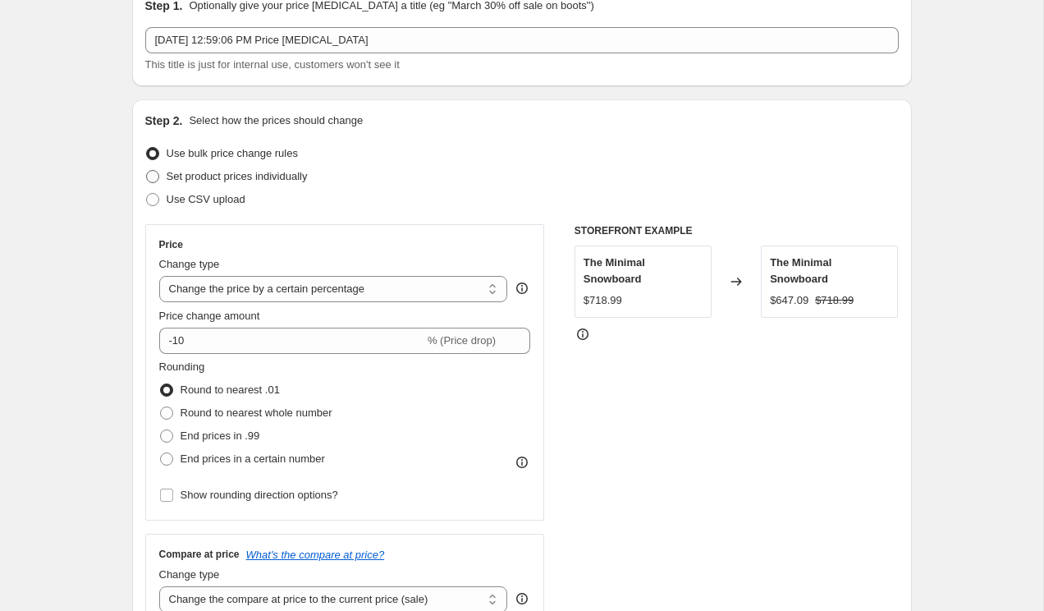
click at [237, 172] on span "Set product prices individually" at bounding box center [237, 176] width 141 height 12
click at [147, 171] on input "Set product prices individually" at bounding box center [146, 170] width 1 height 1
radio input "true"
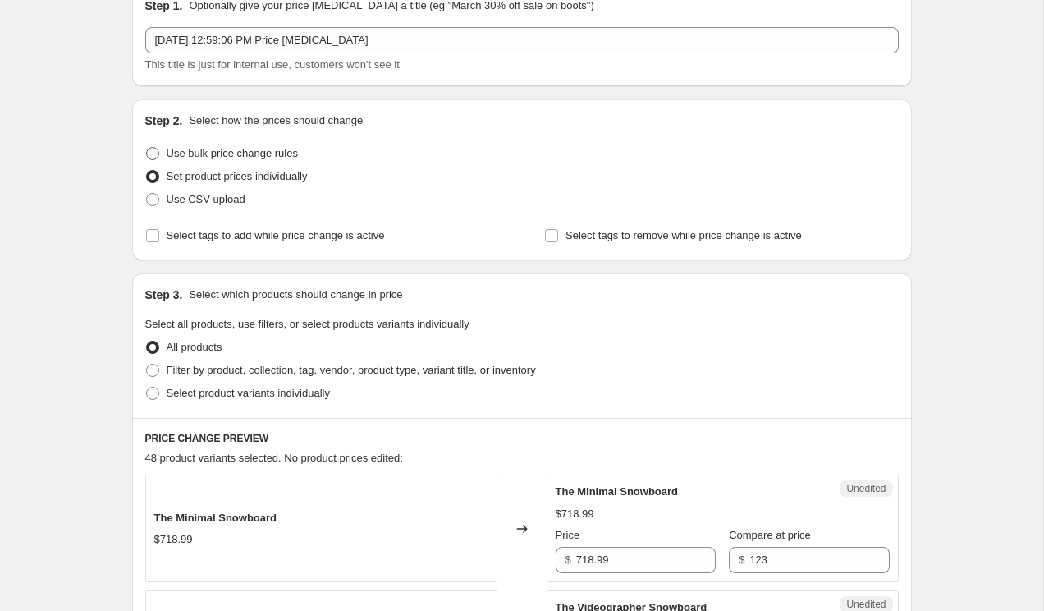
click at [241, 154] on span "Use bulk price change rules" at bounding box center [232, 153] width 131 height 12
click at [147, 148] on input "Use bulk price change rules" at bounding box center [146, 147] width 1 height 1
radio input "true"
select select "percentage"
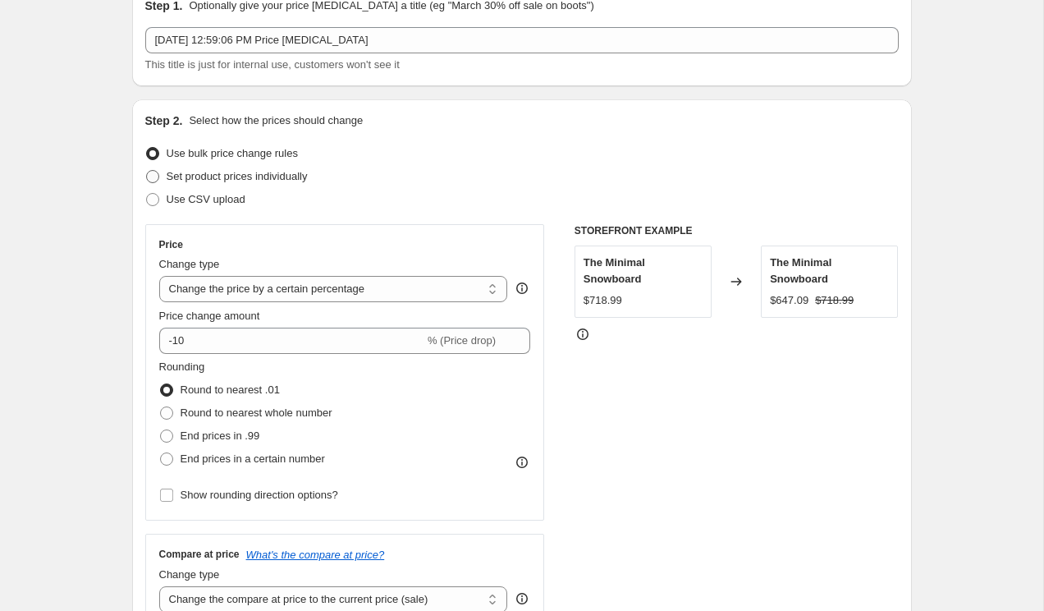
click at [214, 174] on span "Set product prices individually" at bounding box center [237, 176] width 141 height 12
click at [147, 171] on input "Set product prices individually" at bounding box center [146, 170] width 1 height 1
radio input "true"
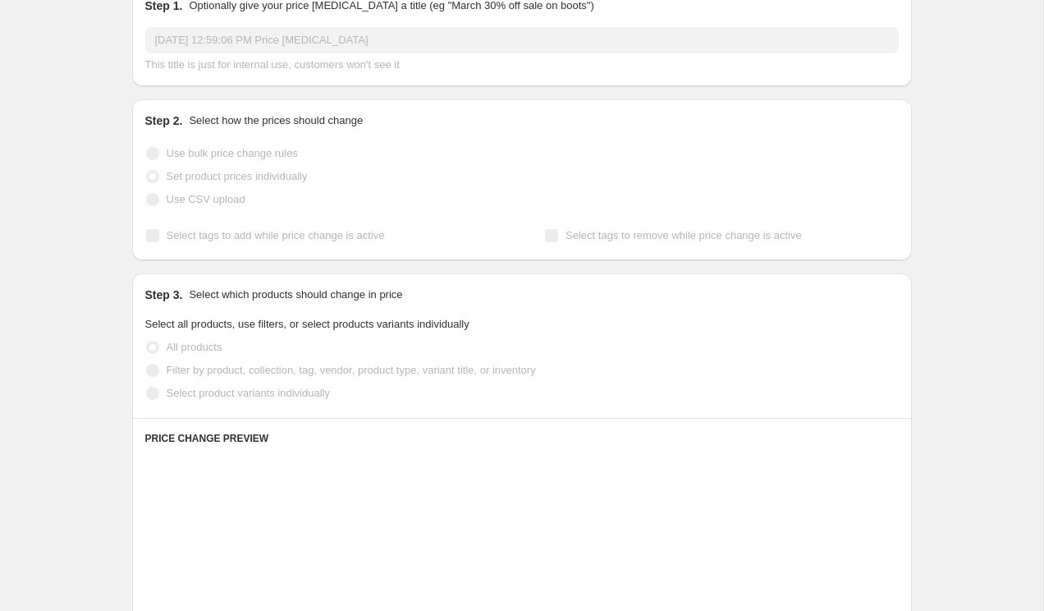
click at [222, 156] on span "Use bulk price change rules" at bounding box center [232, 153] width 131 height 12
click at [147, 148] on input "Use bulk price change rules" at bounding box center [146, 147] width 1 height 1
radio input "true"
select select "percentage"
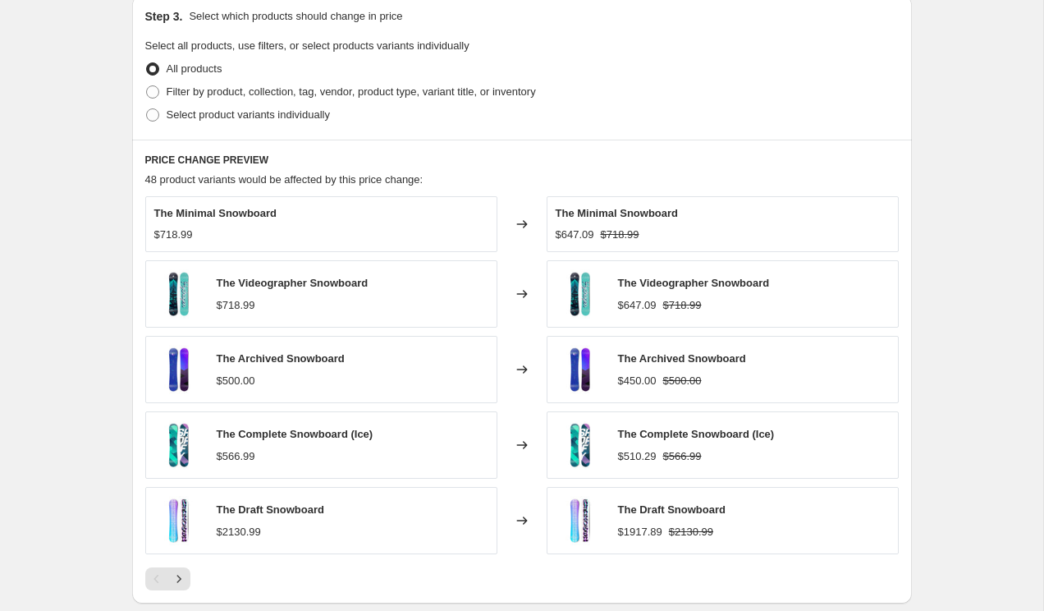
scroll to position [1111, 0]
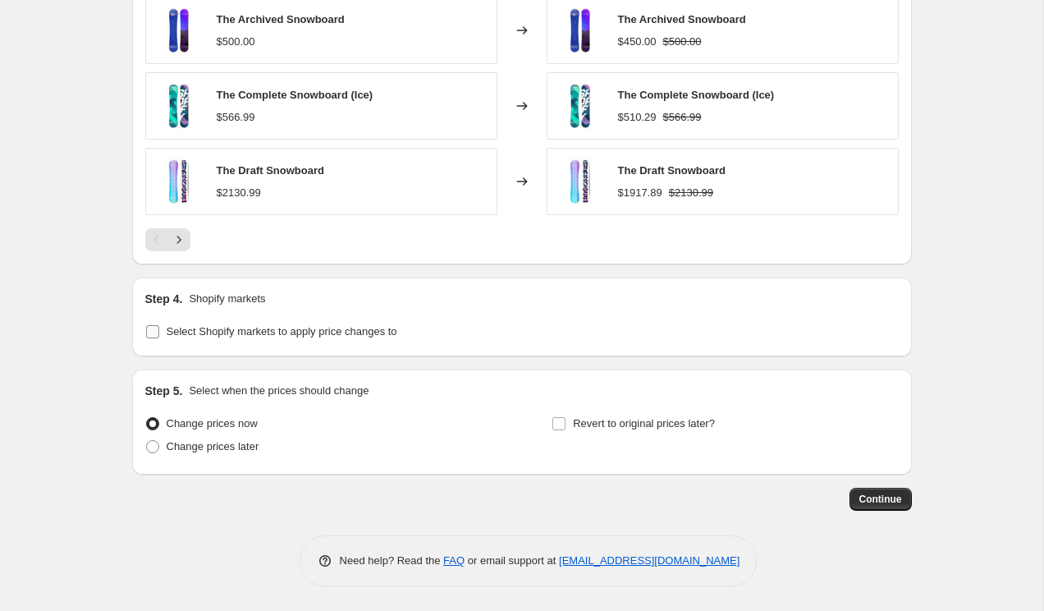
click at [243, 336] on span "Select Shopify markets to apply price changes to" at bounding box center [282, 331] width 231 height 12
click at [159, 336] on input "Select Shopify markets to apply price changes to" at bounding box center [152, 331] width 13 height 13
checkbox input "true"
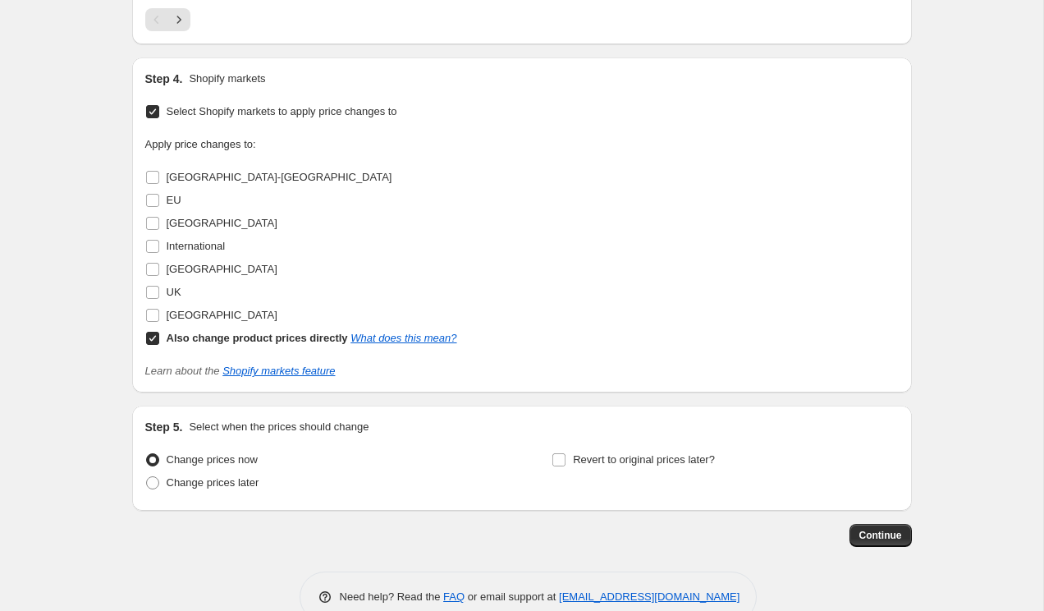
scroll to position [1330, 0]
click at [178, 204] on span "EU" at bounding box center [174, 201] width 15 height 12
click at [159, 204] on input "EU" at bounding box center [152, 201] width 13 height 13
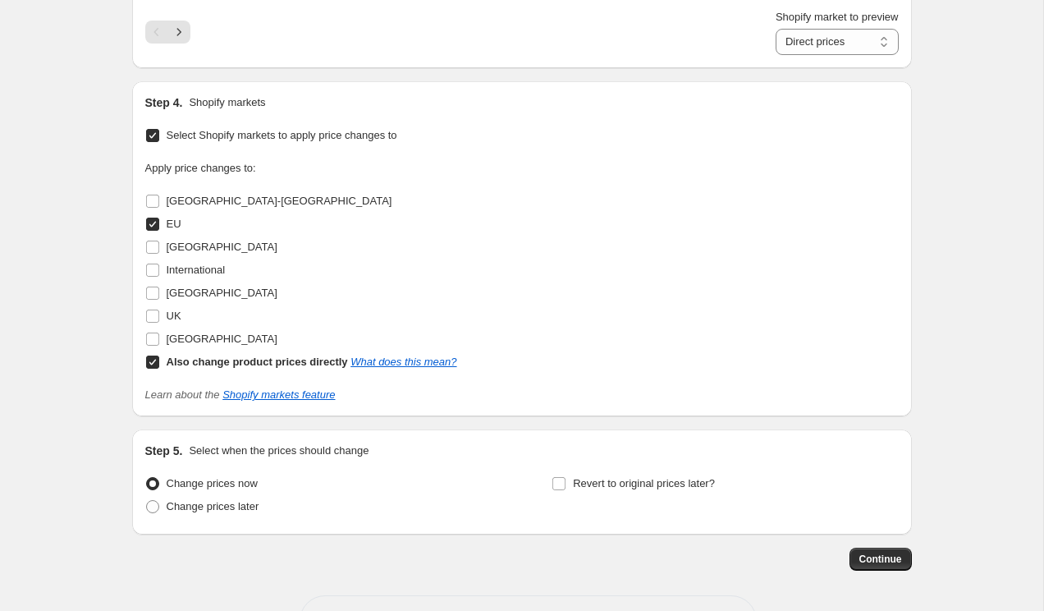
click at [177, 226] on span "EU" at bounding box center [174, 224] width 15 height 12
click at [159, 226] on input "EU" at bounding box center [152, 224] width 13 height 13
checkbox input "false"
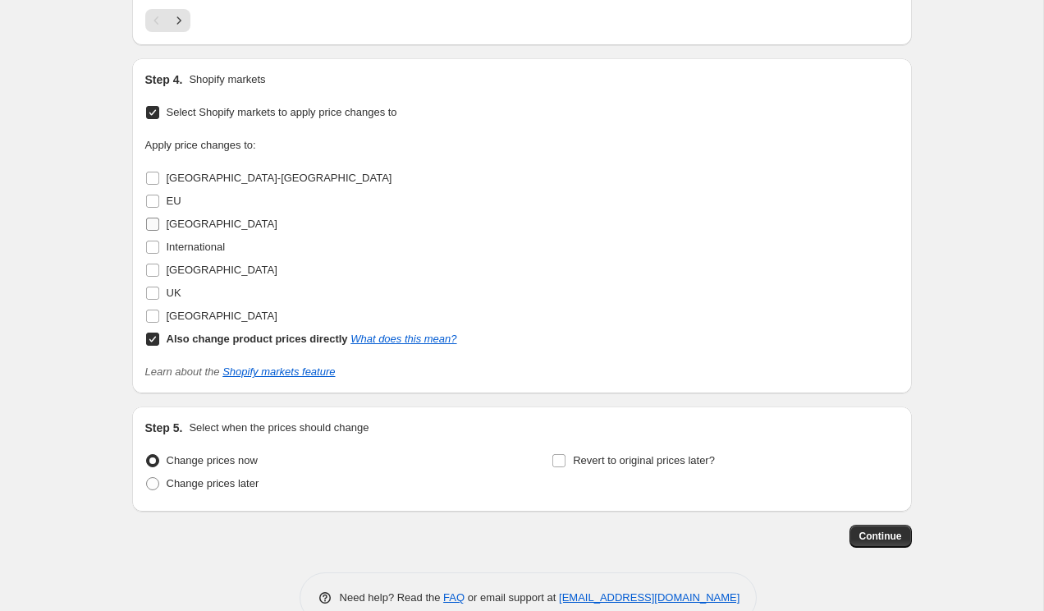
click at [179, 233] on label "[GEOGRAPHIC_DATA]" at bounding box center [211, 224] width 132 height 23
click at [159, 231] on input "[GEOGRAPHIC_DATA]" at bounding box center [152, 224] width 13 height 13
checkbox input "true"
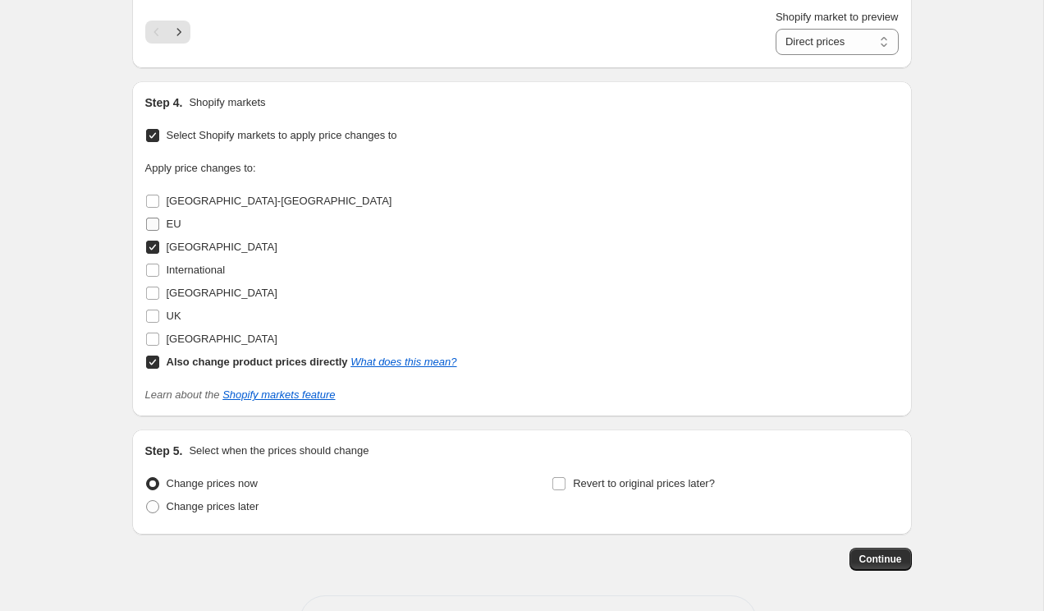
click at [178, 226] on span "EU" at bounding box center [174, 224] width 15 height 12
click at [159, 226] on input "EU" at bounding box center [152, 224] width 13 height 13
checkbox input "true"
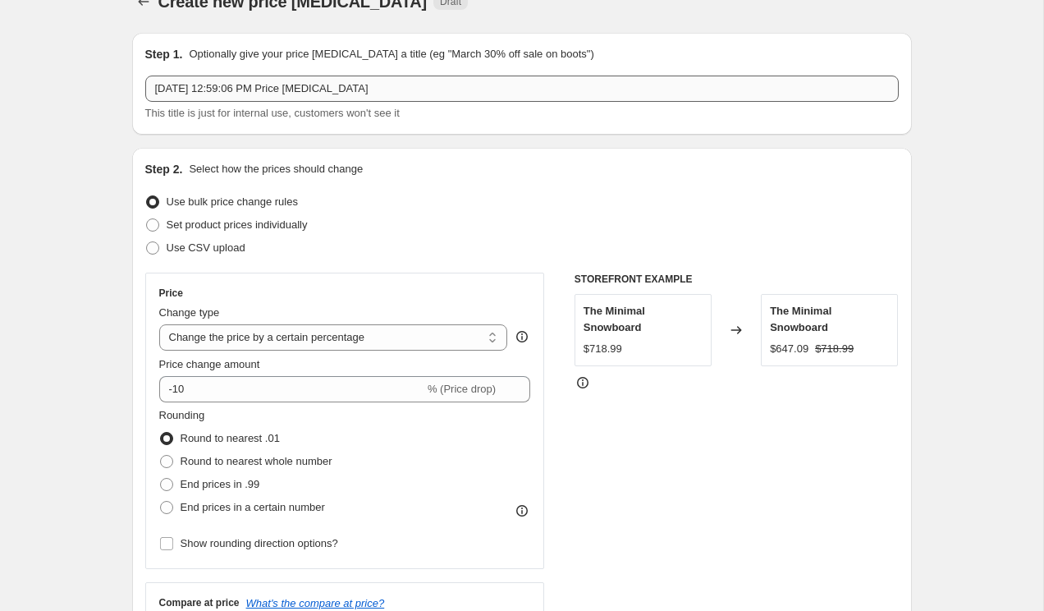
scroll to position [102, 0]
